Goal: Transaction & Acquisition: Book appointment/travel/reservation

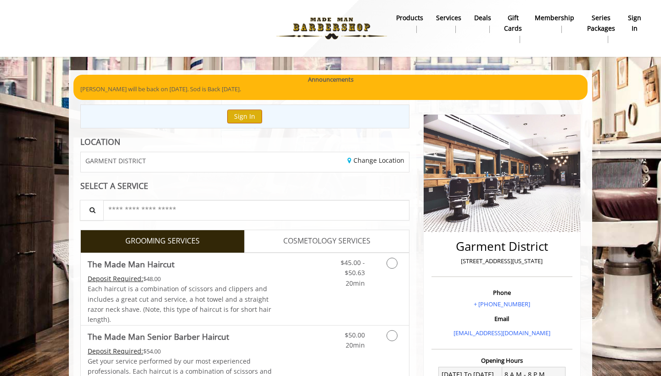
click at [244, 117] on button "Sign In" at bounding box center [244, 116] width 35 height 13
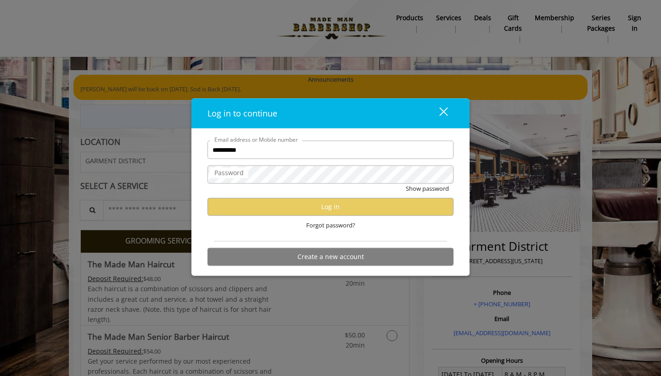
type input "**********"
click at [247, 177] on label "Password" at bounding box center [229, 173] width 39 height 10
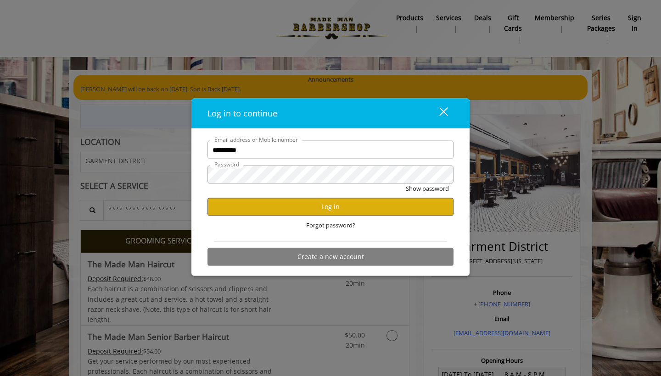
click at [287, 202] on button "Log in" at bounding box center [331, 207] width 246 height 18
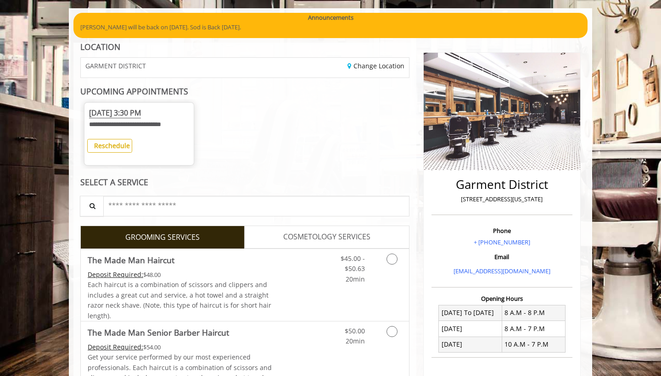
scroll to position [63, 0]
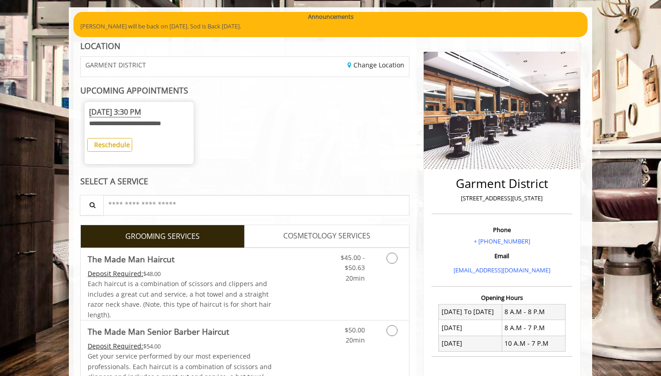
click at [122, 141] on b "Reschedule" at bounding box center [112, 144] width 36 height 9
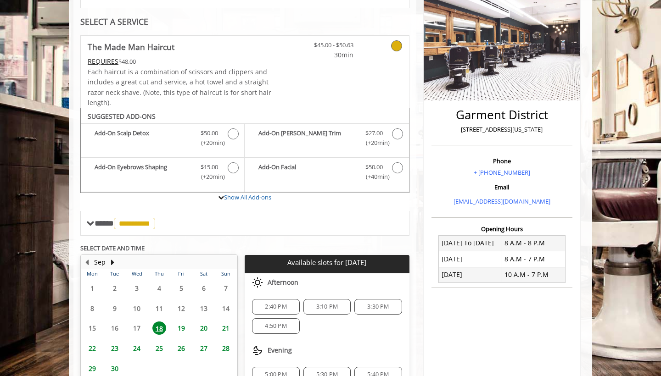
scroll to position [132, 0]
click at [386, 45] on div "**********" at bounding box center [244, 135] width 329 height 201
click at [398, 45] on div "**********" at bounding box center [244, 135] width 329 height 201
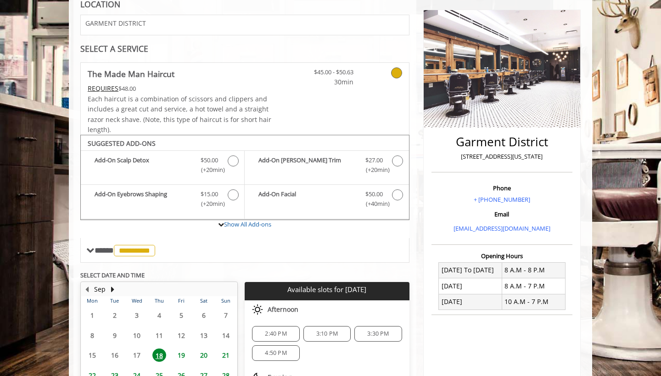
scroll to position [108, 0]
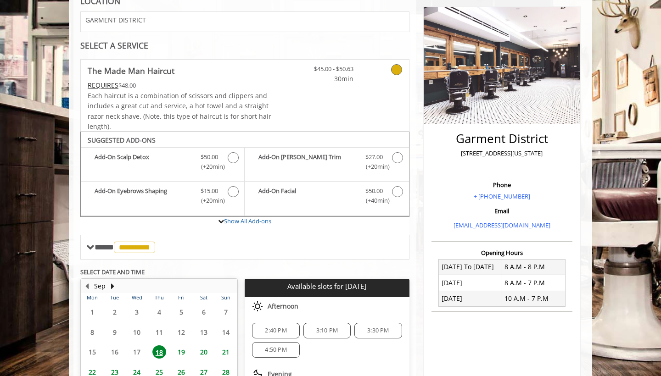
click at [247, 219] on link "Show All Add-ons" at bounding box center [247, 221] width 47 height 8
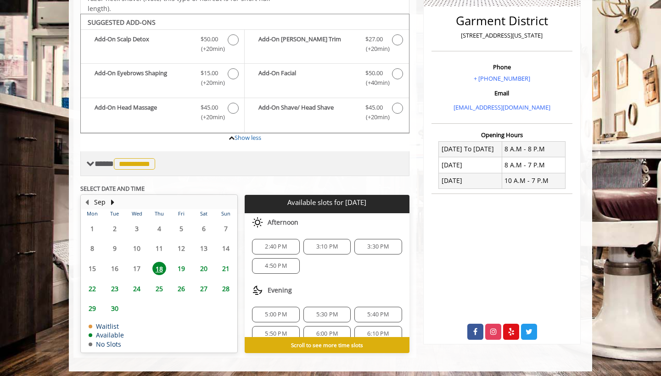
scroll to position [225, 0]
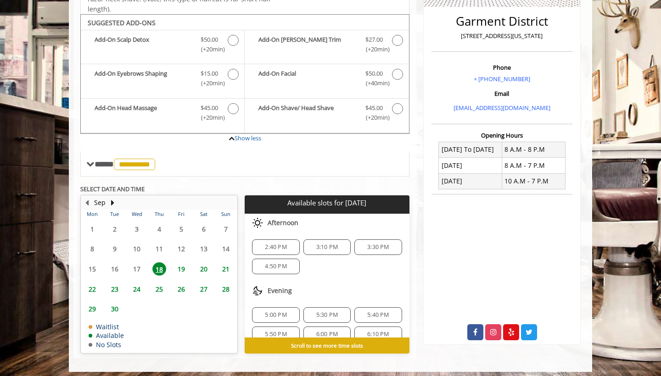
click at [180, 263] on span "19" at bounding box center [181, 269] width 14 height 13
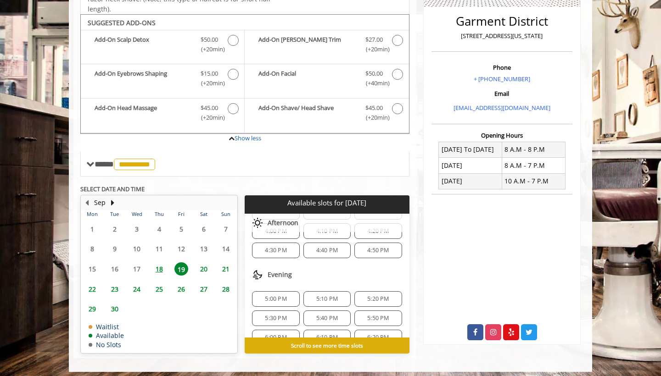
scroll to position [303, 0]
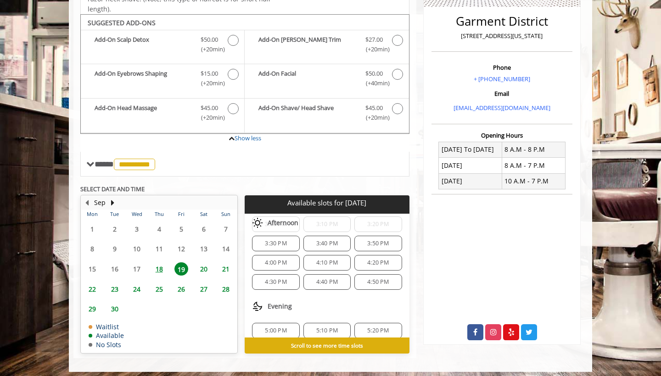
click at [287, 262] on div "4:00 PM" at bounding box center [275, 263] width 47 height 16
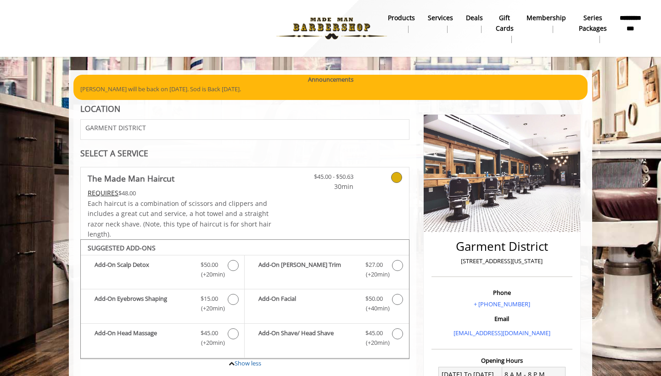
scroll to position [0, 0]
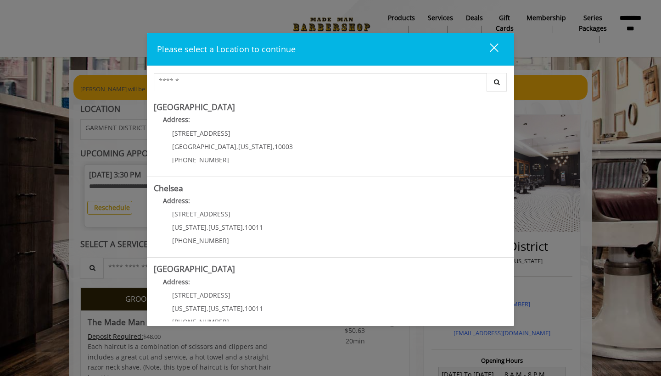
click at [493, 49] on div "close dialog" at bounding box center [494, 47] width 9 height 9
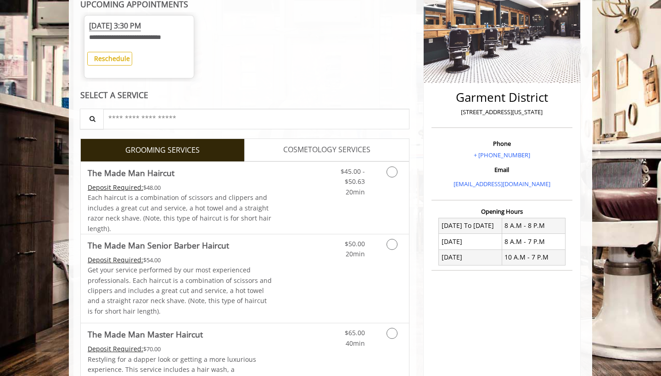
scroll to position [222, 0]
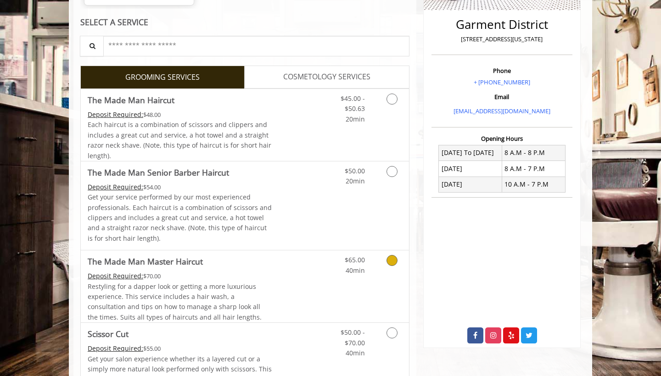
click at [387, 259] on icon "Grooming services" at bounding box center [392, 260] width 11 height 11
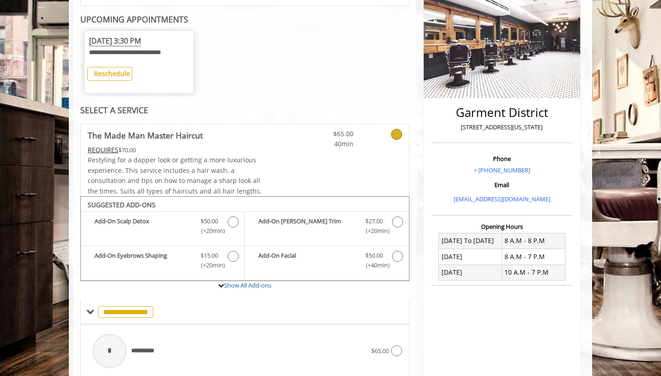
scroll to position [127, 0]
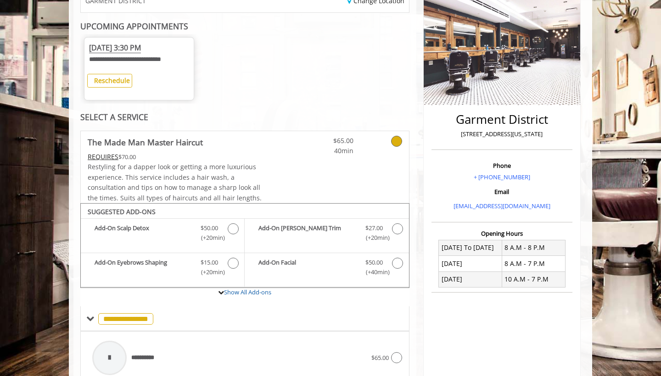
click at [106, 74] on button "Reschedule" at bounding box center [109, 80] width 45 height 13
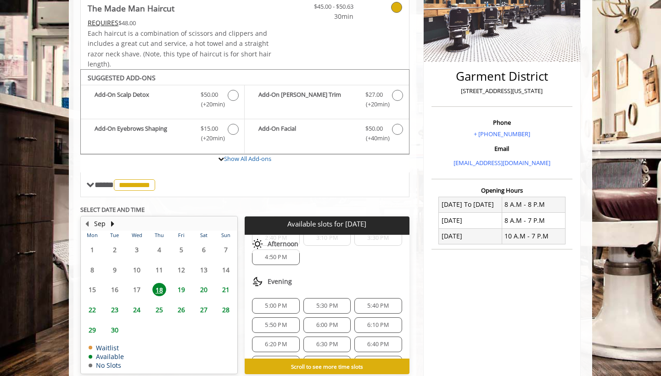
scroll to position [46, 0]
click at [184, 288] on span "19" at bounding box center [181, 289] width 14 height 13
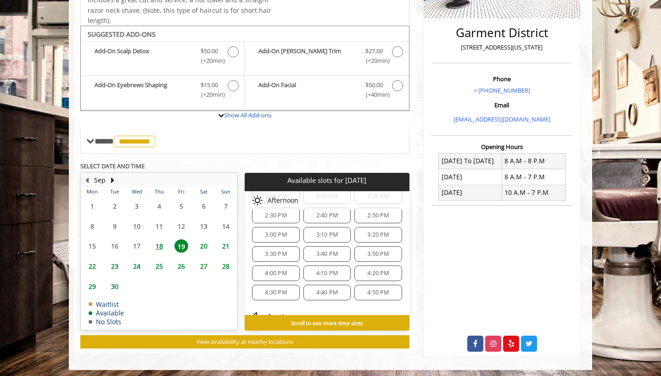
scroll to position [286, 0]
click at [329, 254] on span "4:10 PM" at bounding box center [327, 257] width 22 height 7
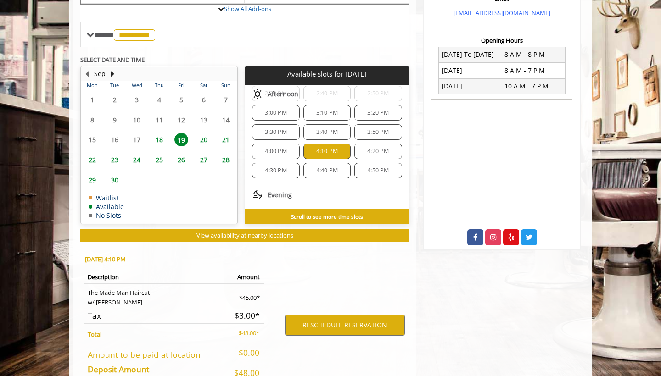
scroll to position [373, 0]
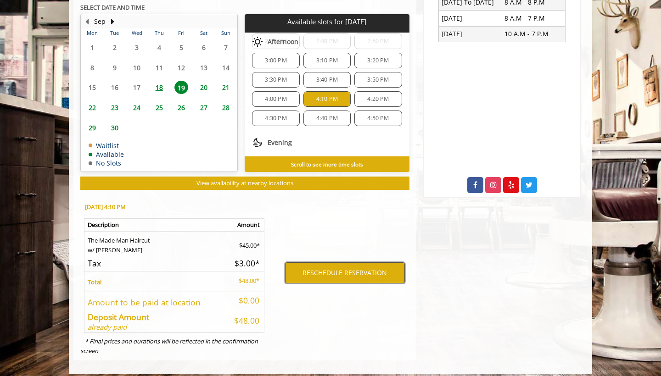
click at [324, 272] on button "RESCHEDULE RESERVATION" at bounding box center [345, 273] width 120 height 21
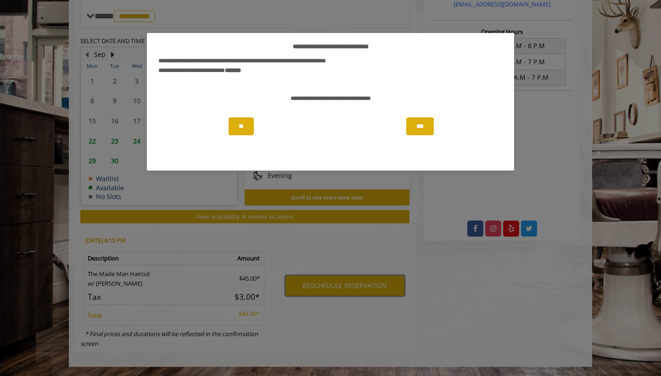
scroll to position [322, 0]
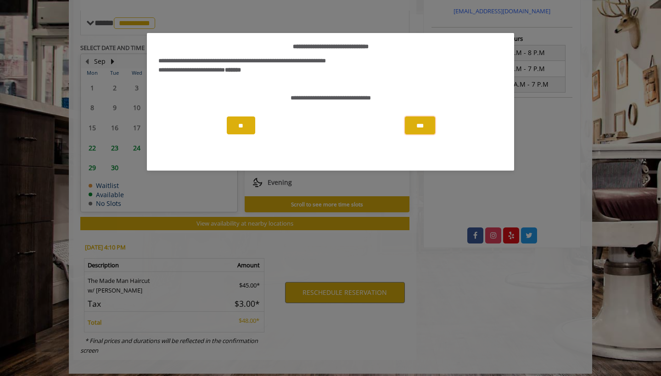
click at [427, 124] on button "***" at bounding box center [420, 126] width 30 height 18
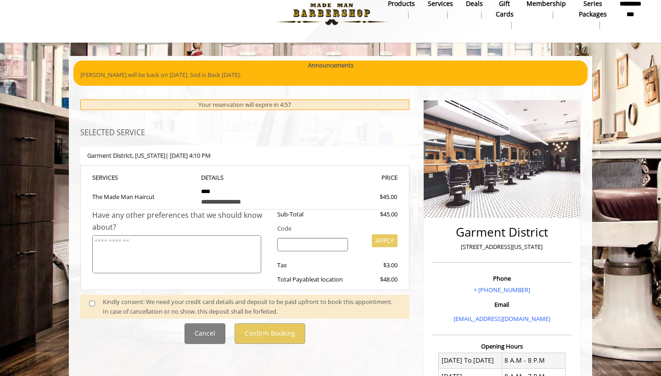
scroll to position [15, 0]
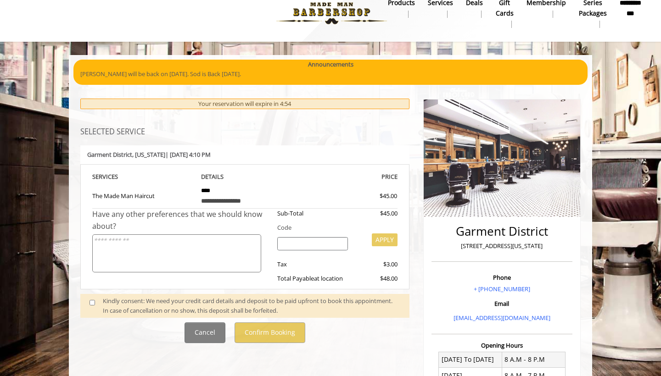
click at [93, 302] on span at bounding box center [96, 306] width 27 height 19
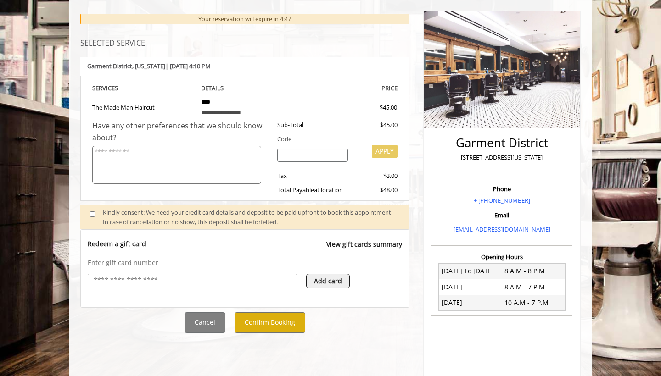
scroll to position [104, 0]
click at [286, 320] on button "Confirm Booking" at bounding box center [270, 322] width 71 height 21
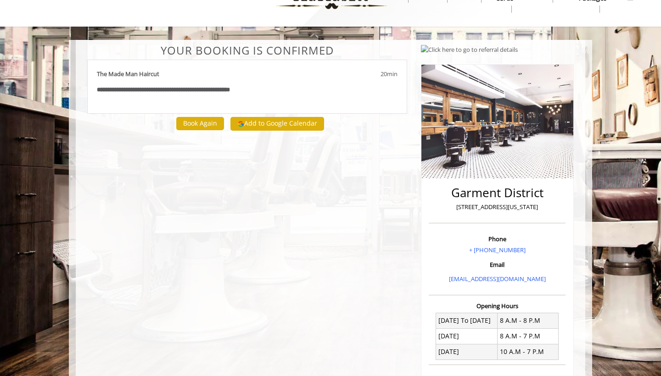
scroll to position [35, 0]
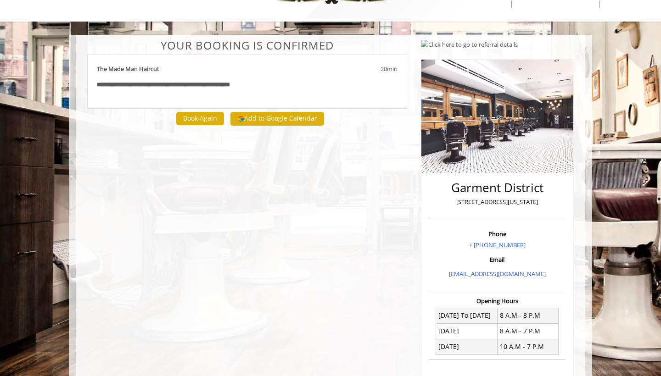
click at [230, 82] on b "**********" at bounding box center [176, 85] width 108 height 6
click at [135, 68] on b "The Made Man Haircut" at bounding box center [128, 69] width 62 height 10
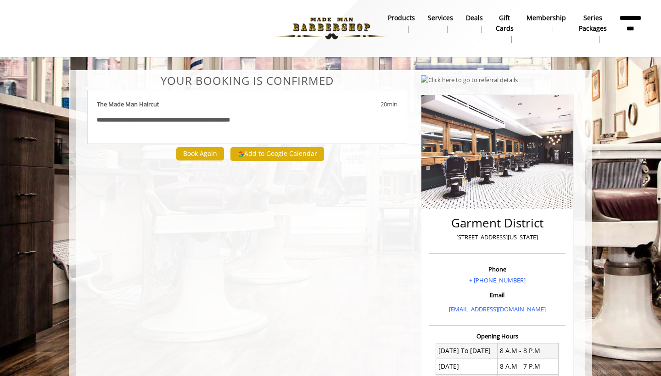
scroll to position [0, 0]
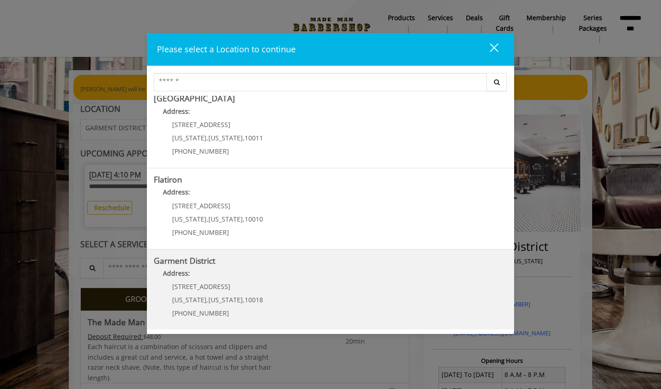
scroll to position [170, 0]
click at [246, 284] on p "[STREET_ADDRESS]" at bounding box center [217, 287] width 91 height 7
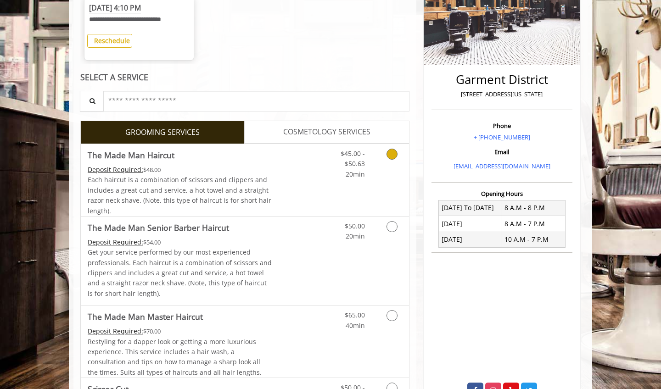
scroll to position [180, 0]
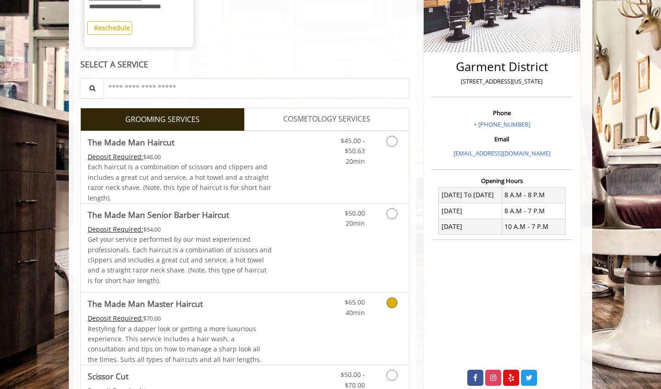
click at [390, 305] on link "Grooming services" at bounding box center [390, 305] width 23 height 25
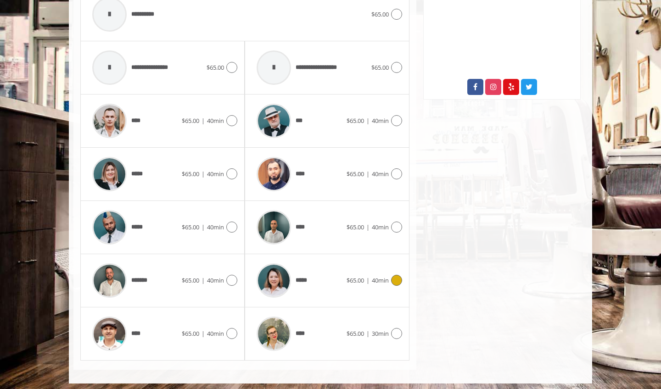
scroll to position [470, 0]
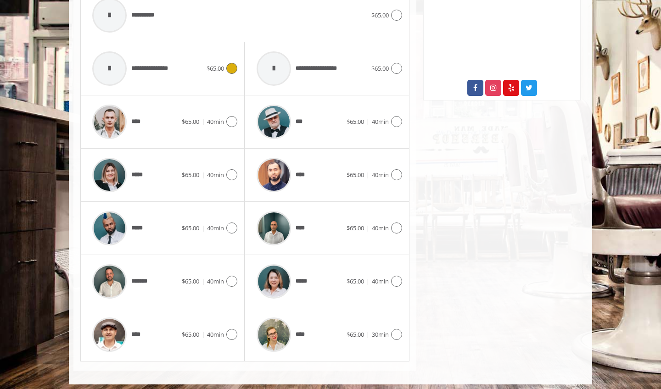
click at [185, 67] on div "**********" at bounding box center [147, 69] width 119 height 44
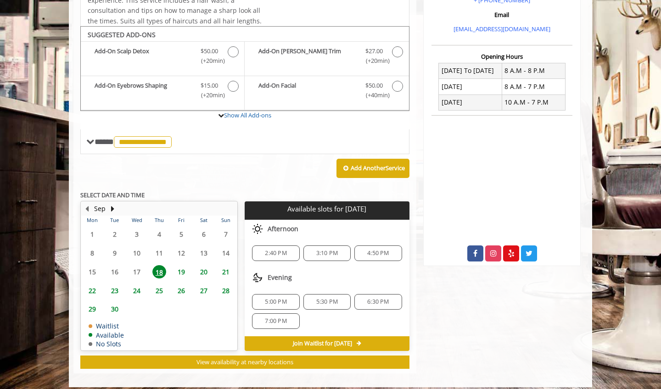
scroll to position [306, 0]
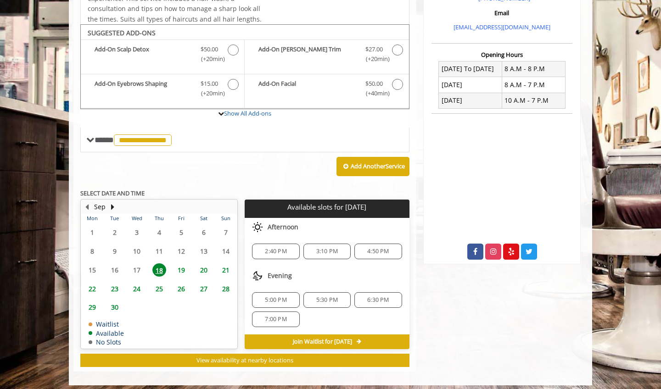
click at [183, 264] on span "19" at bounding box center [181, 270] width 14 height 13
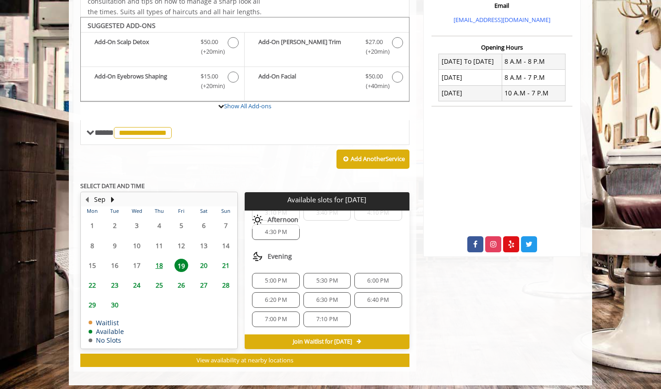
scroll to position [91, 0]
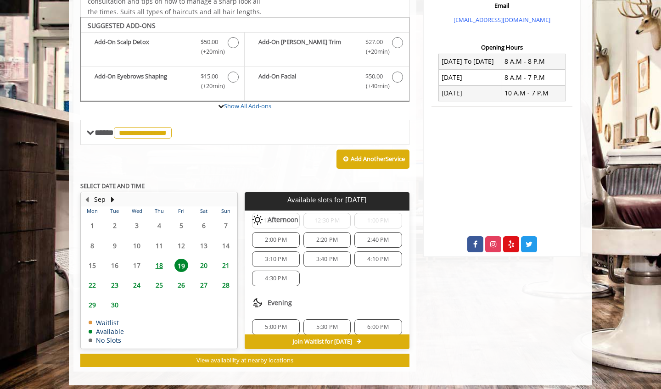
click at [387, 252] on div "4:10 PM" at bounding box center [377, 260] width 47 height 16
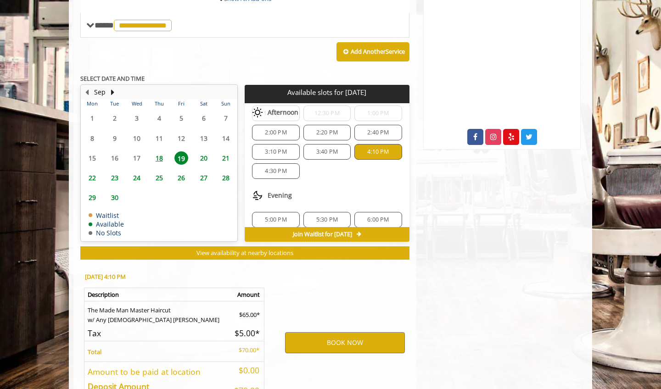
scroll to position [477, 0]
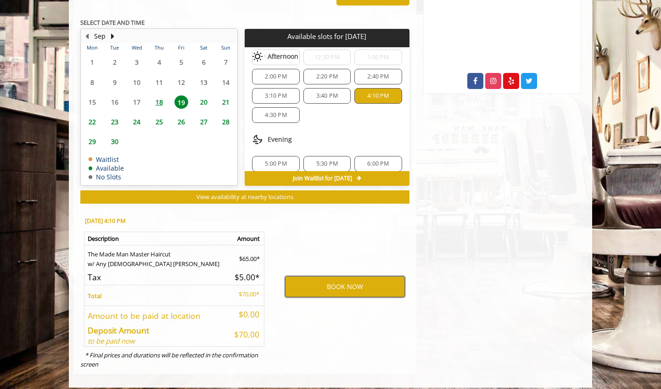
click at [360, 280] on button "BOOK NOW" at bounding box center [345, 286] width 120 height 21
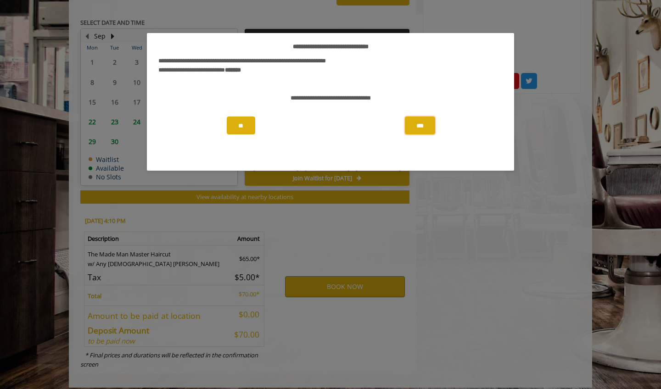
click at [420, 121] on button "***" at bounding box center [420, 126] width 30 height 18
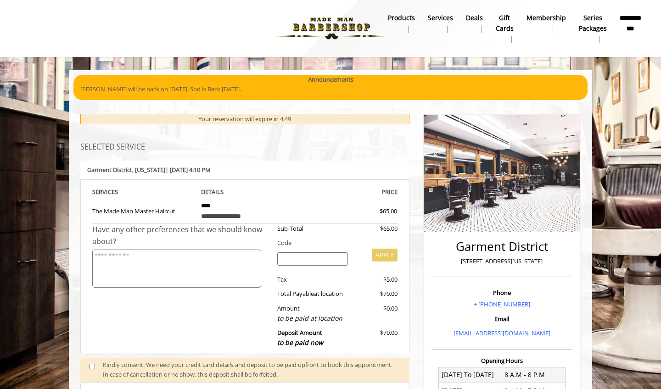
scroll to position [0, 0]
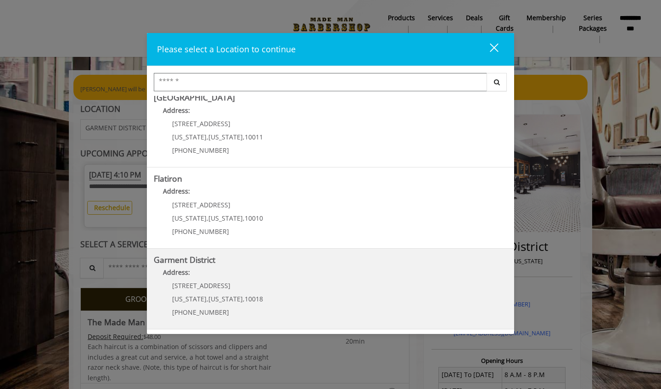
scroll to position [171, 0]
click at [329, 270] on District "Address:" at bounding box center [331, 276] width 354 height 15
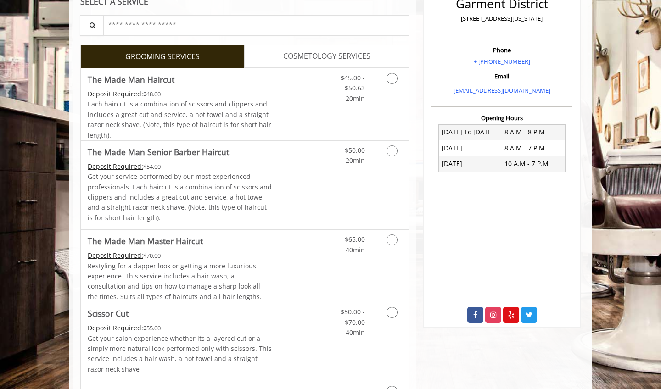
scroll to position [298, 0]
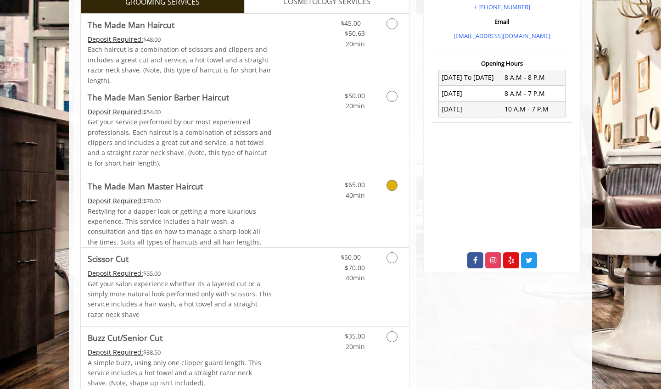
click at [287, 204] on link "Discounted Price" at bounding box center [299, 211] width 55 height 72
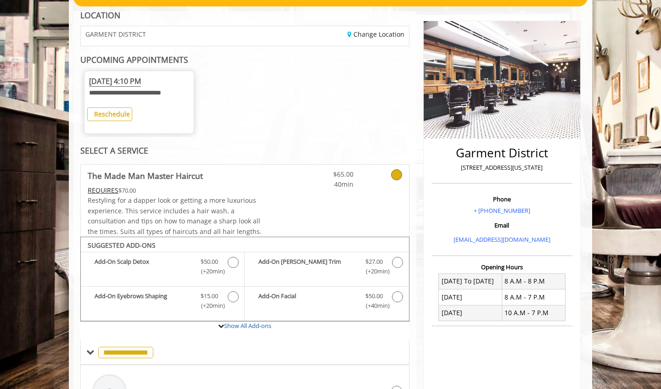
scroll to position [88, 0]
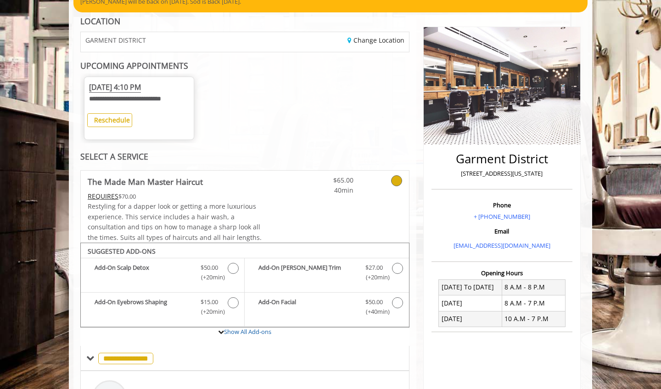
click at [141, 85] on span "[DATE] 4:10 PM" at bounding box center [115, 87] width 52 height 11
click at [121, 118] on b "Reschedule" at bounding box center [112, 120] width 36 height 9
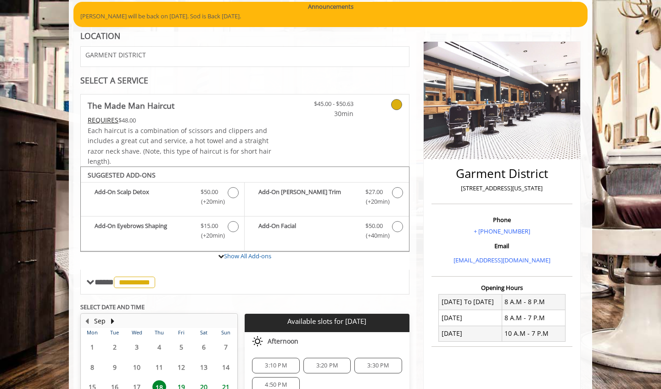
scroll to position [71, 0]
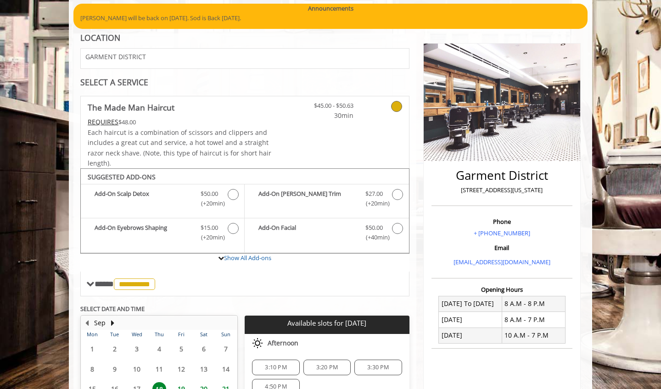
click at [396, 105] on div "**********" at bounding box center [244, 196] width 329 height 201
click at [229, 254] on link "Show All Add-ons" at bounding box center [247, 258] width 47 height 8
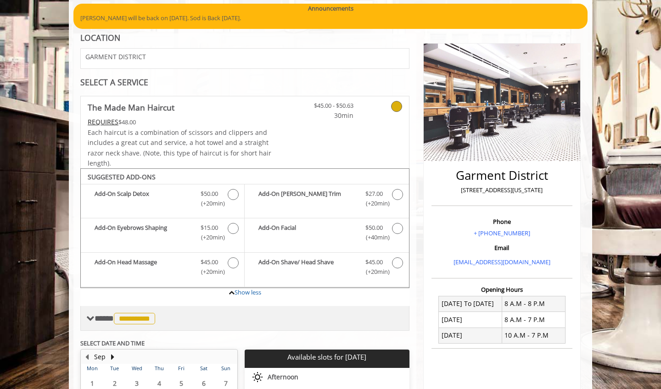
click at [96, 314] on span "**********" at bounding box center [126, 318] width 63 height 8
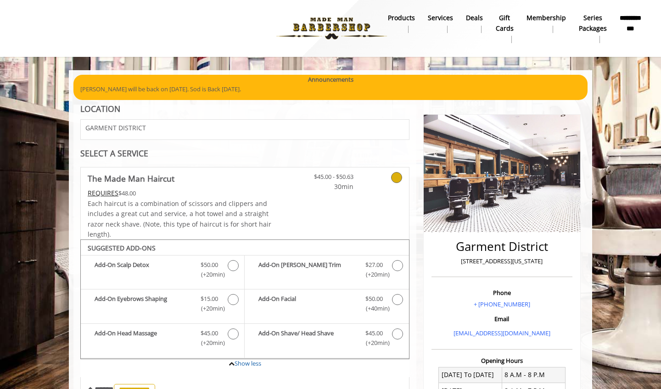
scroll to position [0, 0]
click at [631, 25] on b "**********" at bounding box center [631, 23] width 22 height 20
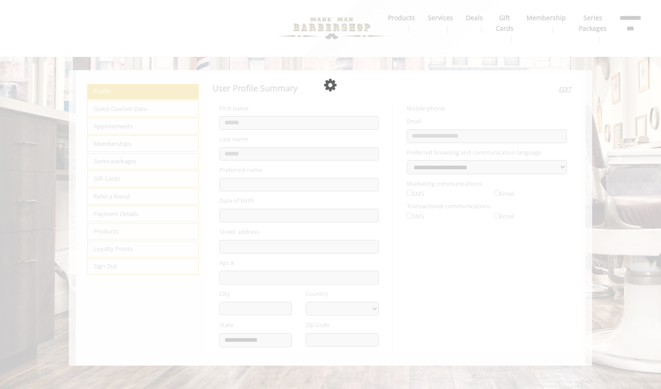
select select "***"
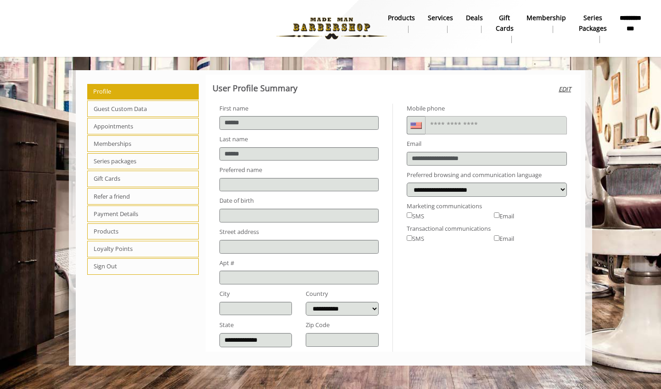
click at [141, 123] on span "Appointments" at bounding box center [143, 126] width 112 height 17
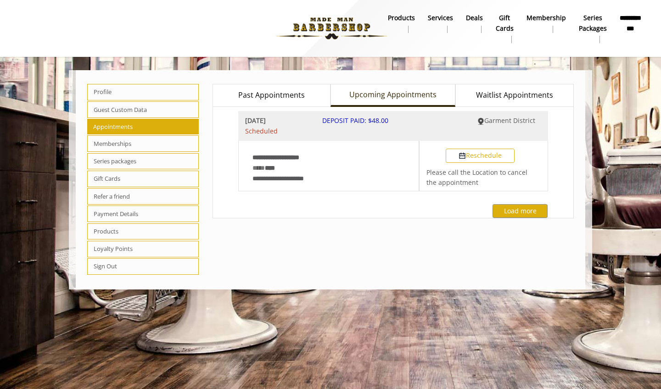
click at [372, 121] on span "DEPOSIT PAID: $48.00" at bounding box center [355, 120] width 66 height 9
click at [510, 209] on button "Load more" at bounding box center [520, 210] width 55 height 13
click at [494, 154] on button "Reschedule" at bounding box center [480, 156] width 69 height 14
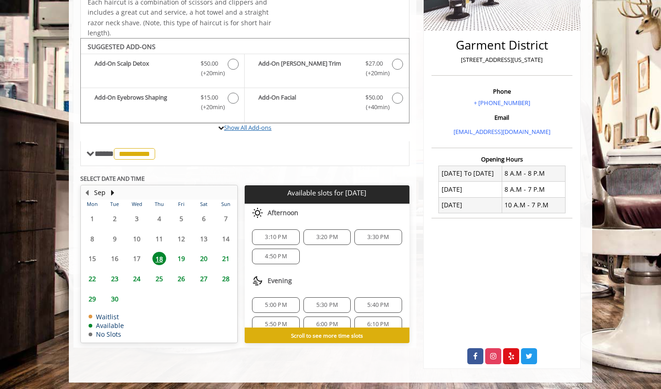
scroll to position [201, 0]
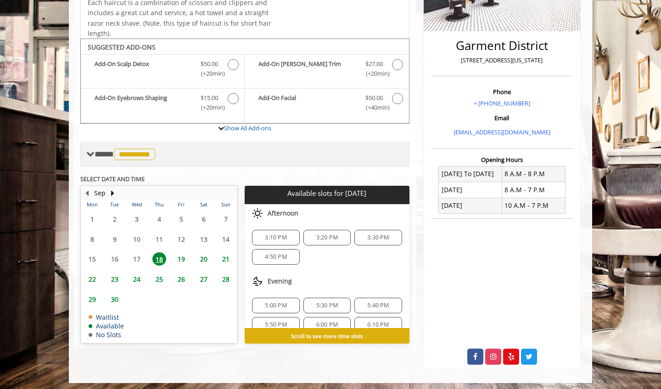
click at [93, 150] on span at bounding box center [90, 154] width 8 height 8
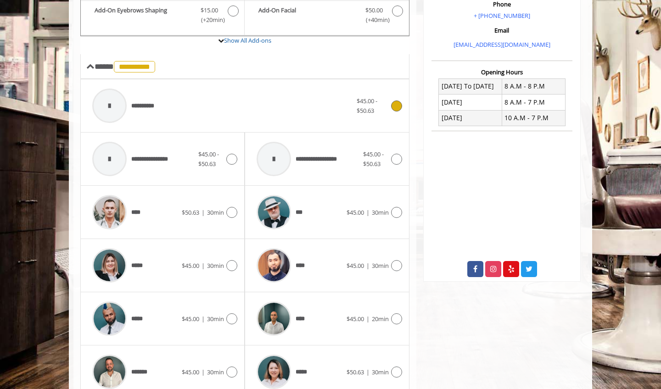
scroll to position [289, 0]
click at [321, 268] on div "****" at bounding box center [299, 265] width 94 height 44
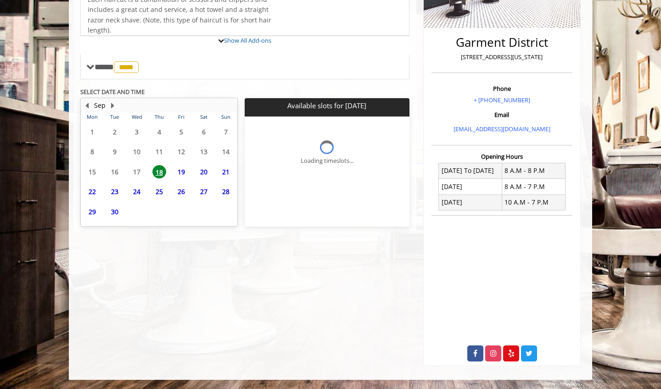
scroll to position [201, 0]
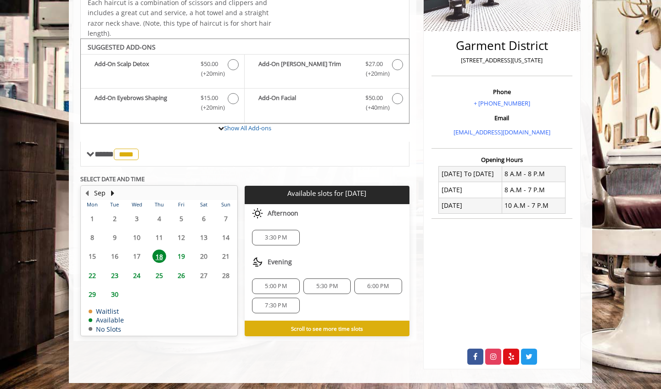
click at [181, 254] on span "19" at bounding box center [181, 256] width 14 height 13
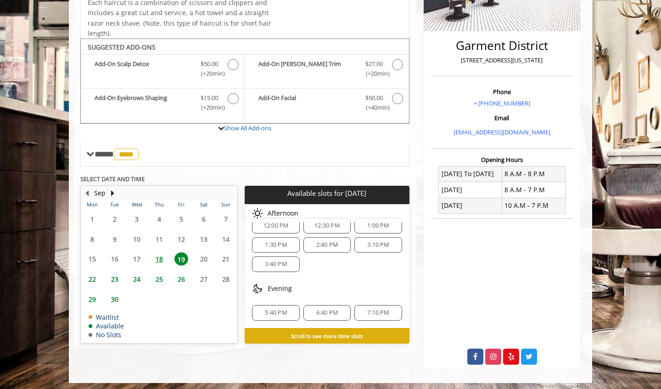
scroll to position [61, 0]
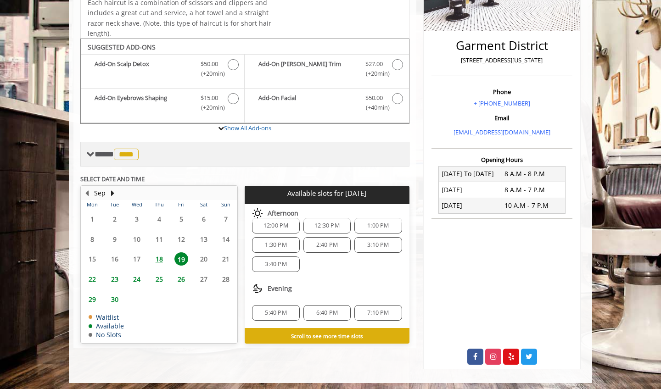
click at [101, 150] on span "**** **** ********" at bounding box center [118, 154] width 46 height 8
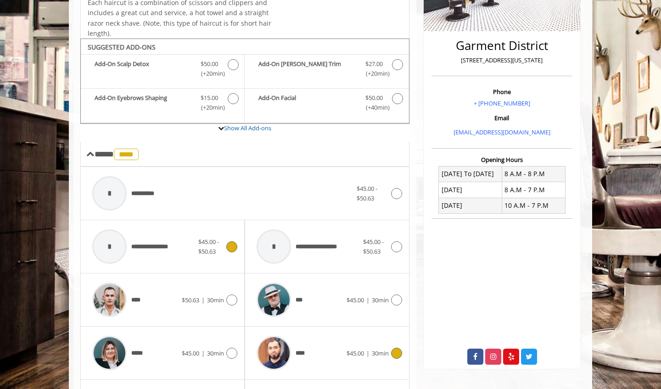
click at [189, 247] on div "**********" at bounding box center [143, 247] width 111 height 44
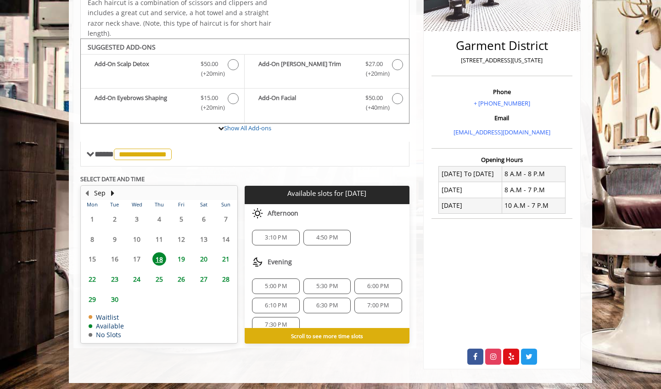
scroll to position [0, 0]
click at [187, 253] on span "19" at bounding box center [181, 259] width 14 height 13
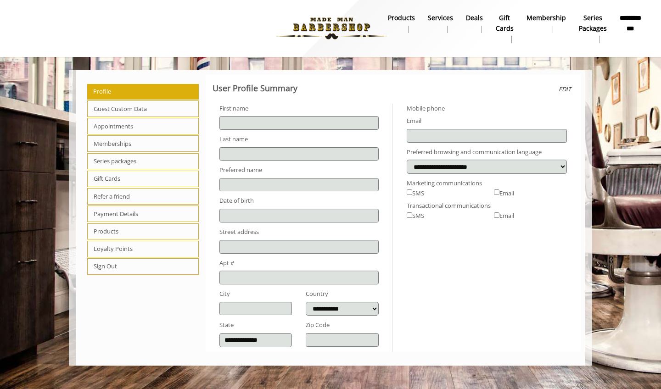
type input "******"
select select "***"
type input "**********"
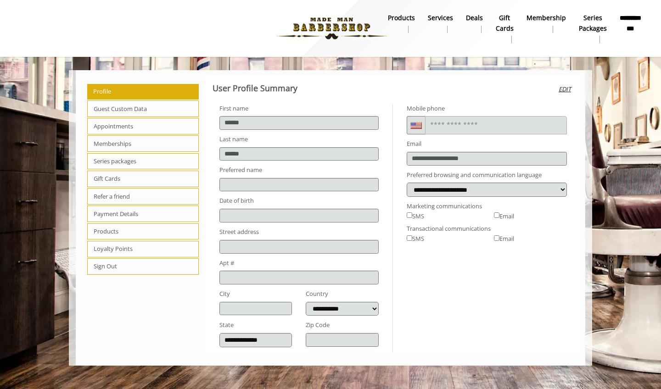
click at [354, 28] on img at bounding box center [332, 28] width 126 height 51
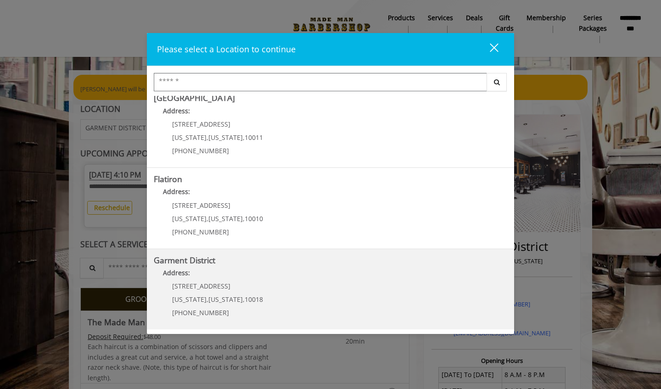
scroll to position [170, 0]
click at [268, 303] on District "Garment District Address: [STREET_ADDRESS][US_STATE][US_STATE] (212) 997-4247" at bounding box center [331, 290] width 354 height 67
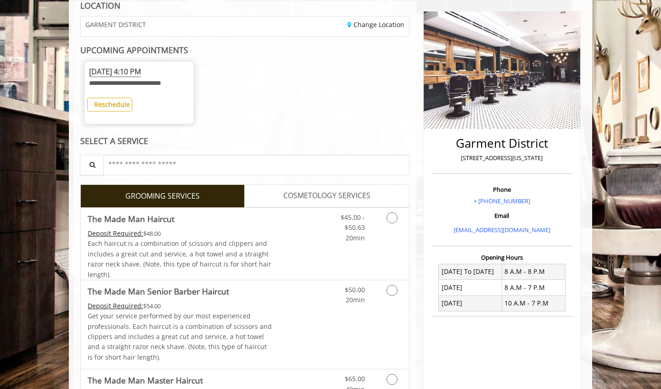
scroll to position [104, 0]
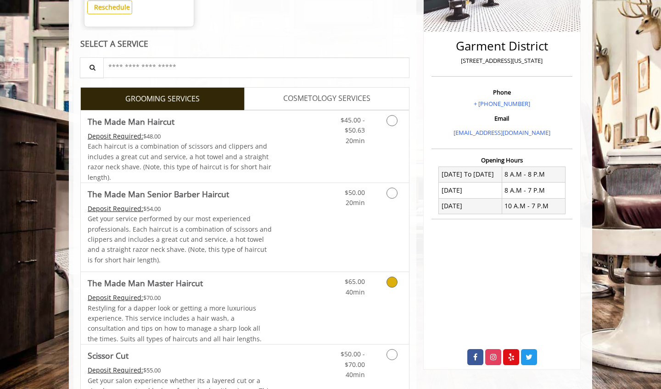
click at [267, 327] on div "Restyling for a dapper look or getting a more luxurious experience. This servic…" at bounding box center [180, 323] width 185 height 41
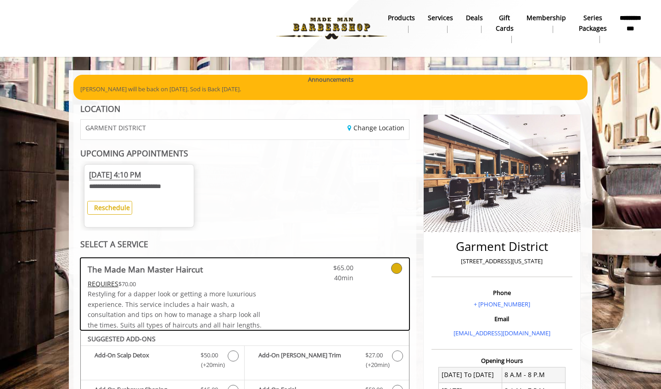
scroll to position [0, 0]
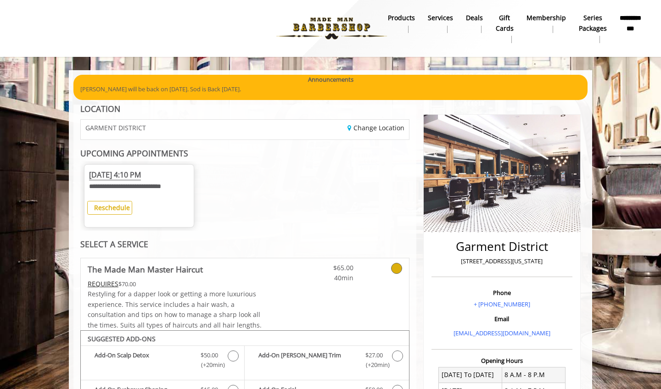
click at [637, 24] on b "**********" at bounding box center [631, 23] width 22 height 20
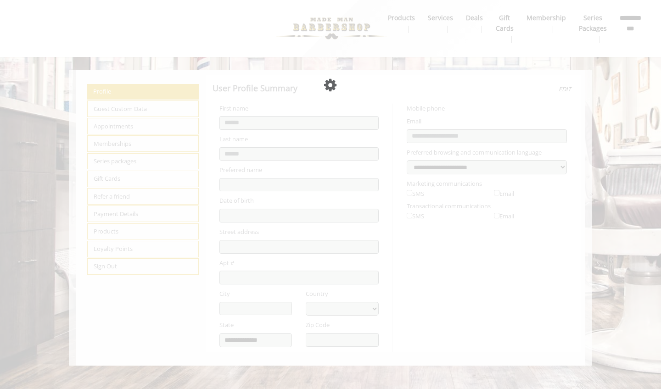
select select "***"
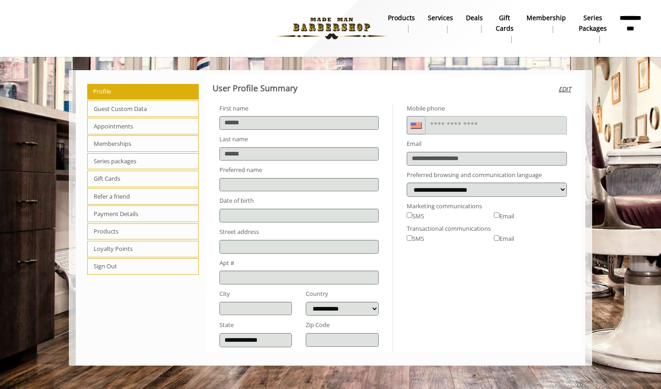
click at [340, 23] on img at bounding box center [332, 28] width 126 height 51
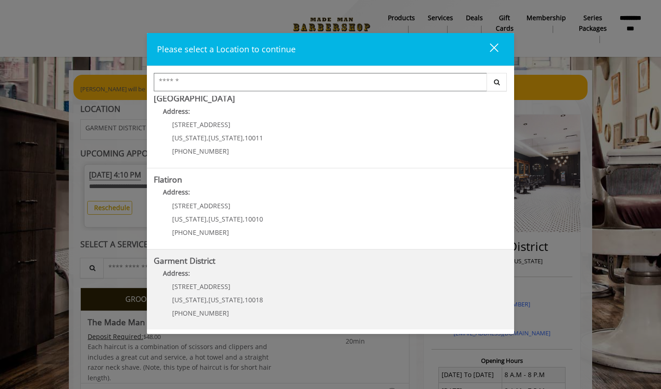
scroll to position [170, 0]
click at [276, 303] on District "Garment District Address: [STREET_ADDRESS][US_STATE][US_STATE] (212) 997-4247" at bounding box center [331, 290] width 354 height 67
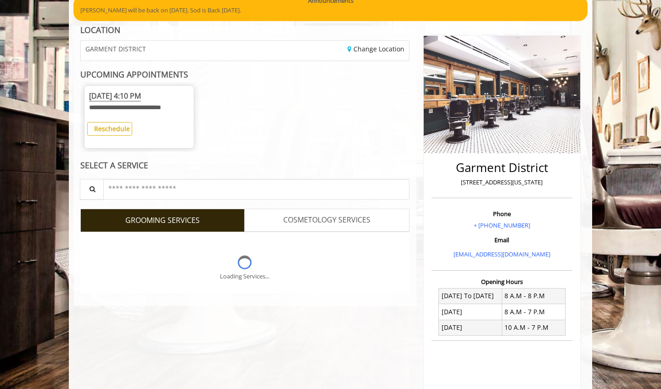
scroll to position [139, 0]
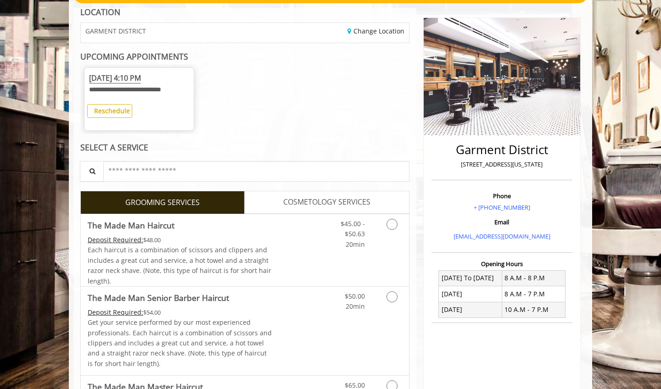
scroll to position [182, 0]
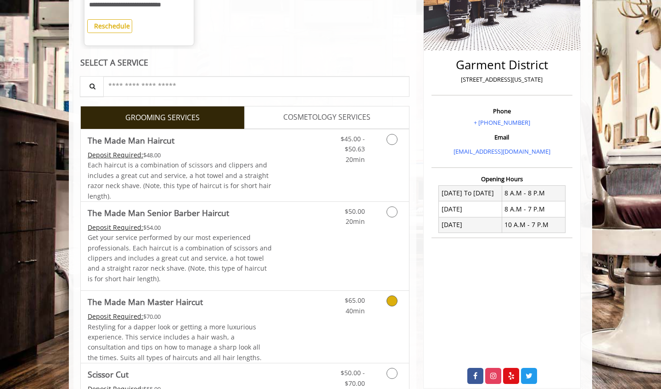
click at [309, 318] on link "Discounted Price" at bounding box center [299, 327] width 55 height 72
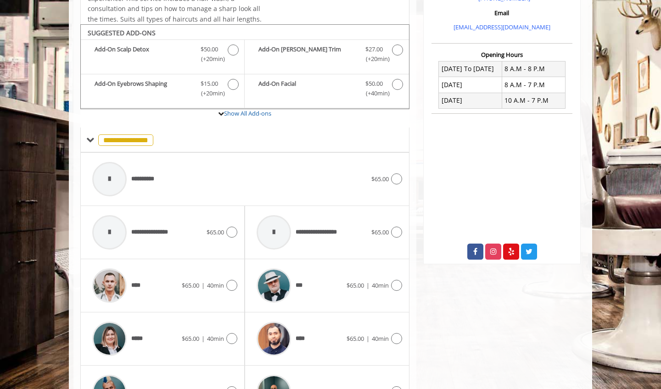
scroll to position [327, 0]
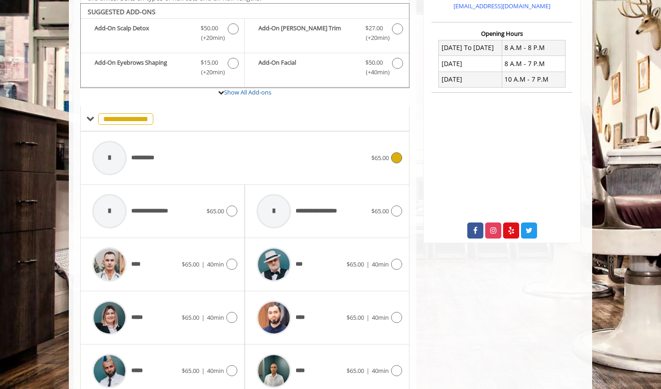
click at [226, 163] on div "**********" at bounding box center [230, 158] width 284 height 44
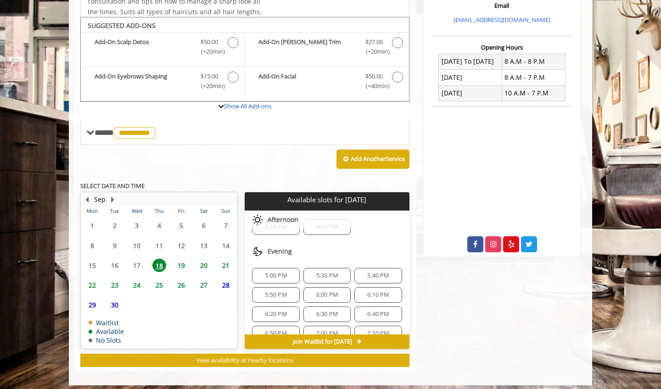
scroll to position [19, 0]
click at [185, 261] on span "19" at bounding box center [181, 265] width 14 height 13
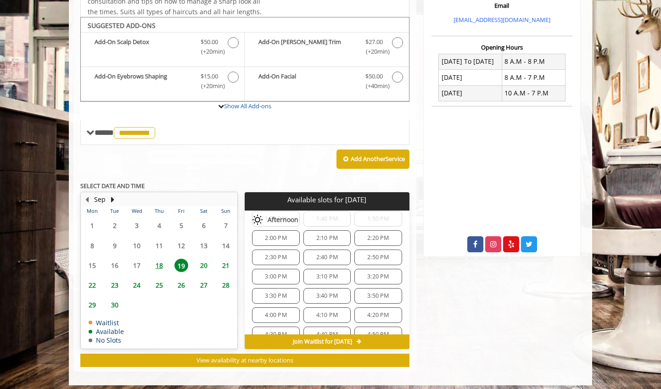
scroll to position [238, 0]
click at [324, 302] on span "4:10 PM" at bounding box center [327, 305] width 22 height 7
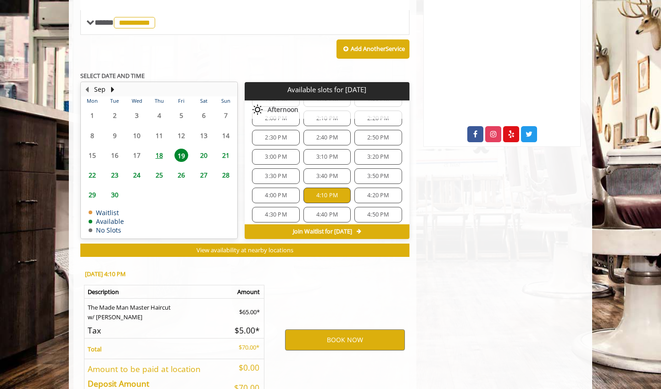
scroll to position [477, 0]
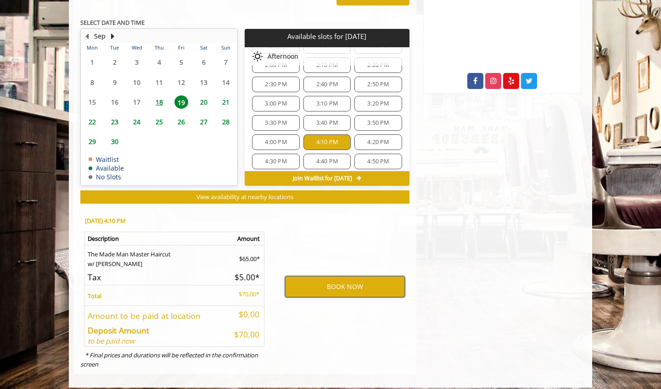
click at [339, 277] on button "BOOK NOW" at bounding box center [345, 286] width 120 height 21
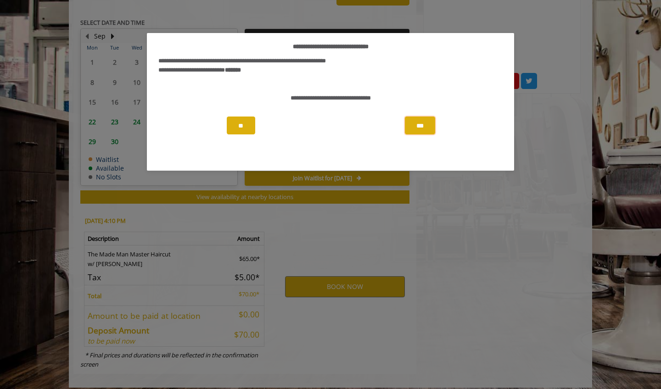
click at [428, 129] on button "***" at bounding box center [420, 126] width 30 height 18
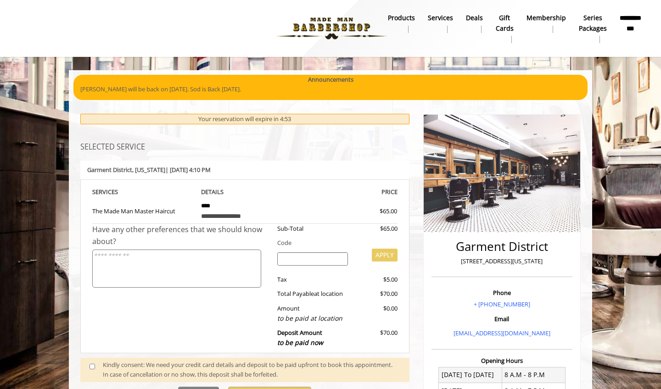
scroll to position [0, 0]
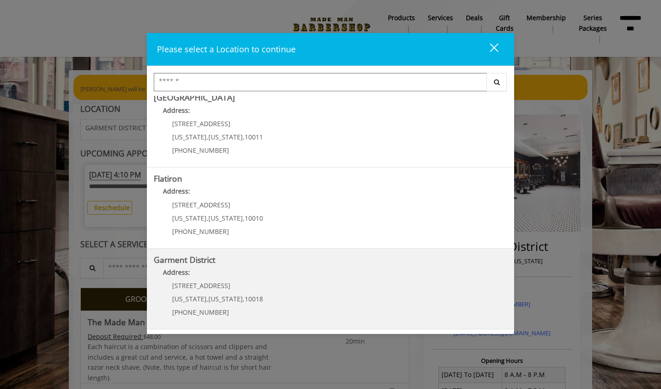
scroll to position [171, 0]
click at [237, 293] on div "[STREET_ADDRESS][US_STATE][US_STATE] (212) 997-4247" at bounding box center [211, 303] width 114 height 40
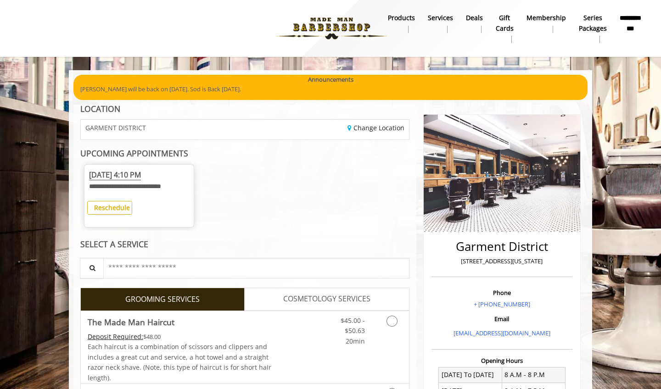
scroll to position [35, 0]
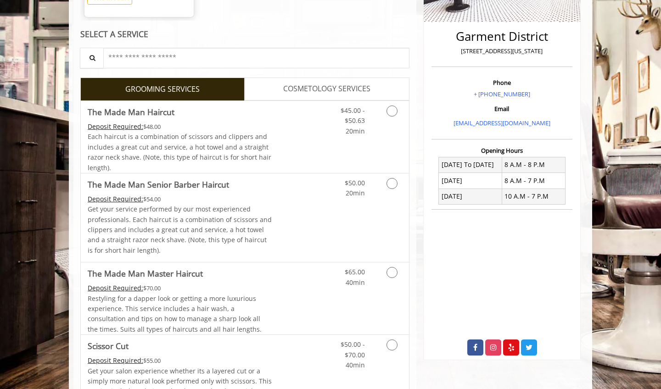
scroll to position [222, 0]
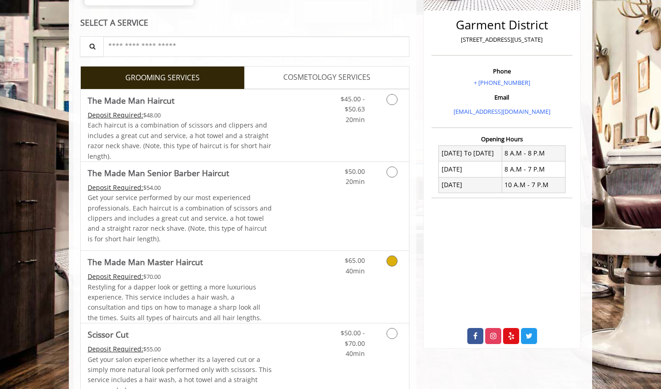
click at [269, 285] on div "Restyling for a dapper look or getting a more luxurious experience. This servic…" at bounding box center [180, 302] width 185 height 41
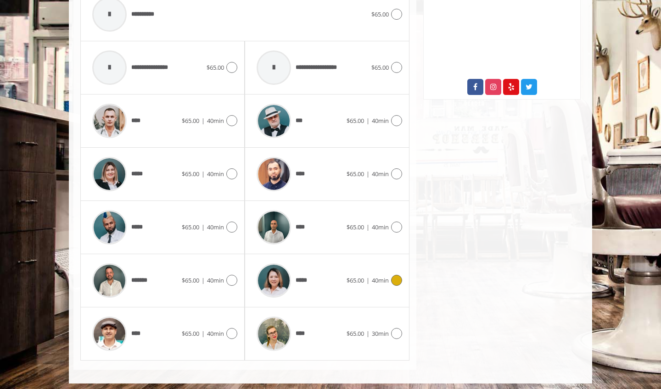
scroll to position [470, 0]
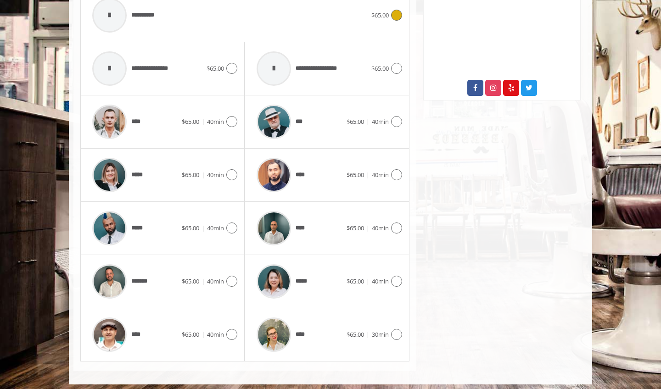
click at [341, 28] on div "**********" at bounding box center [230, 16] width 284 height 44
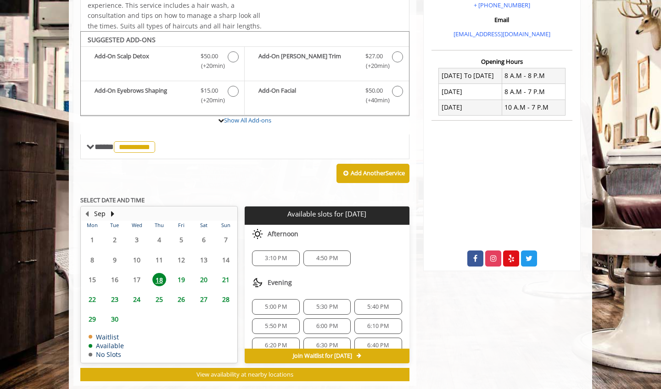
scroll to position [314, 0]
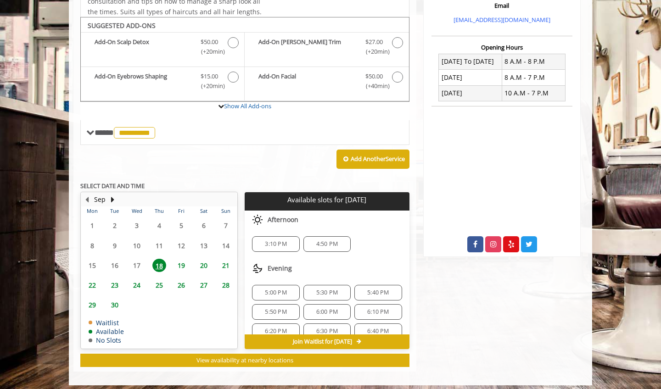
click at [185, 262] on span "19" at bounding box center [181, 265] width 14 height 13
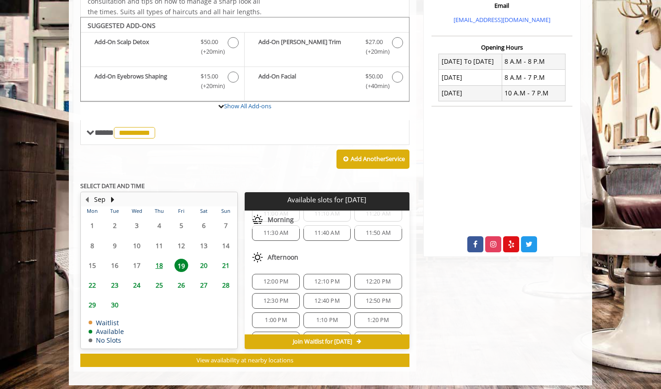
scroll to position [124, 0]
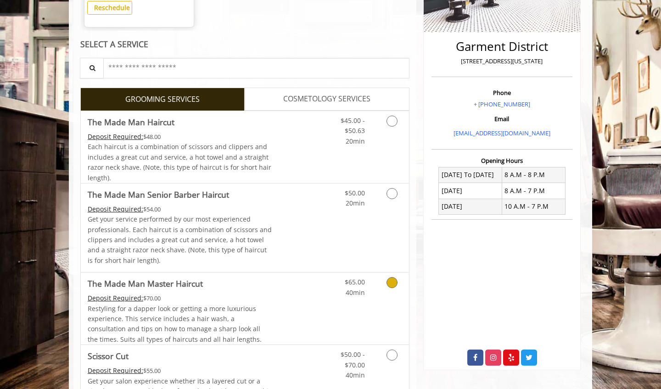
click at [282, 313] on link "Discounted Price" at bounding box center [299, 309] width 55 height 72
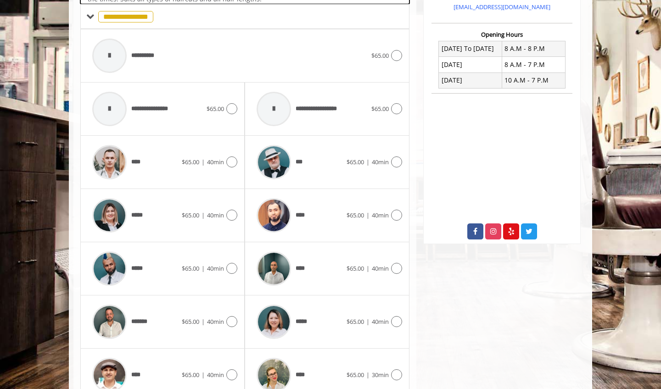
scroll to position [327, 0]
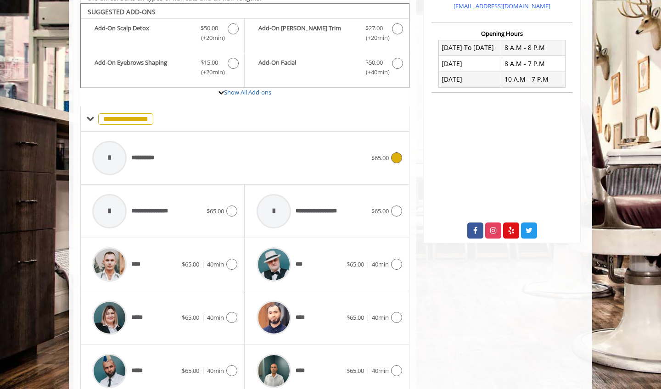
click at [211, 157] on div "**********" at bounding box center [230, 158] width 284 height 44
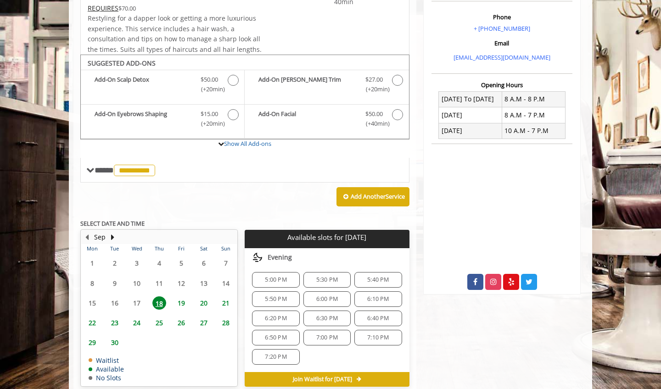
scroll to position [51, 0]
click at [185, 301] on span "19" at bounding box center [181, 303] width 14 height 13
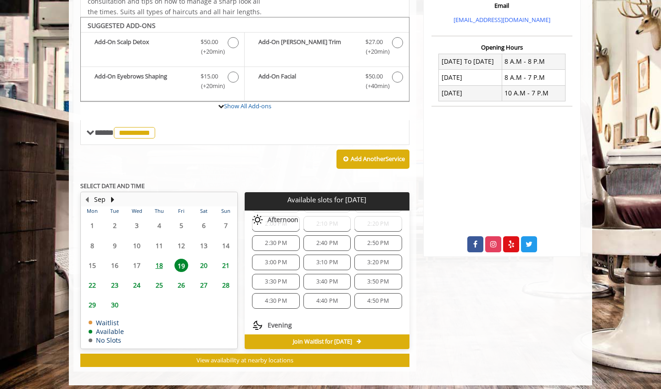
scroll to position [243, 0]
click at [282, 299] on span "4:30 PM" at bounding box center [276, 300] width 22 height 7
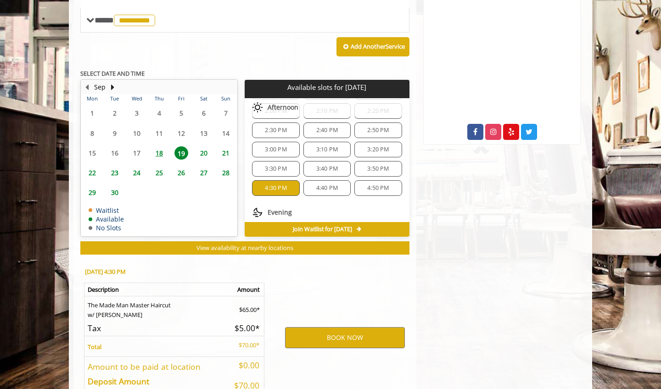
scroll to position [477, 0]
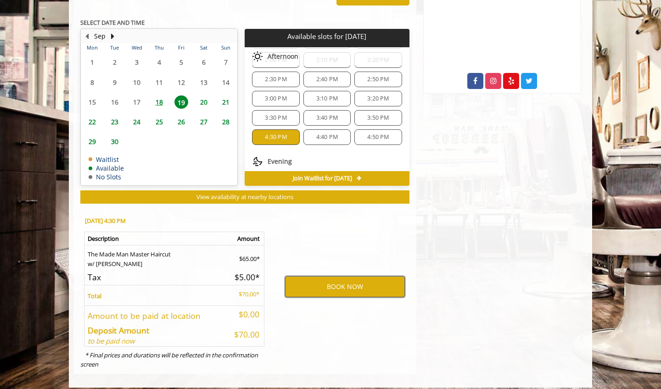
click at [314, 287] on button "BOOK NOW" at bounding box center [345, 286] width 120 height 21
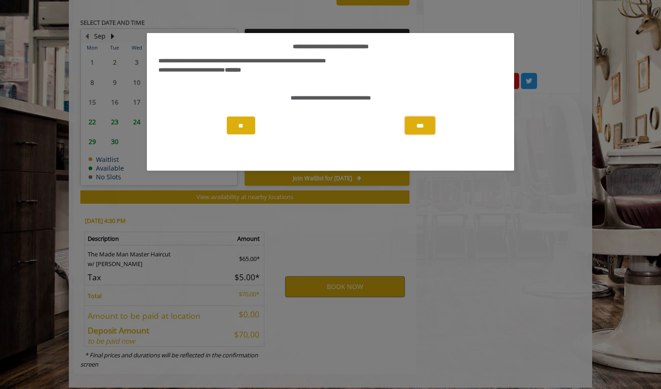
click at [417, 126] on button "***" at bounding box center [420, 126] width 30 height 18
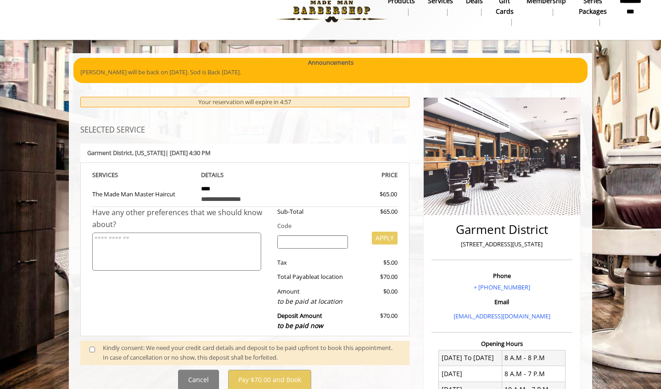
scroll to position [18, 0]
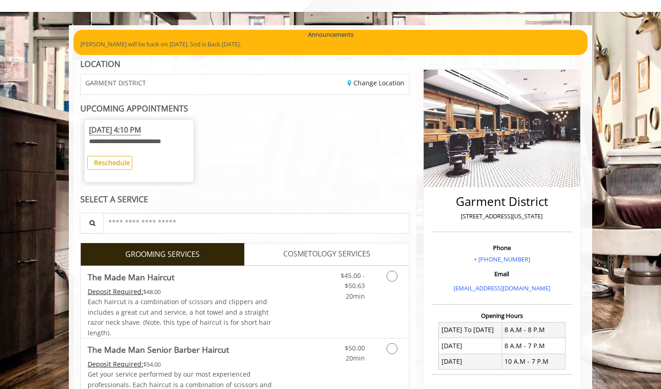
scroll to position [94, 0]
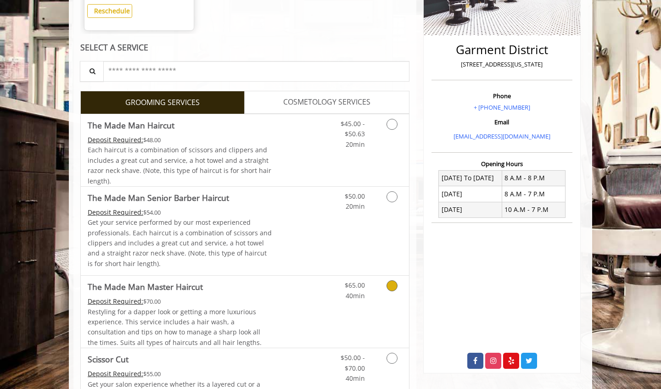
click at [304, 301] on link "Discounted Price" at bounding box center [299, 312] width 55 height 72
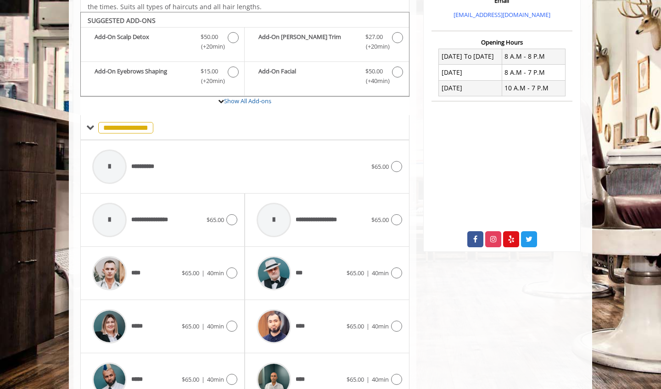
scroll to position [327, 0]
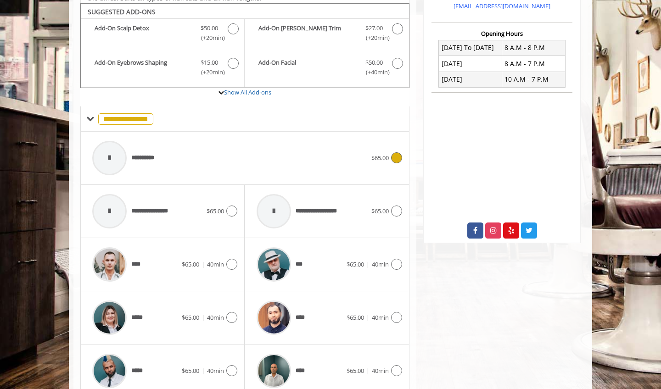
click at [272, 167] on div "**********" at bounding box center [230, 158] width 284 height 44
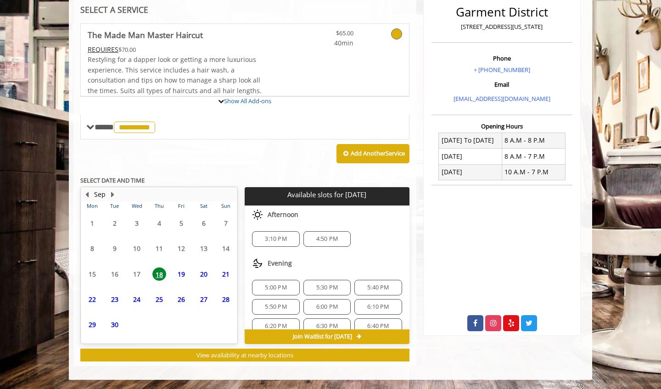
scroll to position [231, 0]
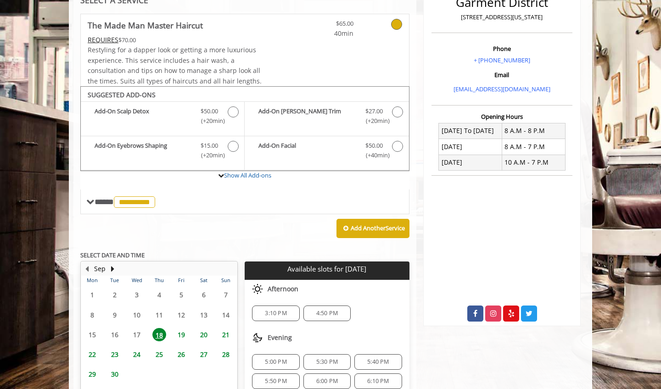
click at [180, 340] on tbody "1 2 3 4 5 6 7 8 9 10 11 12 13 14 15 16 17 18 19 20 21 22 23 24 25 26 27 28 29 3…" at bounding box center [159, 351] width 156 height 133
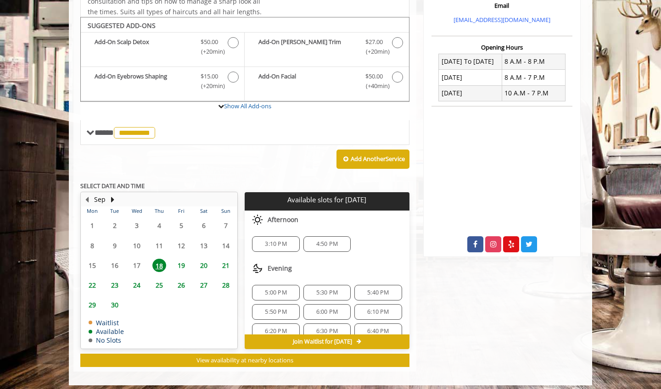
click at [179, 260] on span "19" at bounding box center [181, 265] width 14 height 13
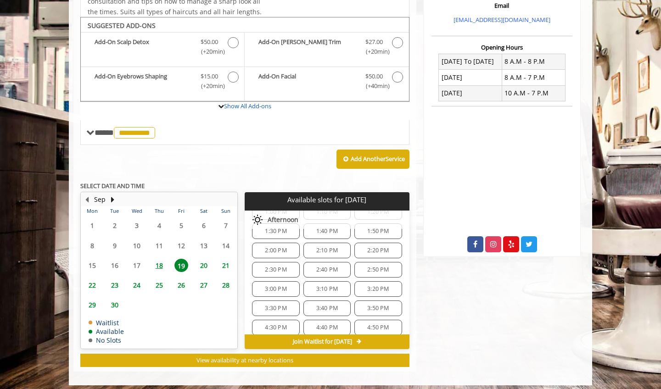
scroll to position [228, 0]
click at [325, 298] on div "3:40 PM" at bounding box center [326, 297] width 47 height 16
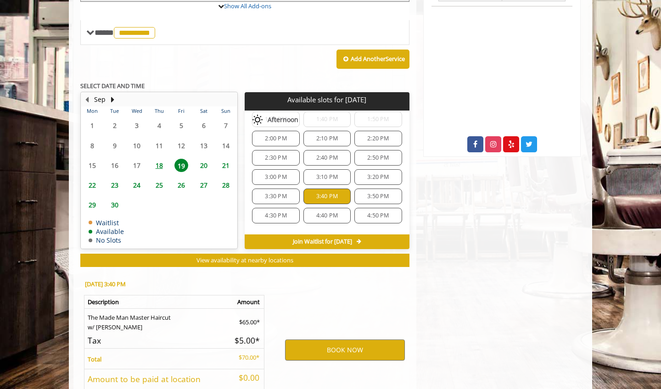
scroll to position [477, 0]
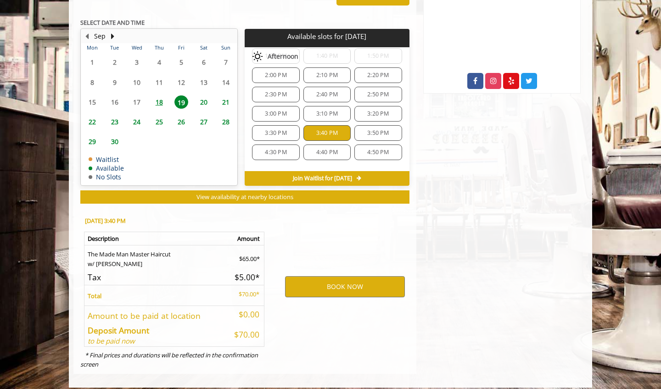
click at [269, 151] on div "4:30 PM" at bounding box center [275, 153] width 47 height 16
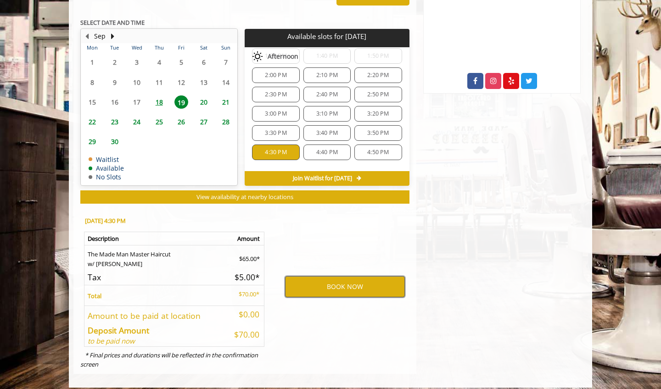
click at [353, 276] on button "BOOK NOW" at bounding box center [345, 286] width 120 height 21
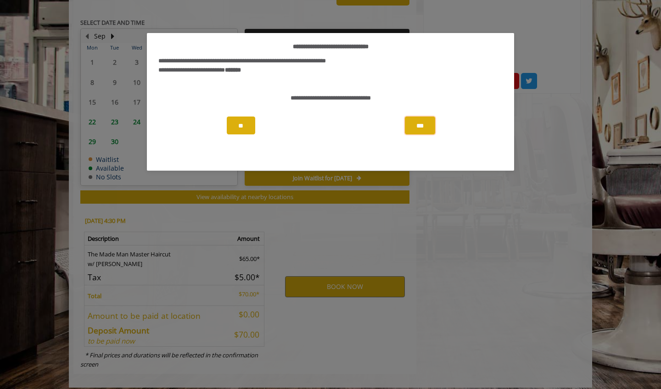
click at [422, 124] on button "***" at bounding box center [420, 126] width 30 height 18
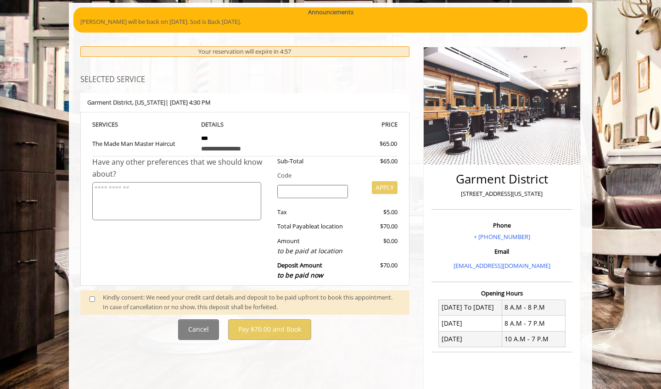
scroll to position [67, 0]
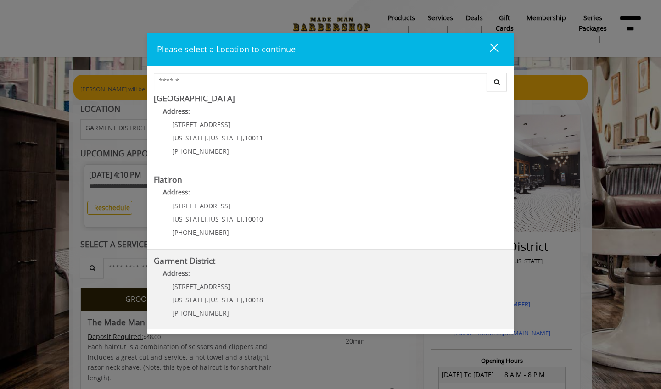
scroll to position [170, 0]
click at [362, 300] on District "Garment District Address: [STREET_ADDRESS][US_STATE][US_STATE] (212) 997-4247" at bounding box center [331, 290] width 354 height 67
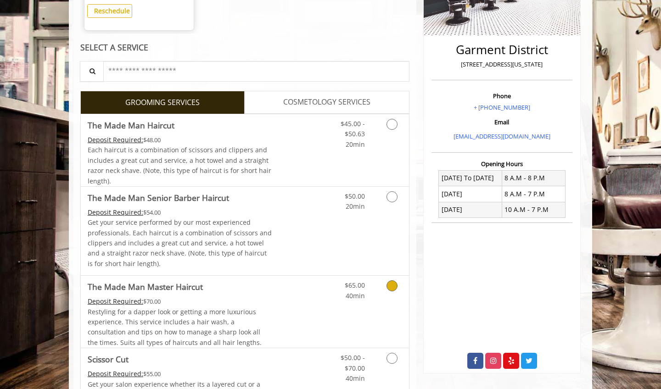
scroll to position [199, 0]
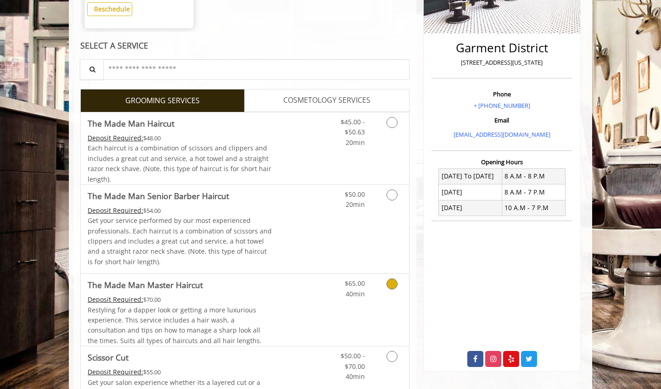
click at [381, 288] on link "Grooming services" at bounding box center [390, 286] width 23 height 25
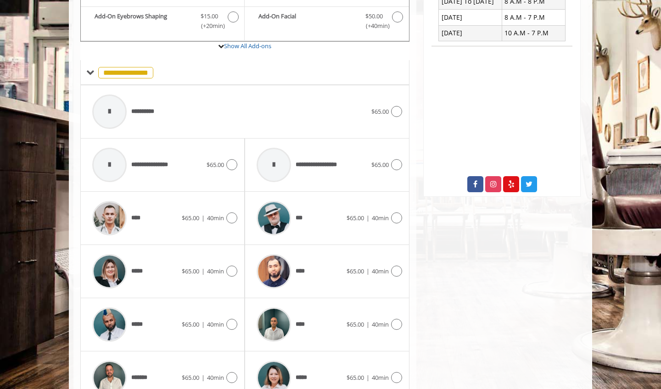
scroll to position [375, 0]
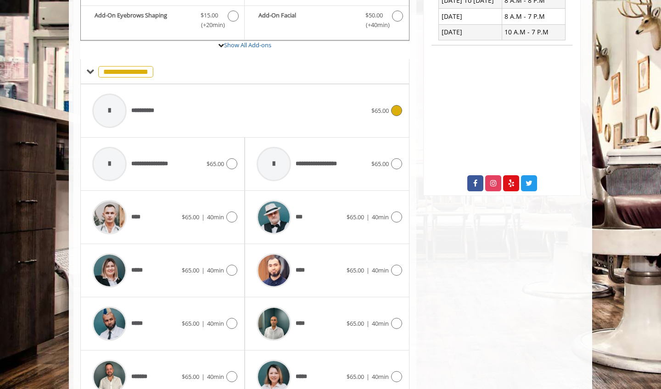
click at [202, 117] on div "**********" at bounding box center [230, 111] width 284 height 44
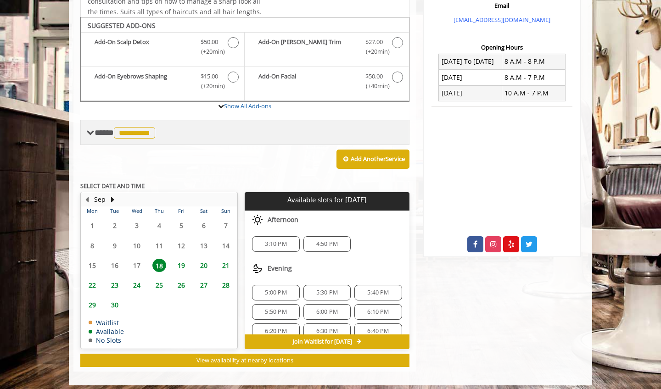
click at [100, 130] on span "**********" at bounding box center [126, 133] width 63 height 8
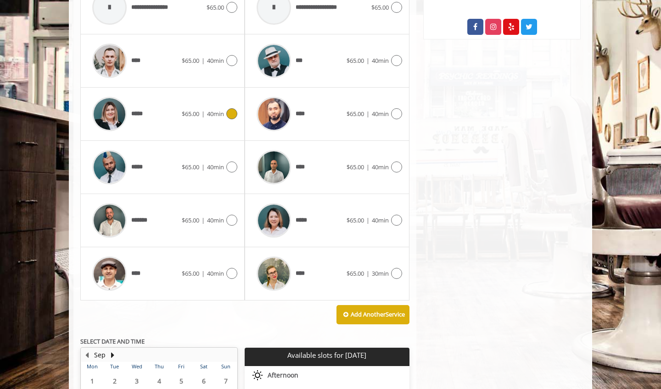
scroll to position [537, 0]
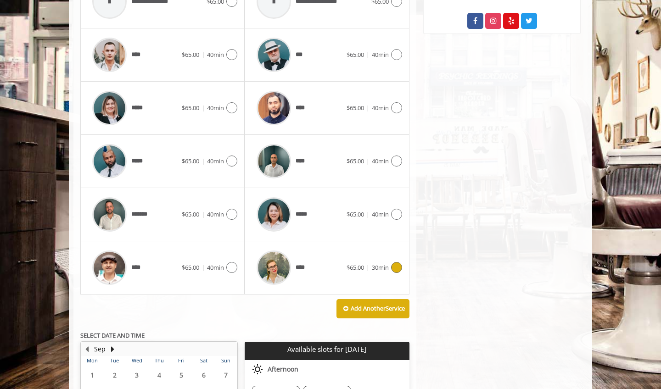
click at [292, 262] on div at bounding box center [274, 268] width 44 height 44
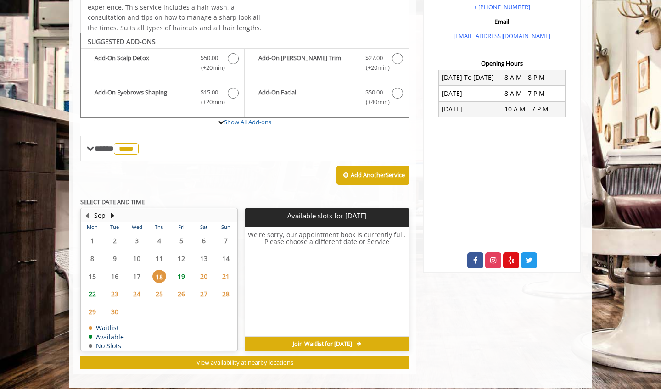
scroll to position [300, 0]
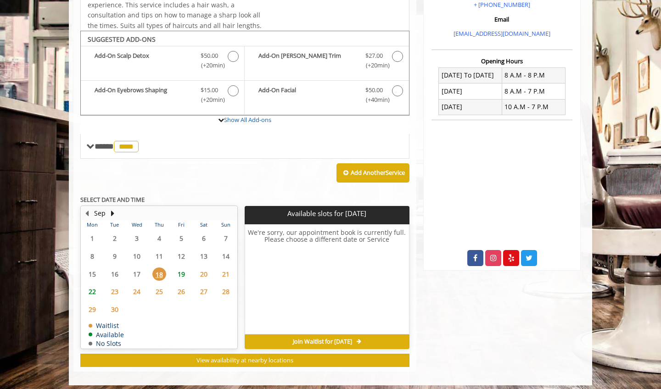
click at [186, 271] on span "19" at bounding box center [181, 274] width 14 height 13
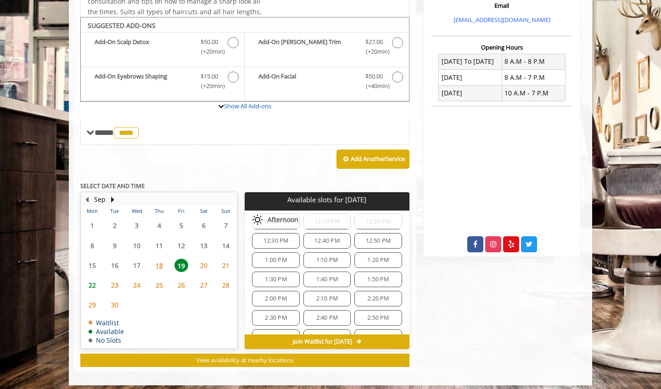
scroll to position [70, 0]
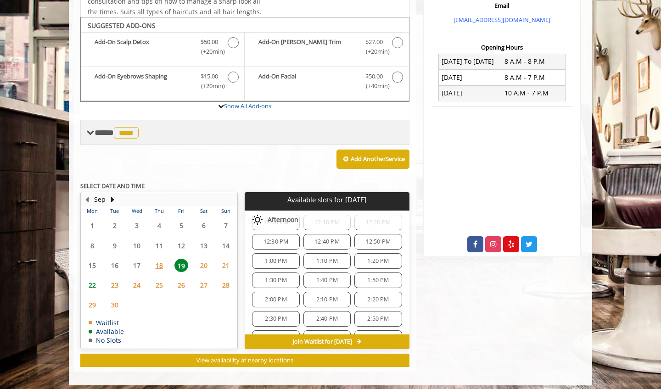
click at [107, 129] on span "**** **** ********" at bounding box center [118, 133] width 46 height 8
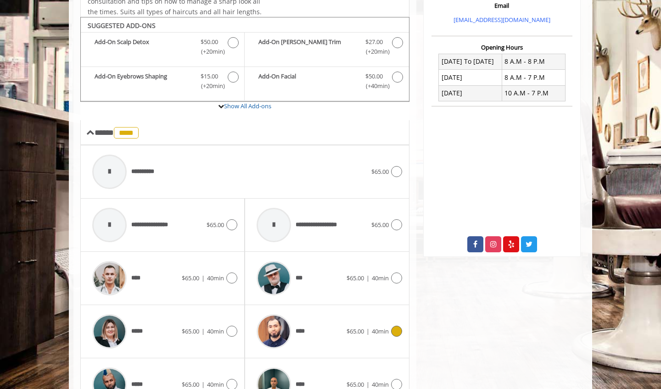
click at [322, 321] on div "****" at bounding box center [299, 332] width 94 height 44
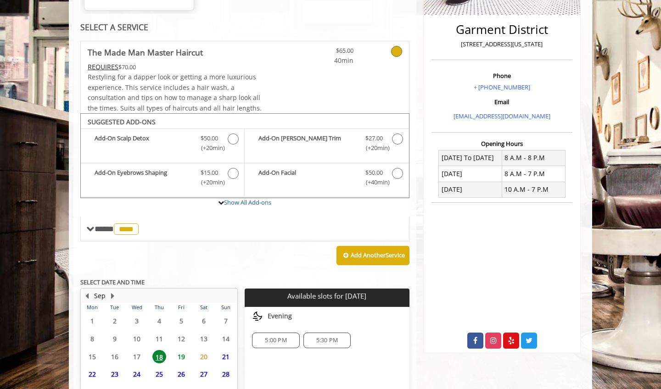
scroll to position [219, 0]
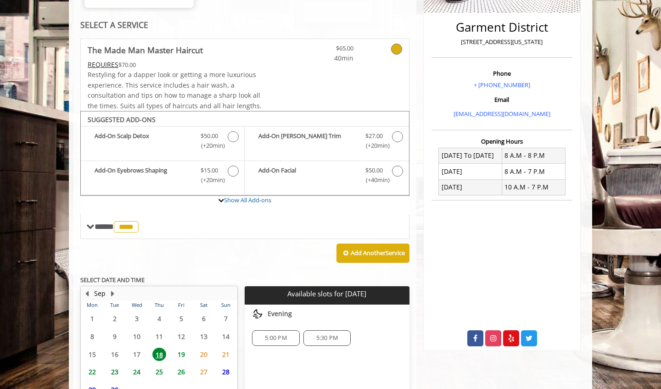
click at [184, 348] on span "19" at bounding box center [181, 354] width 14 height 13
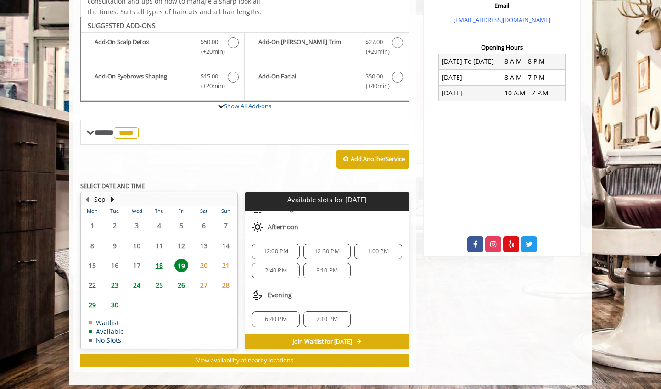
scroll to position [41, 0]
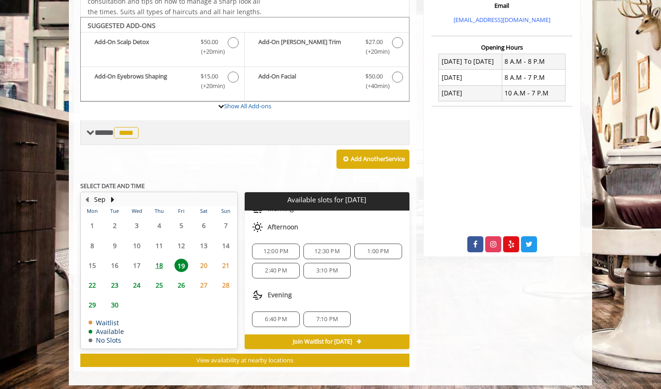
click at [101, 134] on div "**** **** ********" at bounding box center [113, 132] width 55 height 13
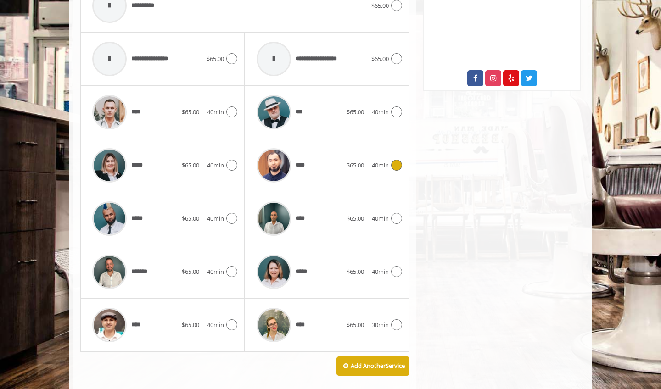
scroll to position [483, 0]
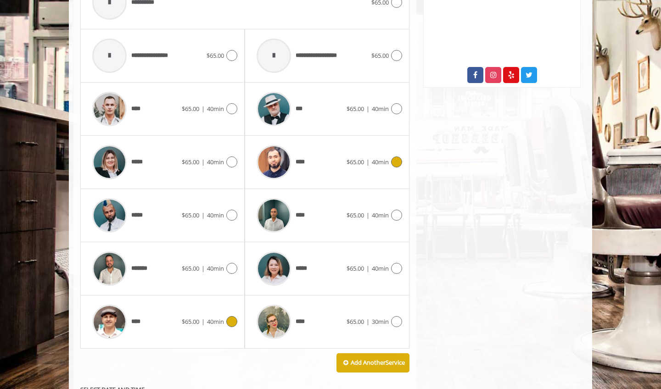
click at [175, 326] on div "****" at bounding box center [135, 322] width 94 height 44
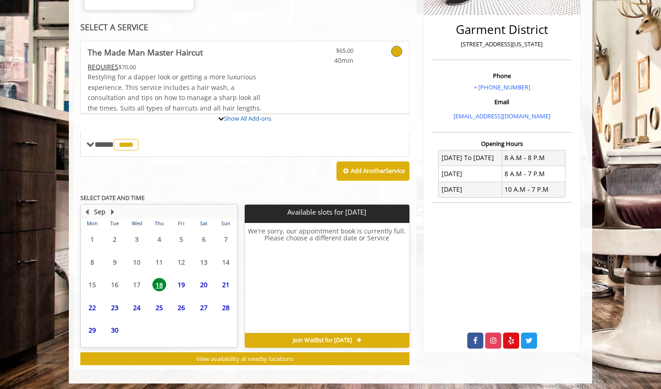
scroll to position [0, 0]
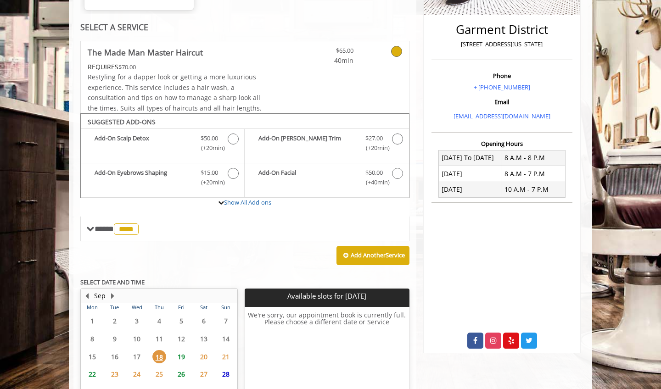
click at [184, 352] on span "19" at bounding box center [181, 356] width 14 height 13
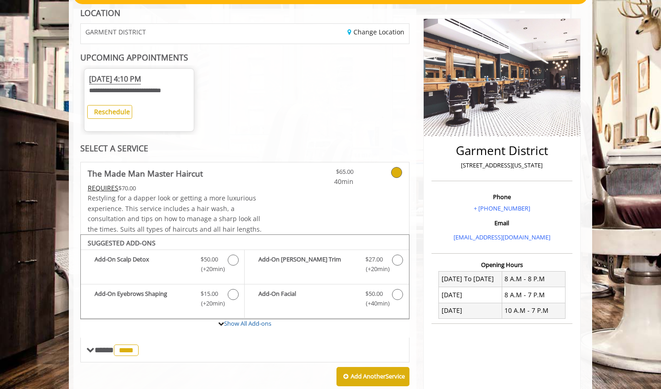
scroll to position [92, 0]
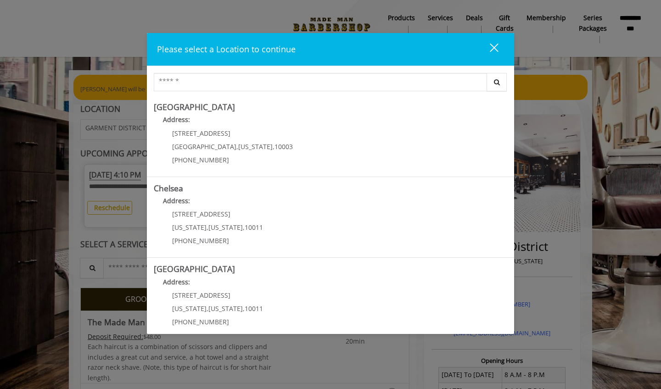
click at [499, 52] on button "close" at bounding box center [488, 49] width 31 height 19
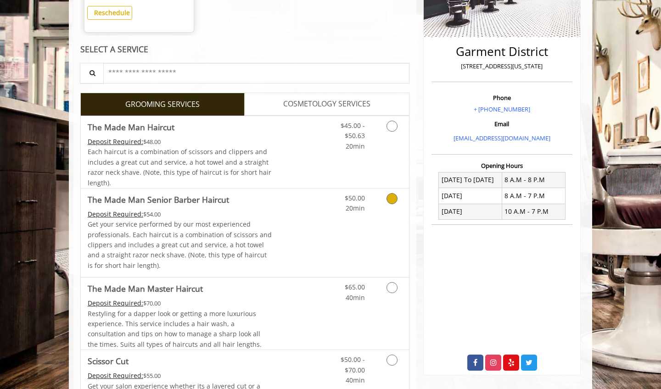
scroll to position [198, 0]
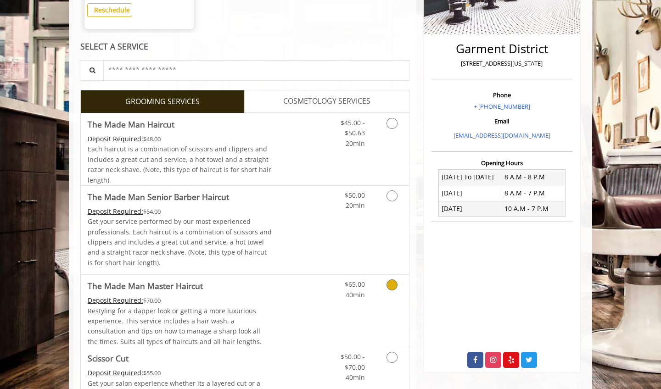
click at [386, 303] on div "$65.00 40min" at bounding box center [368, 311] width 82 height 72
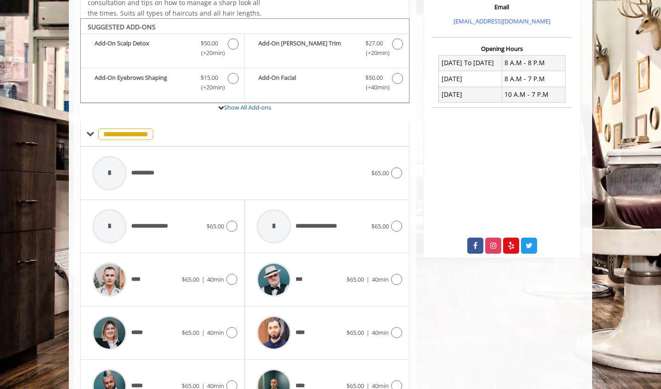
scroll to position [327, 0]
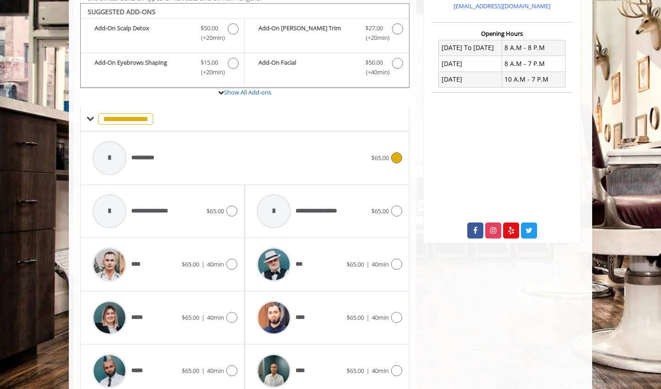
click at [209, 162] on div "**********" at bounding box center [230, 158] width 284 height 44
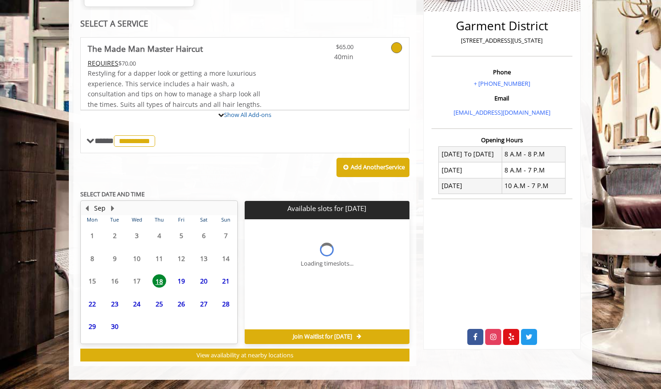
scroll to position [217, 0]
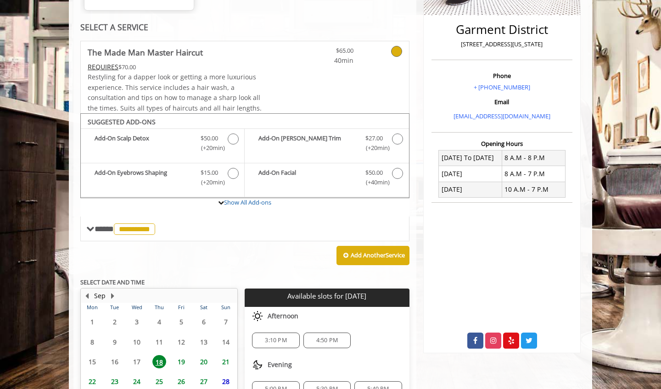
click at [183, 356] on span "19" at bounding box center [181, 361] width 14 height 13
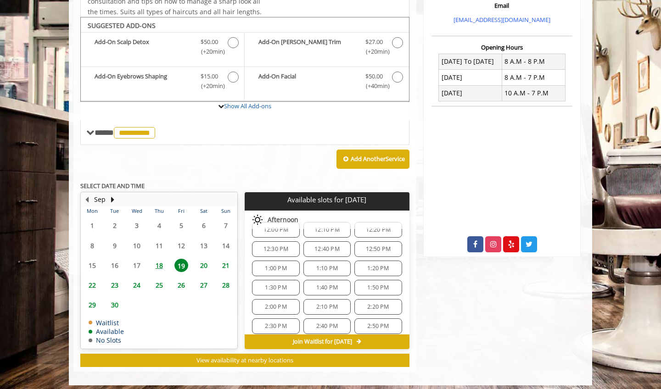
scroll to position [223, 0]
click at [271, 317] on span "4:40 PM" at bounding box center [276, 320] width 22 height 7
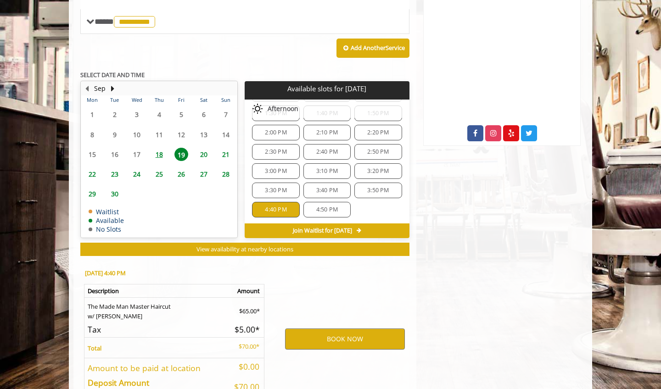
scroll to position [477, 0]
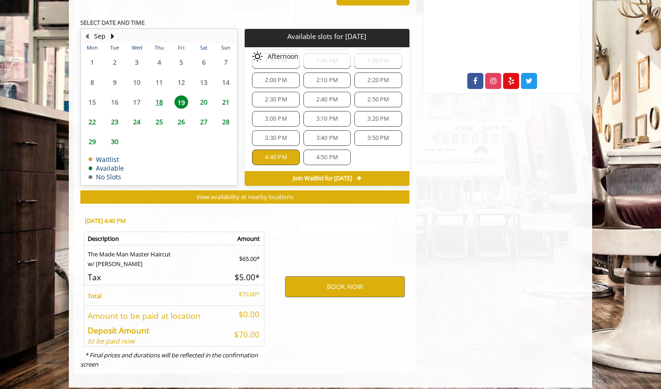
click at [379, 135] on span "3:50 PM" at bounding box center [378, 138] width 22 height 7
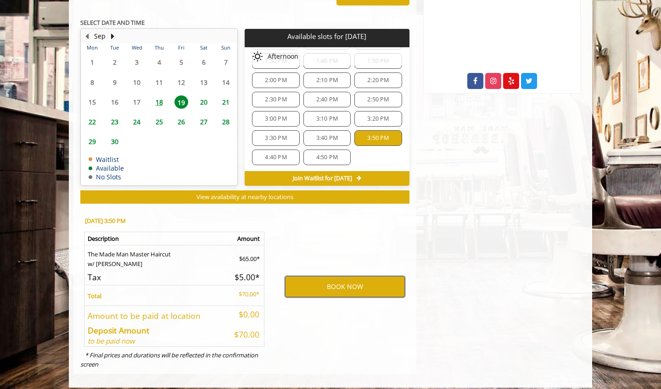
click at [374, 276] on button "BOOK NOW" at bounding box center [345, 286] width 120 height 21
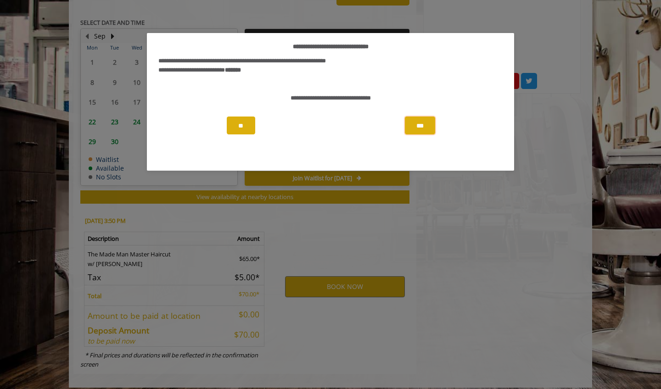
click at [422, 129] on button "***" at bounding box center [420, 126] width 30 height 18
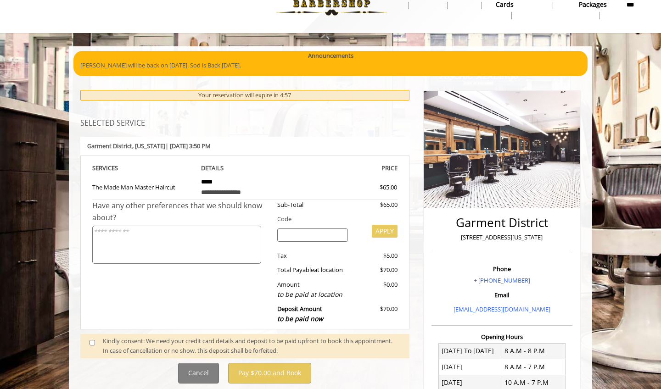
scroll to position [24, 0]
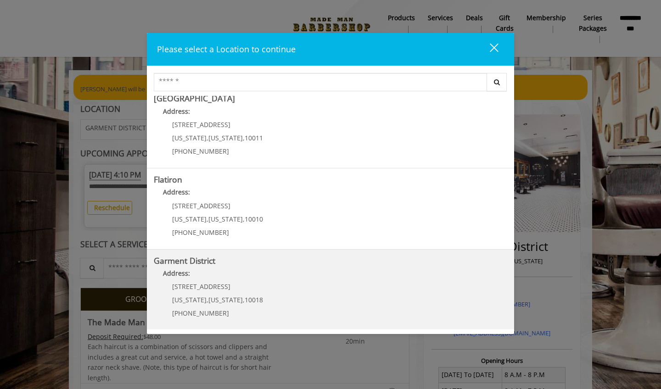
scroll to position [170, 0]
click at [263, 271] on District "Address:" at bounding box center [331, 276] width 354 height 15
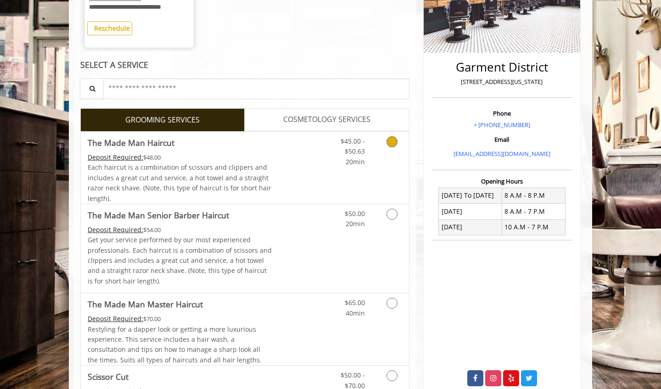
scroll to position [177, 0]
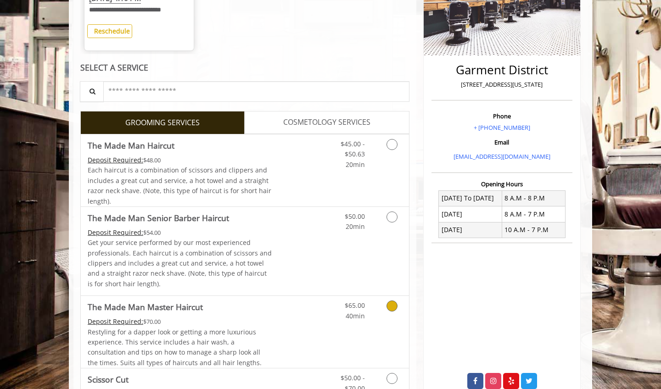
click at [382, 307] on link "Grooming services" at bounding box center [390, 308] width 23 height 25
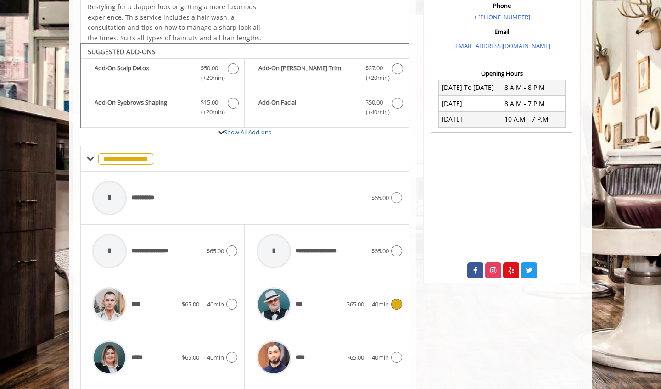
scroll to position [327, 0]
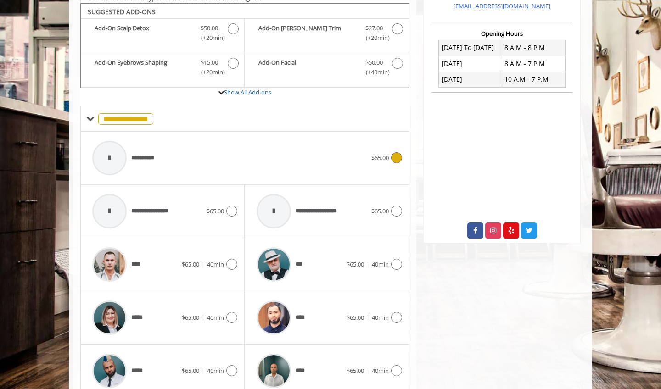
click at [202, 162] on div "**********" at bounding box center [230, 158] width 284 height 44
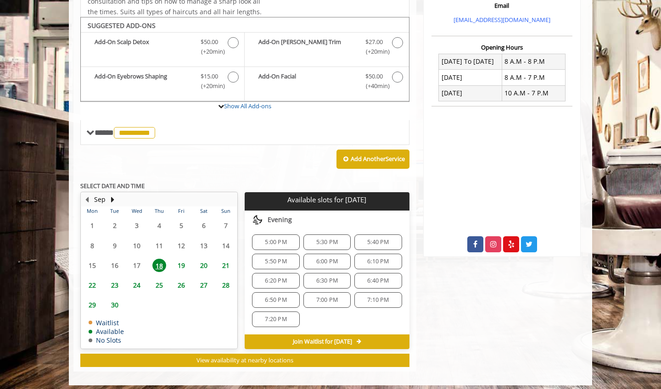
scroll to position [51, 0]
click at [182, 260] on span "19" at bounding box center [181, 265] width 14 height 13
click at [334, 300] on div "3:40 PM" at bounding box center [326, 300] width 47 height 16
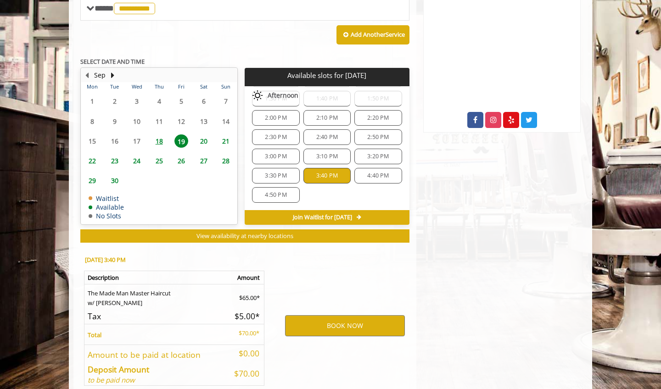
scroll to position [477, 0]
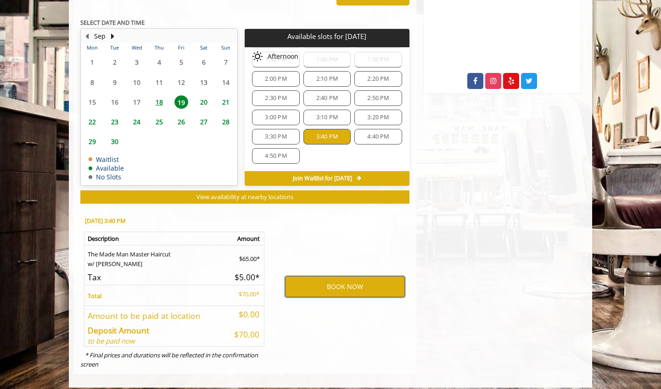
click at [342, 285] on button "BOOK NOW" at bounding box center [345, 286] width 120 height 21
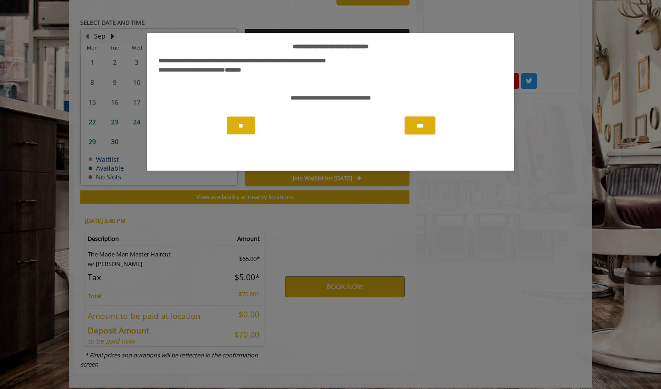
click at [419, 130] on button "***" at bounding box center [420, 126] width 30 height 18
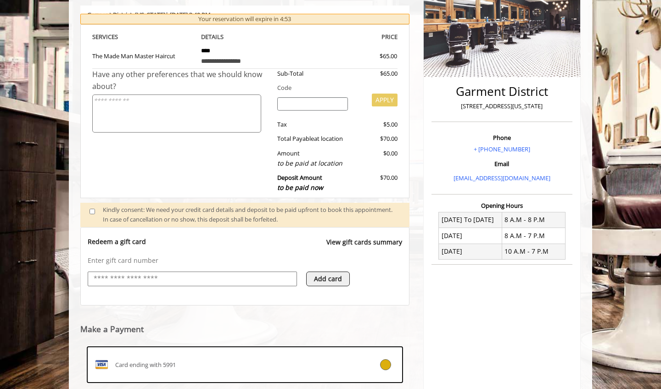
scroll to position [168, 0]
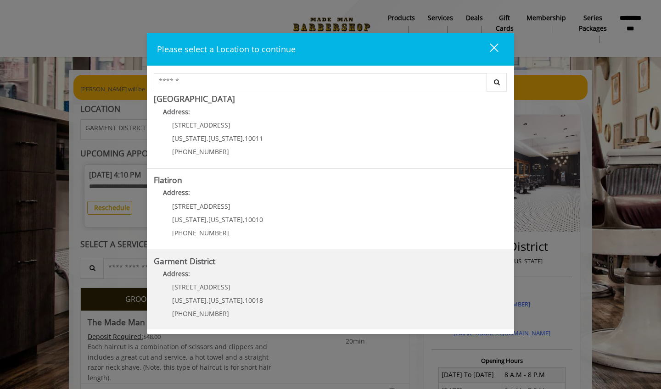
scroll to position [170, 0]
click at [349, 294] on District "Garment District Address: 1400 Broadway New York , New York , 10018 (212) 997-4…" at bounding box center [331, 290] width 354 height 67
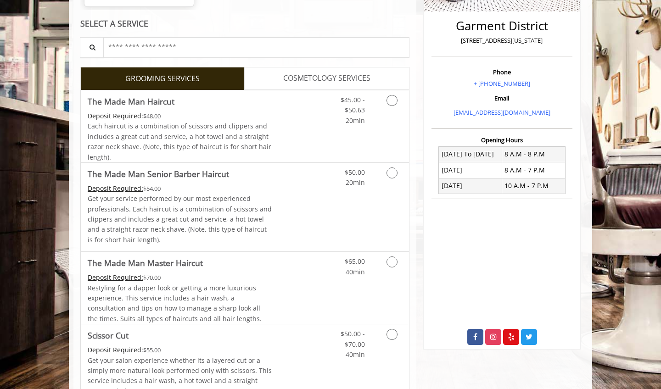
scroll to position [222, 0]
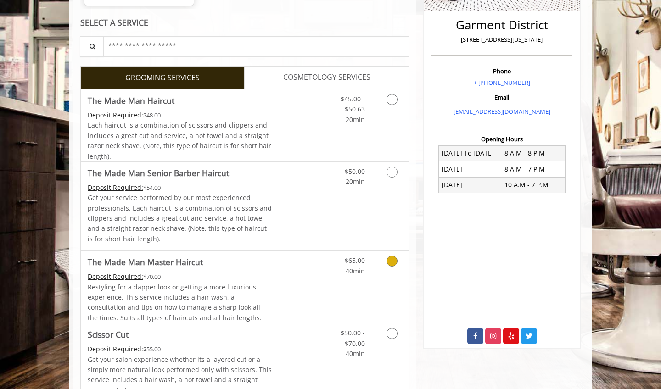
click at [310, 277] on link "Discounted Price" at bounding box center [299, 287] width 55 height 72
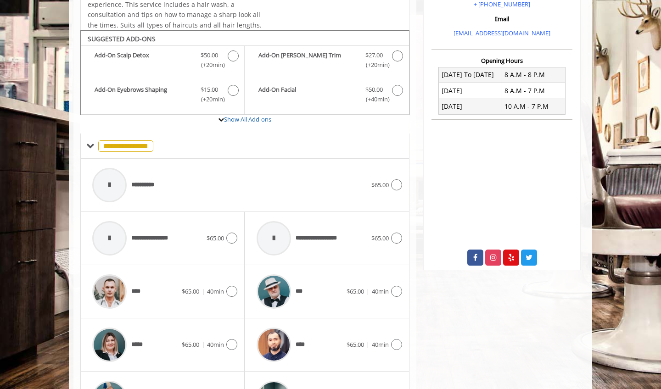
scroll to position [327, 0]
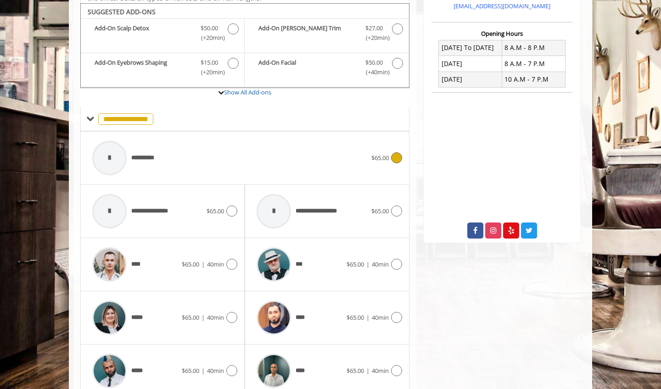
click at [236, 152] on div "**********" at bounding box center [230, 158] width 284 height 44
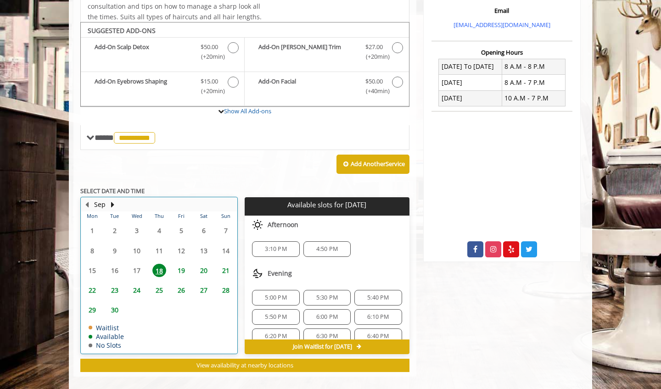
click at [181, 278] on tbody "1 2 3 4 5 6 7 8 9 10 11 12 13 14 15 16 17 18 19 20 21 22 23 24 25 26 27 28 29 3…" at bounding box center [159, 287] width 156 height 133
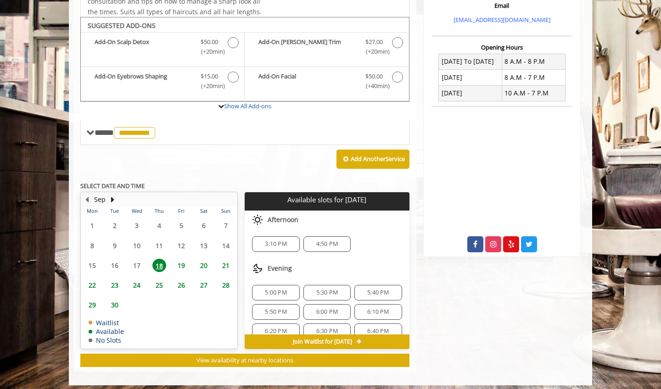
click at [182, 259] on span "19" at bounding box center [181, 265] width 14 height 13
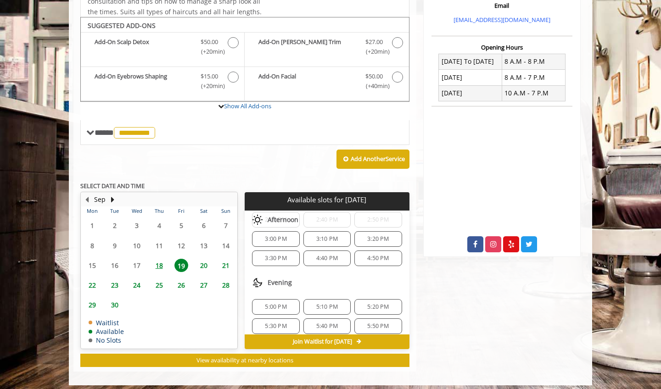
scroll to position [256, 0]
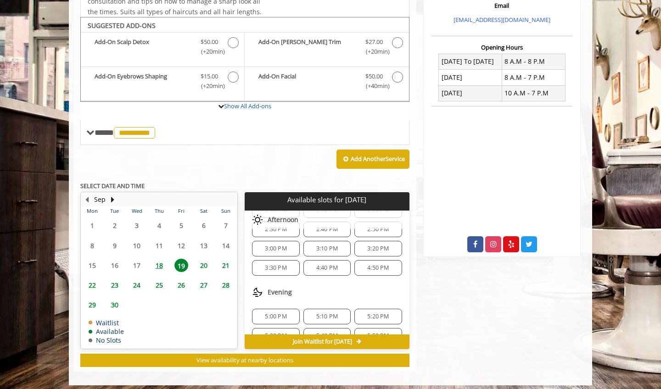
click at [275, 264] on span "3:30 PM" at bounding box center [276, 267] width 22 height 7
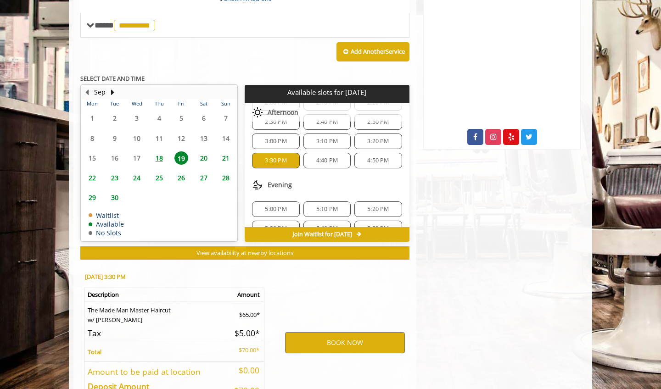
scroll to position [477, 0]
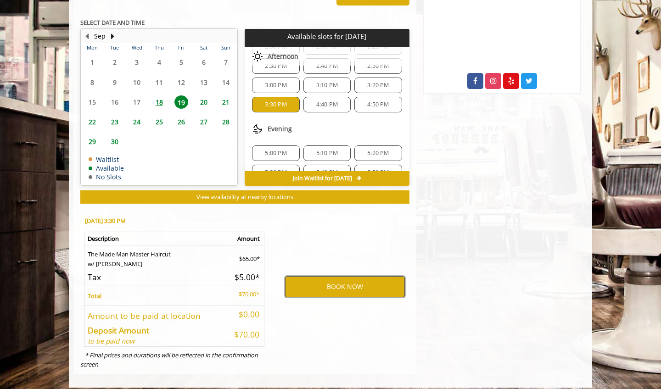
click at [327, 278] on button "BOOK NOW" at bounding box center [345, 286] width 120 height 21
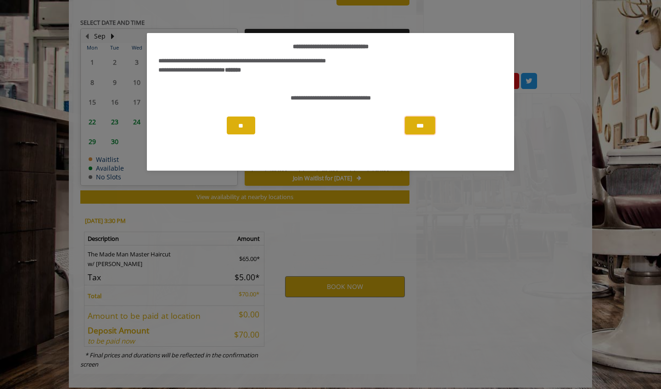
click at [427, 121] on button "***" at bounding box center [420, 126] width 30 height 18
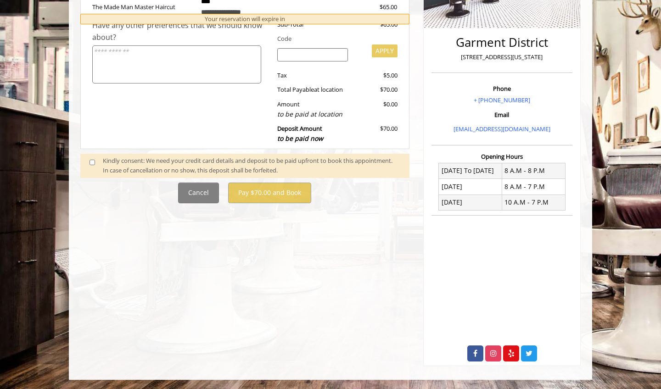
scroll to position [0, 0]
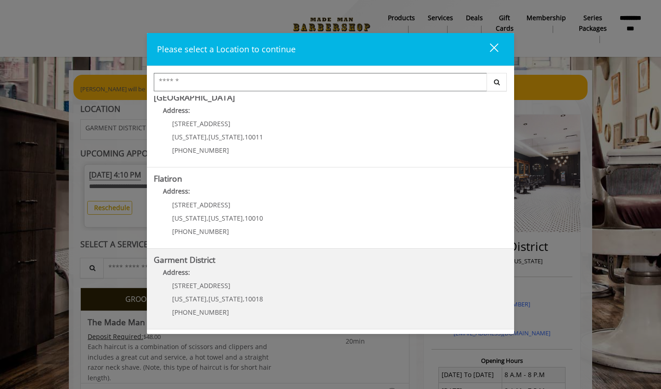
scroll to position [171, 0]
click at [253, 275] on District "Address:" at bounding box center [331, 276] width 354 height 15
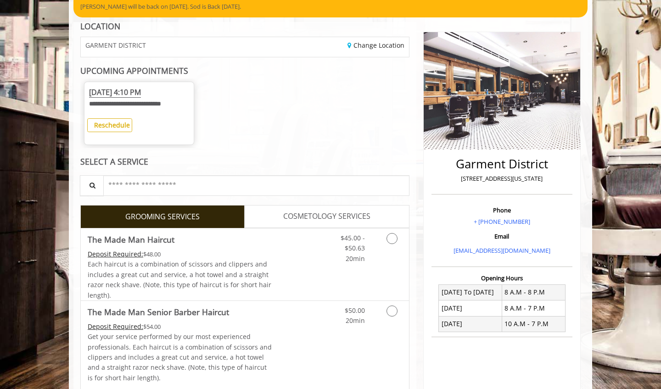
scroll to position [86, 0]
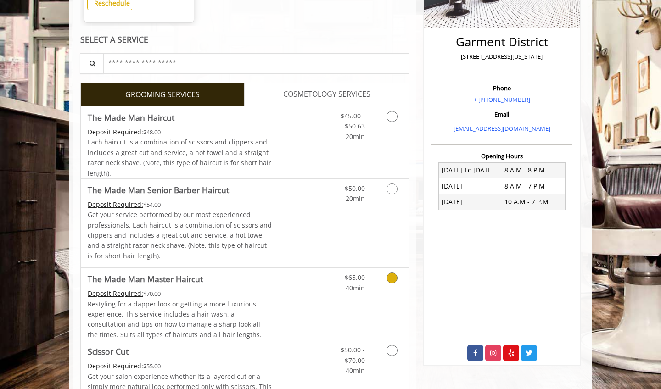
click at [335, 302] on div "$65.00 40min" at bounding box center [368, 304] width 82 height 72
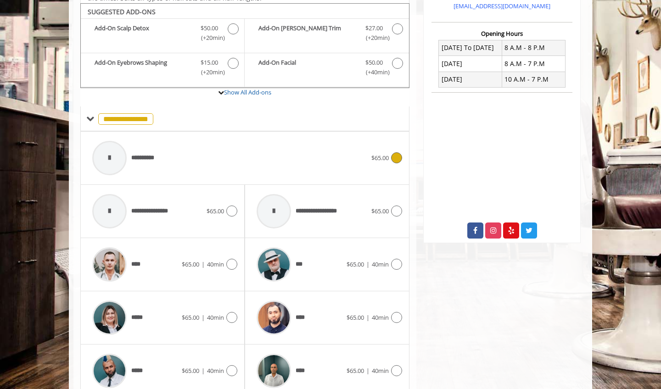
click at [199, 145] on div "**********" at bounding box center [230, 158] width 284 height 44
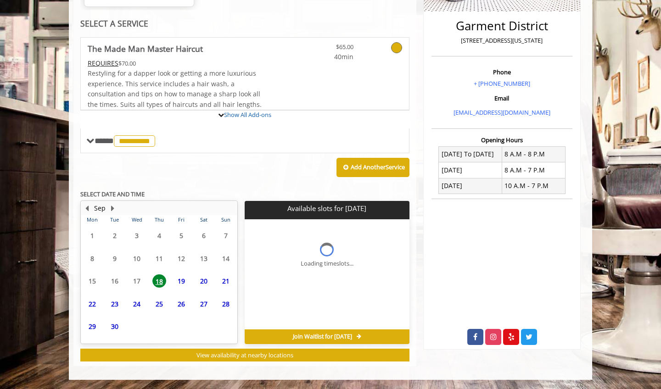
scroll to position [217, 0]
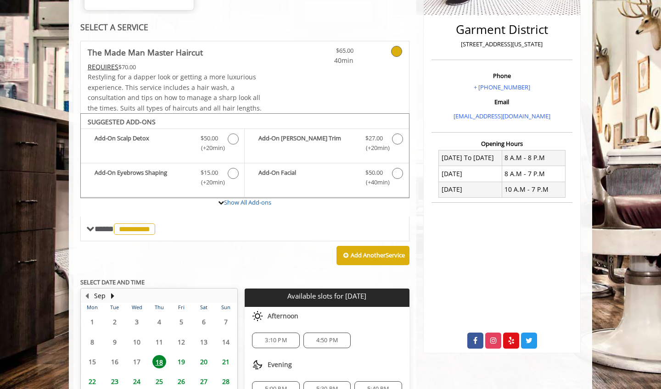
click at [180, 359] on span "19" at bounding box center [181, 361] width 14 height 13
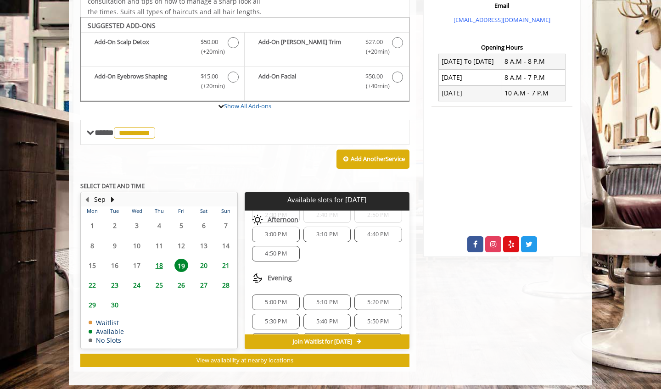
scroll to position [264, 0]
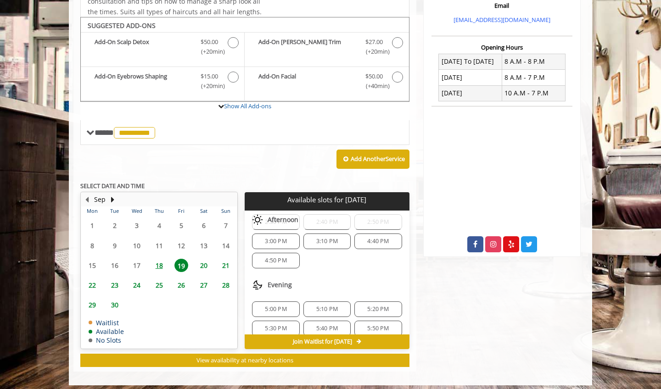
click at [367, 238] on span "4:40 PM" at bounding box center [378, 241] width 22 height 7
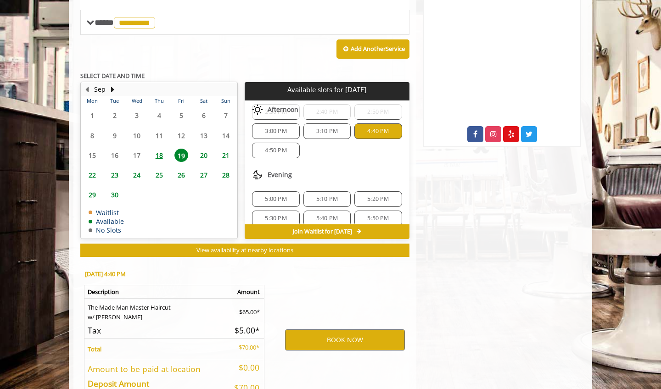
scroll to position [477, 0]
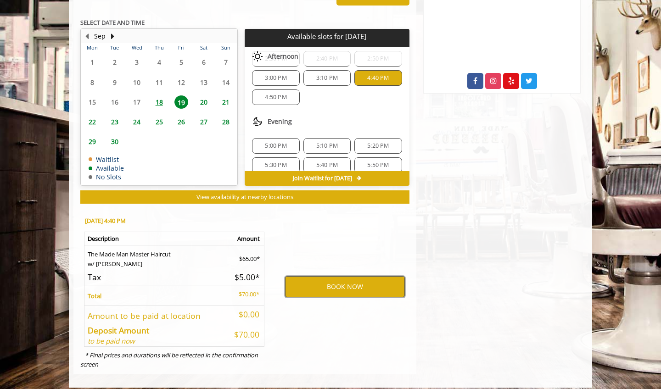
click at [340, 283] on button "BOOK NOW" at bounding box center [345, 286] width 120 height 21
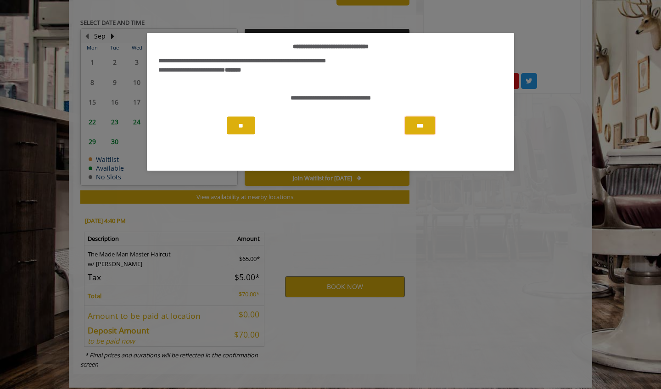
click at [420, 127] on button "***" at bounding box center [420, 126] width 30 height 18
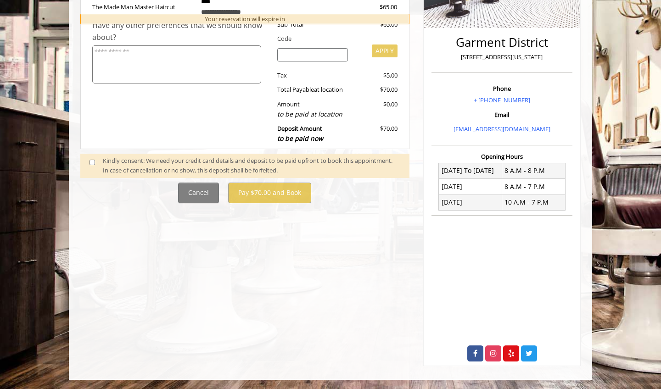
scroll to position [0, 0]
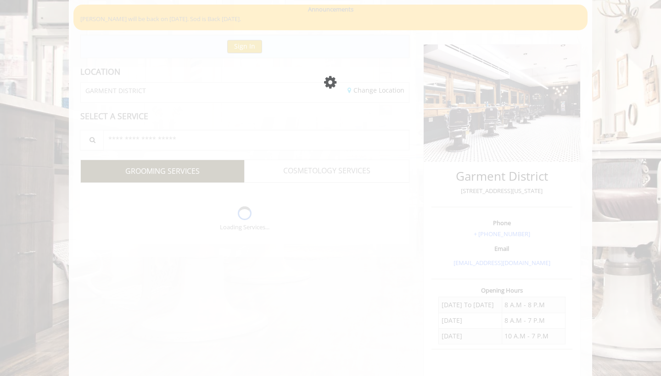
scroll to position [3, 0]
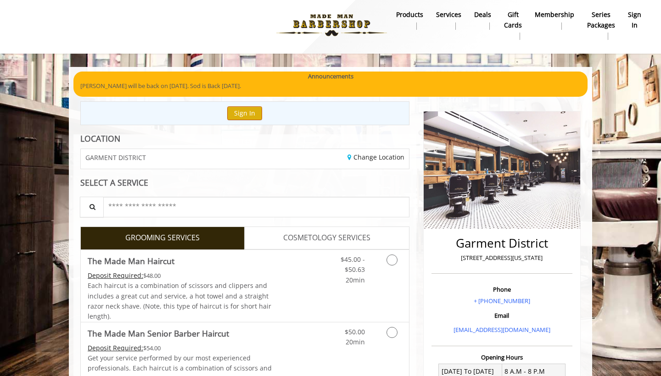
click at [247, 112] on button "Sign In" at bounding box center [244, 113] width 35 height 13
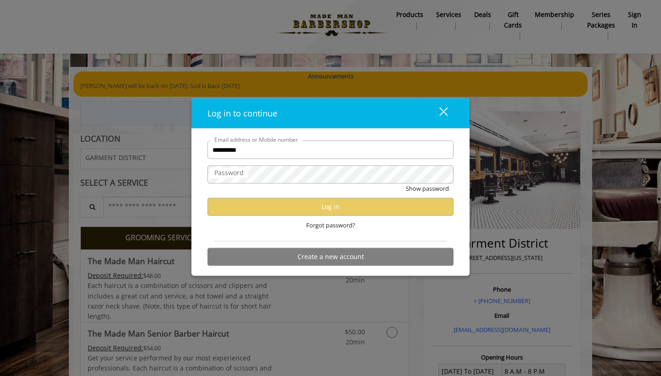
type input "**********"
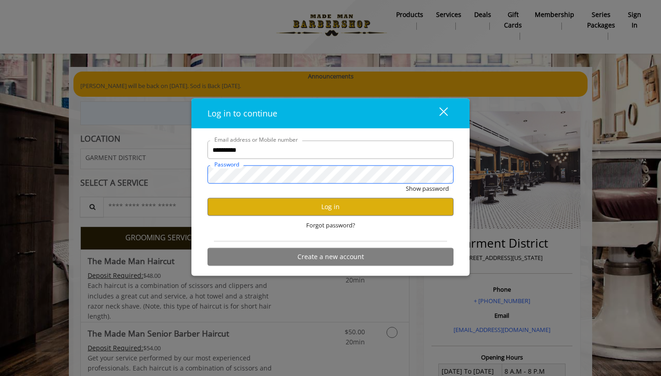
click at [427, 189] on button "Show password" at bounding box center [427, 189] width 43 height 10
click at [333, 204] on button "Log in" at bounding box center [331, 207] width 246 height 18
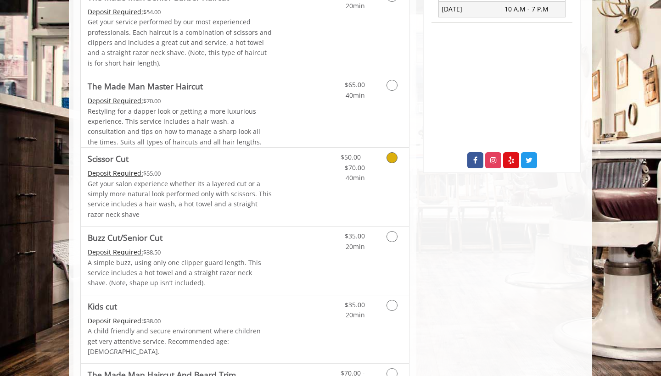
scroll to position [398, 0]
click at [350, 128] on div "$65.00 40min" at bounding box center [368, 111] width 82 height 72
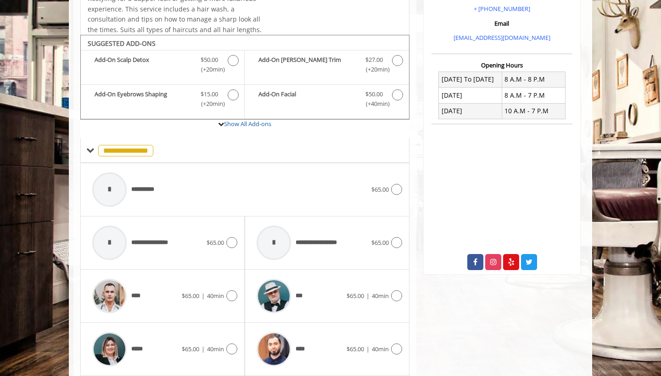
scroll to position [327, 0]
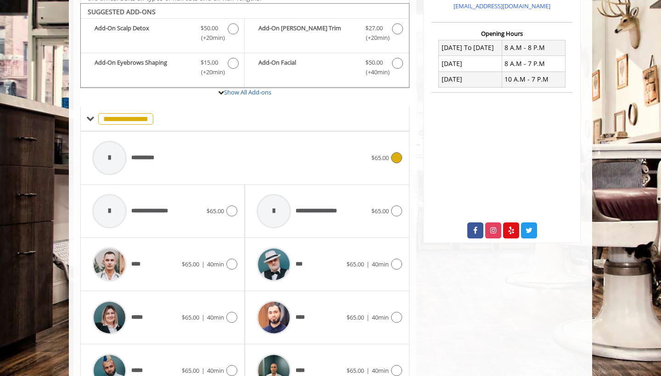
click at [302, 151] on div "**********" at bounding box center [230, 158] width 284 height 44
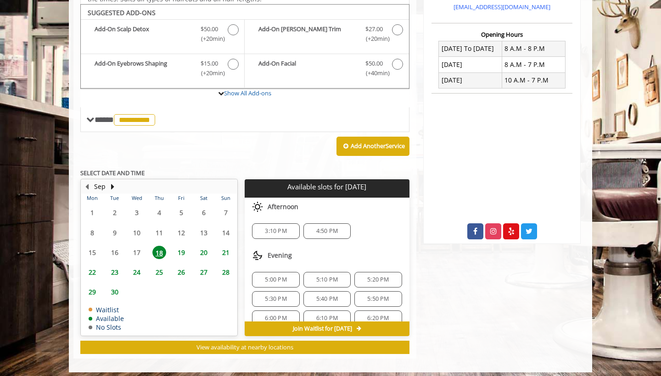
click at [181, 246] on span "19" at bounding box center [181, 252] width 14 height 13
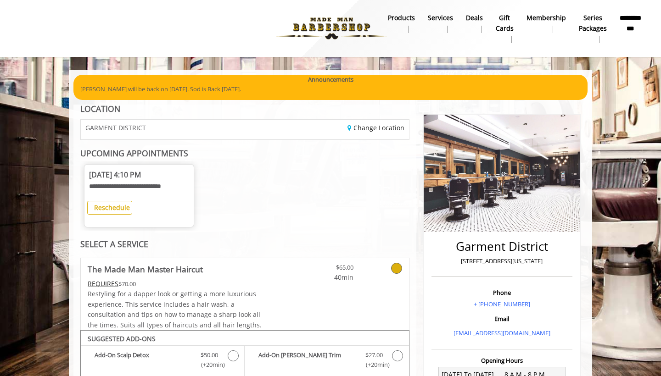
scroll to position [0, 0]
click at [338, 28] on img at bounding box center [332, 28] width 126 height 51
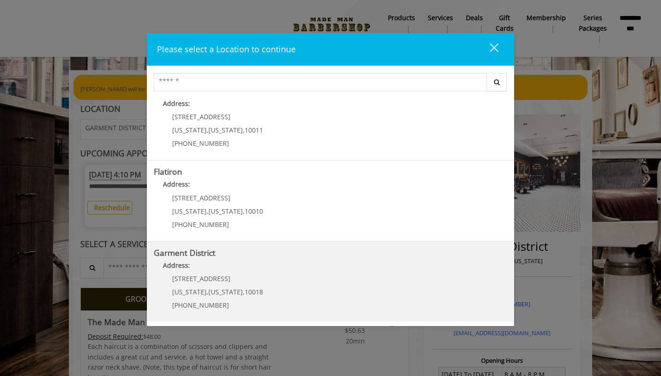
scroll to position [178, 0]
click at [298, 304] on District "Garment District Address: [STREET_ADDRESS][US_STATE][US_STATE] (212) 997-4247" at bounding box center [331, 282] width 354 height 67
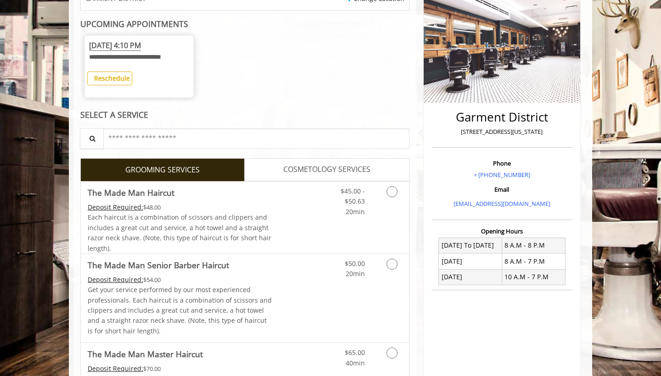
scroll to position [180, 0]
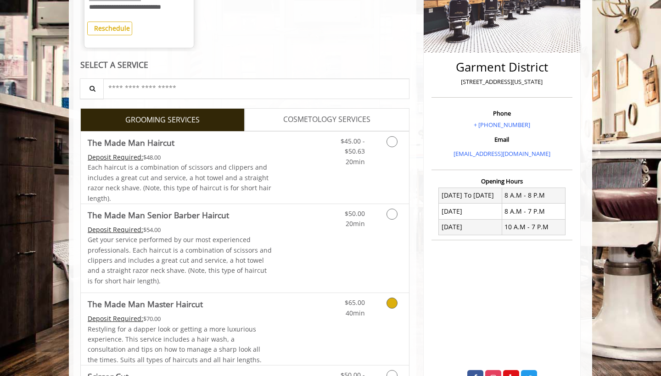
click at [309, 318] on link "Discounted Price" at bounding box center [299, 329] width 55 height 72
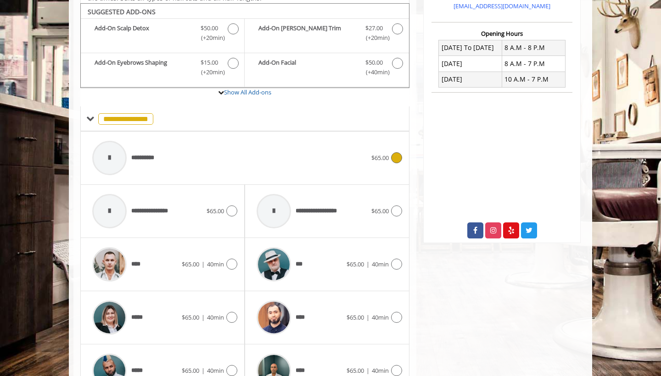
click at [246, 168] on div "**********" at bounding box center [230, 158] width 284 height 44
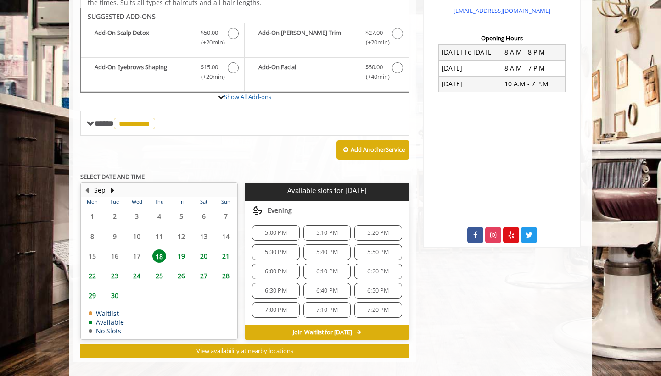
scroll to position [326, 0]
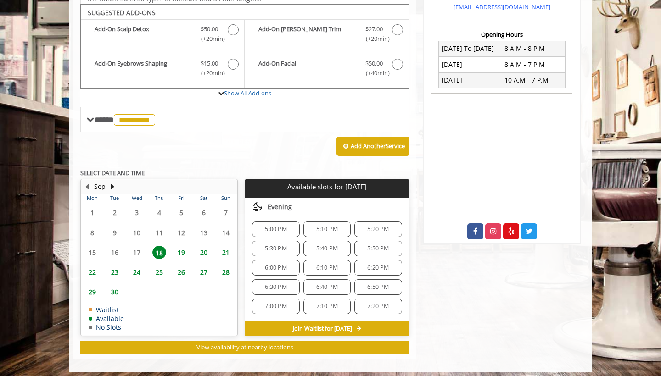
click at [185, 248] on span "19" at bounding box center [181, 252] width 14 height 13
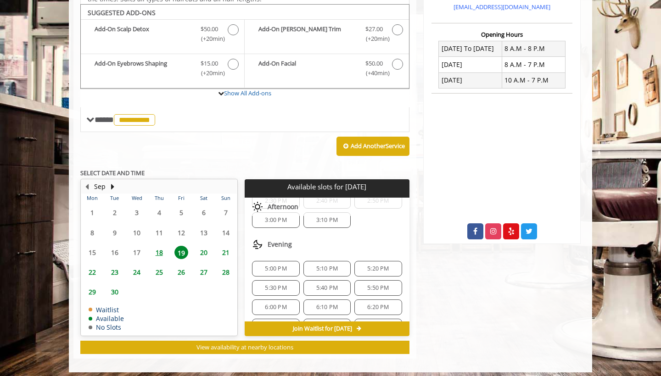
scroll to position [273, 0]
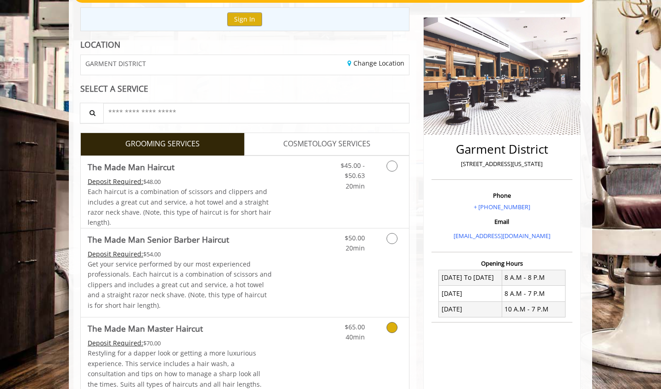
click at [284, 337] on link "Discounted Price" at bounding box center [299, 354] width 55 height 72
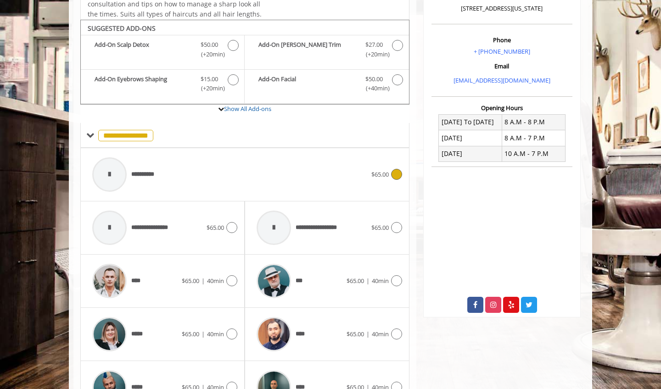
click at [211, 161] on div "**********" at bounding box center [230, 175] width 284 height 44
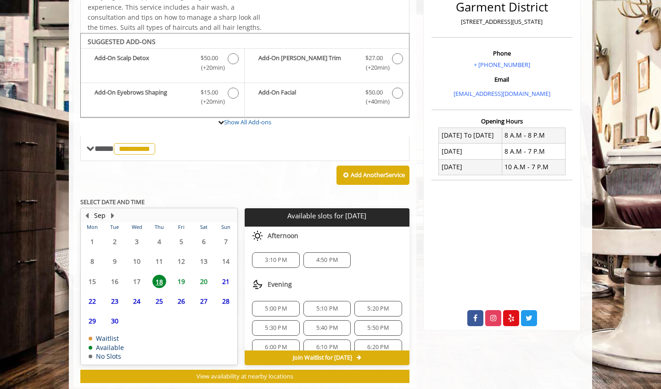
scroll to position [239, 0]
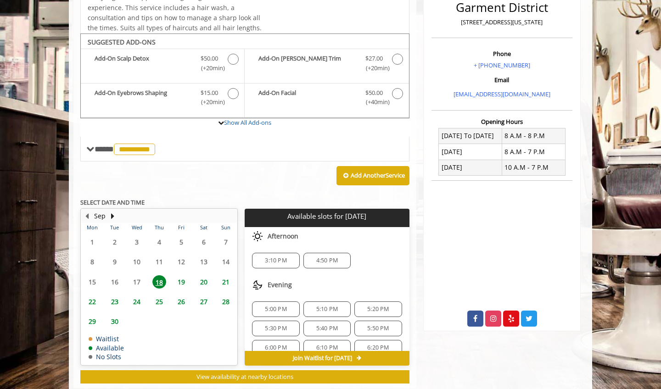
click at [180, 275] on span "19" at bounding box center [181, 281] width 14 height 13
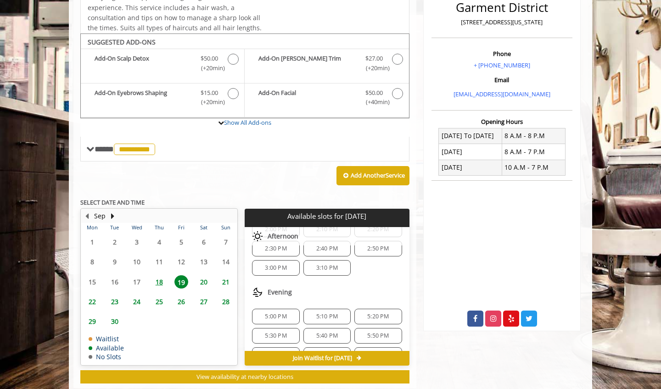
scroll to position [253, 0]
click at [361, 248] on div "12:00 PM 12:10 PM 12:20 PM 12:30 PM 12:40 PM 12:50 PM 1:00 PM 1:10 PM 1:20 PM 1…" at bounding box center [327, 211] width 164 height 146
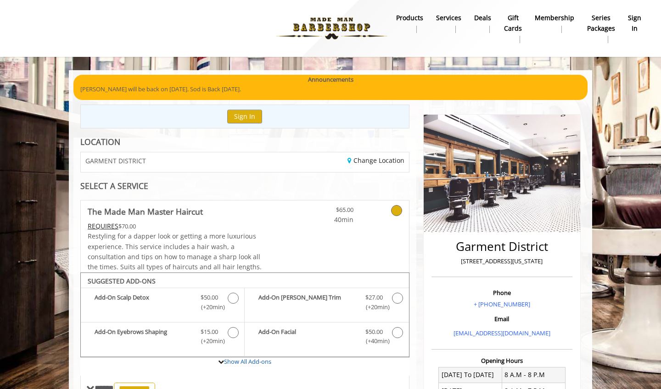
scroll to position [0, 0]
click at [631, 20] on b "sign in" at bounding box center [634, 23] width 13 height 21
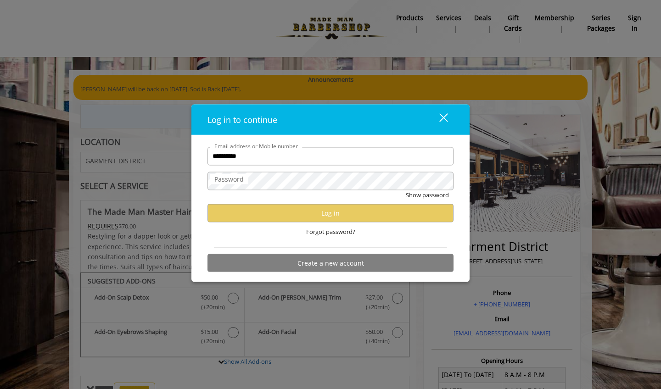
type input "**********"
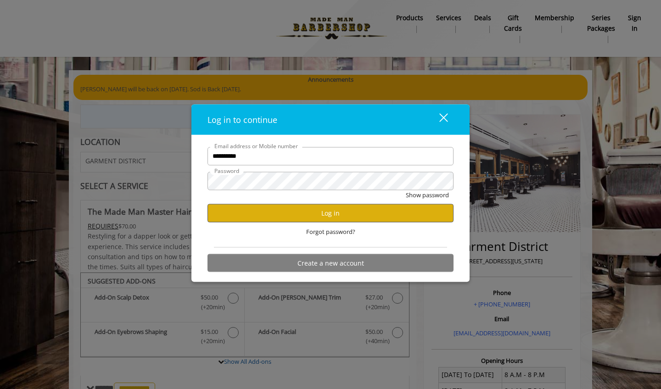
click at [348, 213] on button "Log in" at bounding box center [331, 213] width 246 height 18
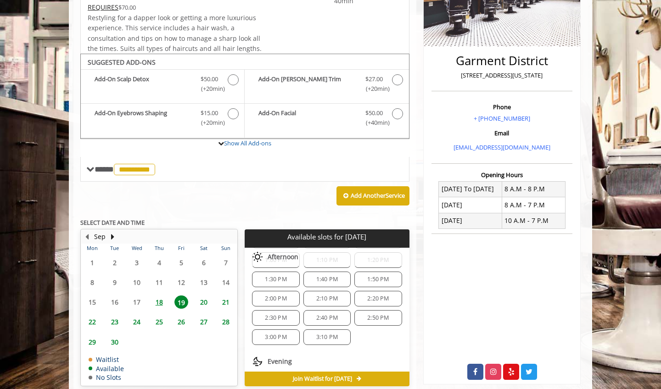
scroll to position [255, 0]
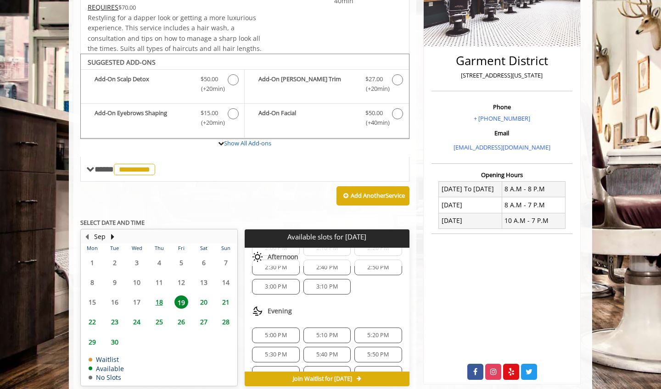
click at [365, 274] on div "12:00 PM 12:10 PM 12:20 PM 12:30 PM 12:40 PM 12:50 PM 1:00 PM 1:10 PM 1:20 PM 1…" at bounding box center [327, 229] width 164 height 146
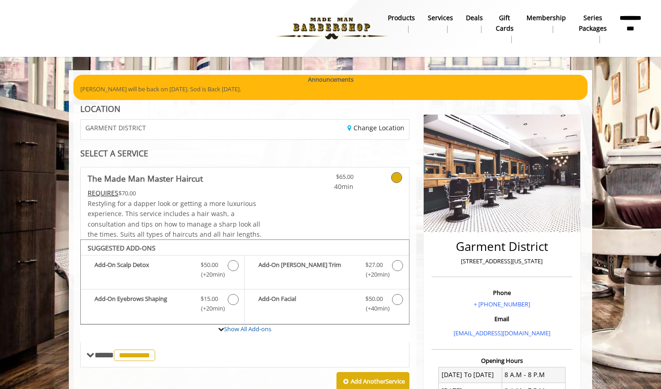
scroll to position [0, 0]
click at [631, 23] on b "**********" at bounding box center [631, 23] width 22 height 20
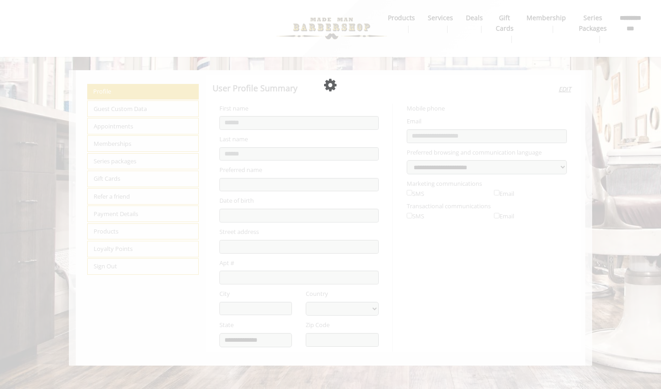
select select "***"
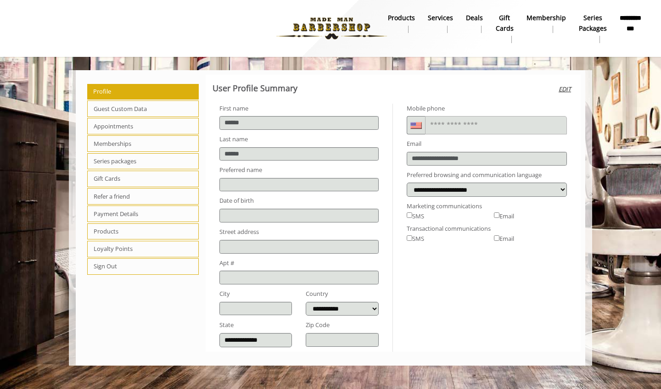
click at [123, 101] on span "Guest Custom Data" at bounding box center [143, 109] width 112 height 17
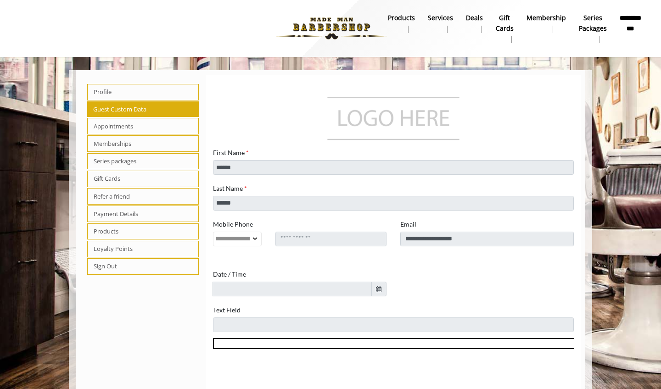
click at [119, 118] on span "Appointments" at bounding box center [143, 126] width 112 height 17
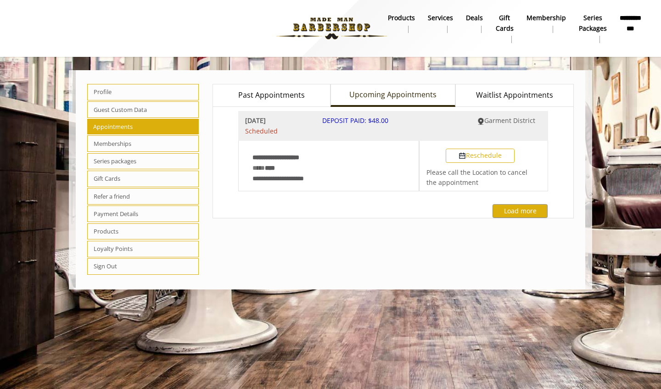
click at [477, 149] on button "Reschedule" at bounding box center [480, 156] width 69 height 14
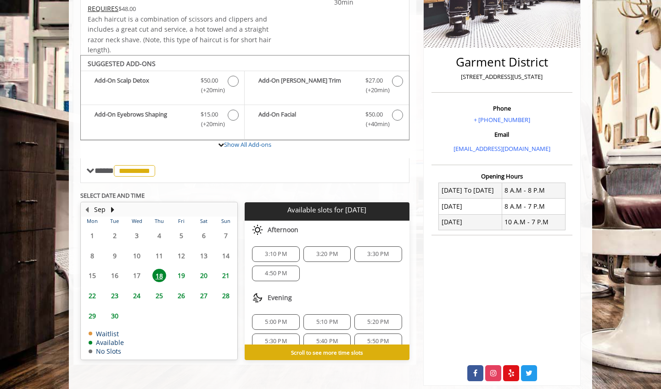
scroll to position [184, 0]
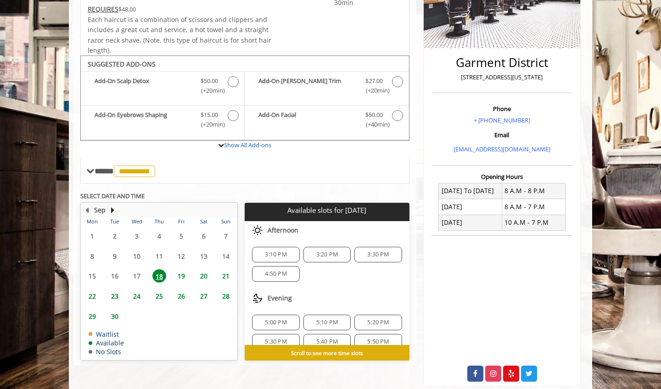
click at [181, 269] on span "19" at bounding box center [181, 275] width 14 height 13
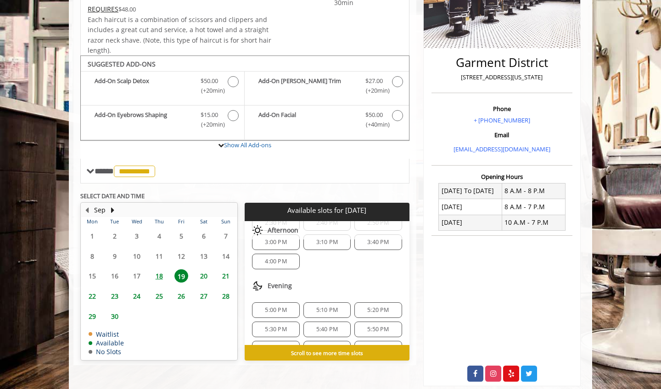
scroll to position [268, 0]
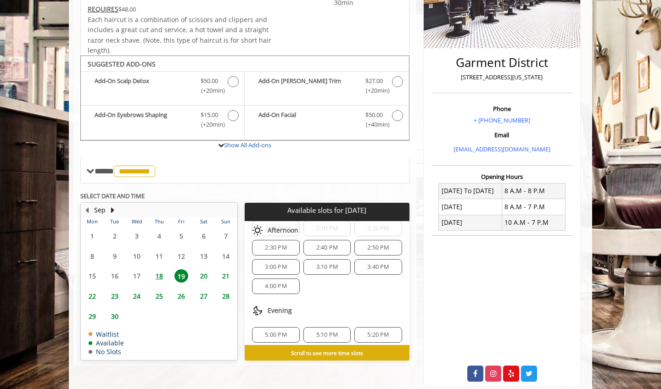
click at [284, 279] on div "4:00 PM" at bounding box center [275, 287] width 47 height 16
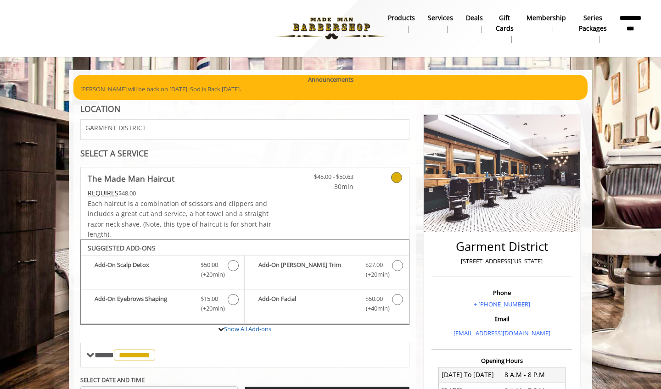
scroll to position [0, 0]
select select "***"
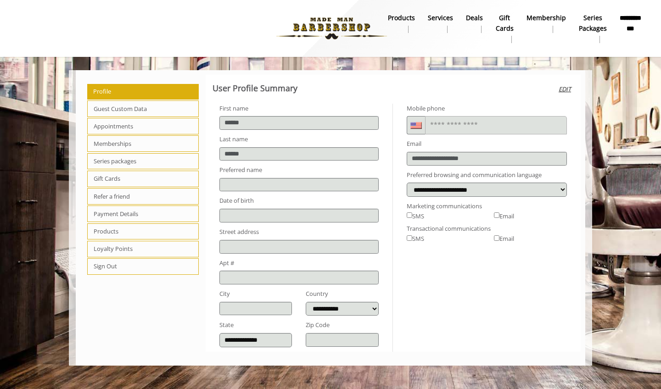
click at [119, 135] on span "Memberships" at bounding box center [143, 143] width 112 height 17
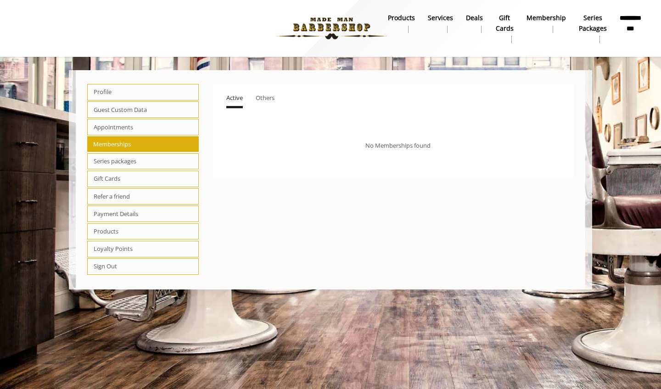
click at [116, 153] on span "Series packages" at bounding box center [143, 161] width 112 height 17
select select "*"
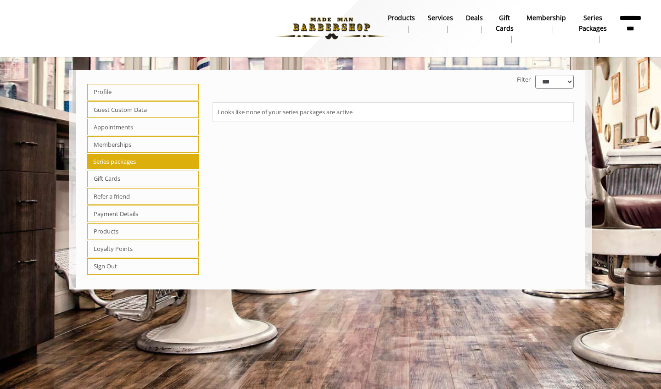
click at [109, 171] on span "Gift Cards" at bounding box center [143, 179] width 112 height 17
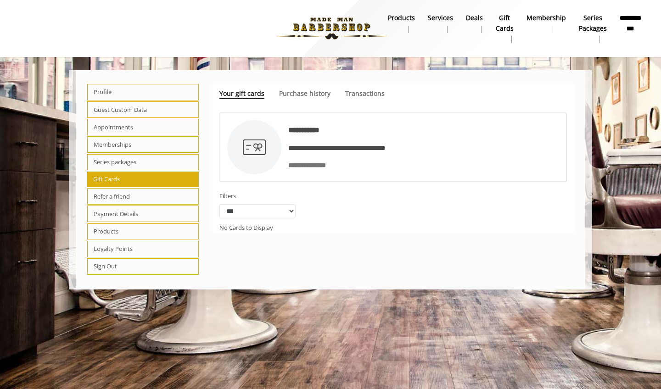
click at [106, 188] on span "Refer a friend" at bounding box center [143, 196] width 112 height 17
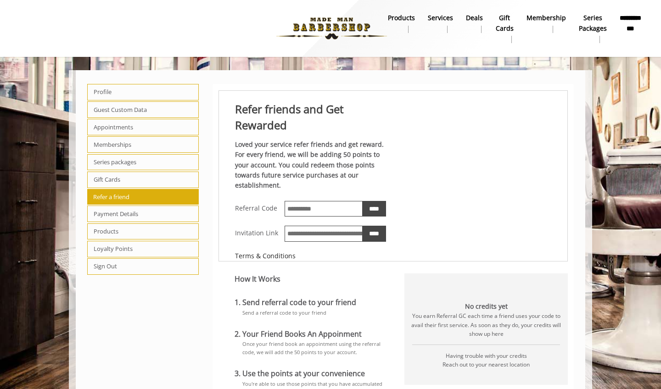
click at [104, 206] on span "Payment Details" at bounding box center [143, 214] width 112 height 17
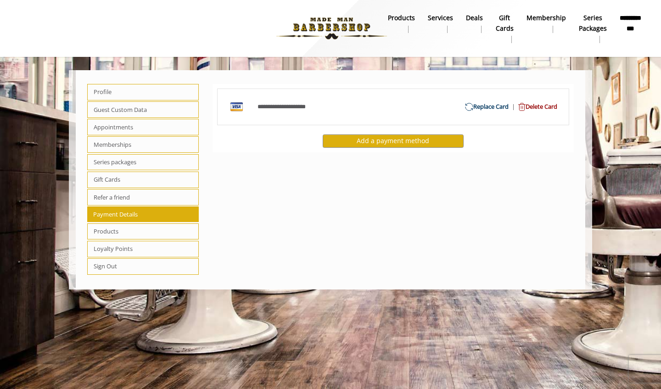
click at [105, 224] on span "Products" at bounding box center [143, 232] width 112 height 17
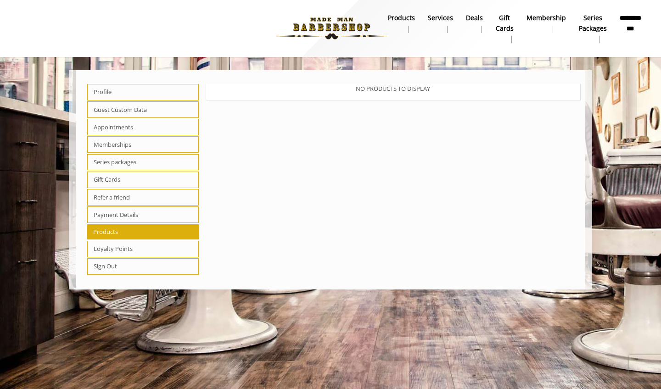
click at [104, 241] on span "Loyalty Points" at bounding box center [143, 249] width 112 height 17
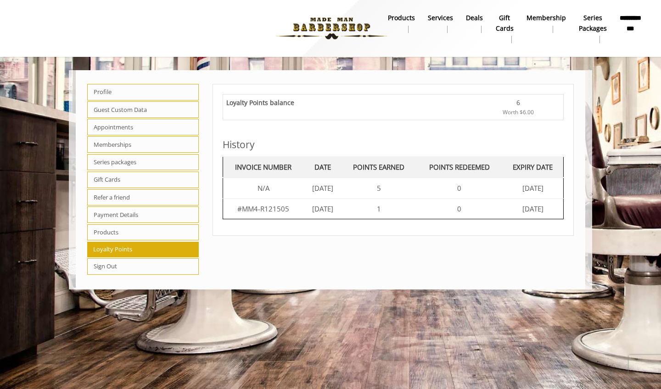
click at [117, 119] on span "Appointments" at bounding box center [143, 127] width 112 height 17
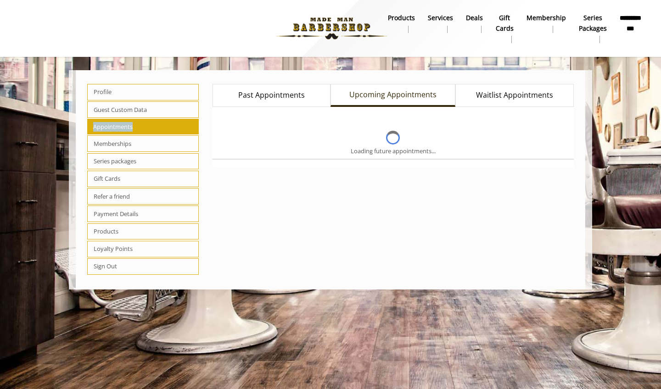
click at [117, 119] on span "Appointments" at bounding box center [143, 127] width 112 height 16
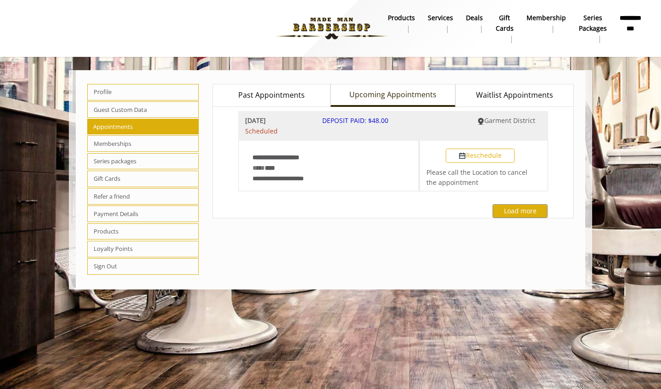
click at [299, 126] on span "Scheduled" at bounding box center [277, 131] width 64 height 10
click at [520, 204] on button "Load more" at bounding box center [520, 210] width 55 height 13
click at [431, 13] on b "Services" at bounding box center [440, 18] width 25 height 10
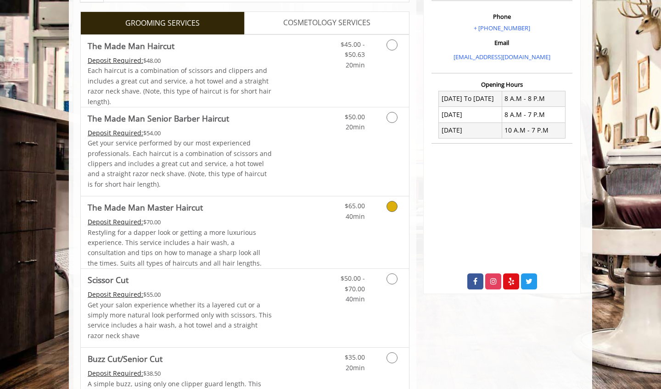
click at [363, 215] on div "$65.00 40min" at bounding box center [368, 232] width 82 height 72
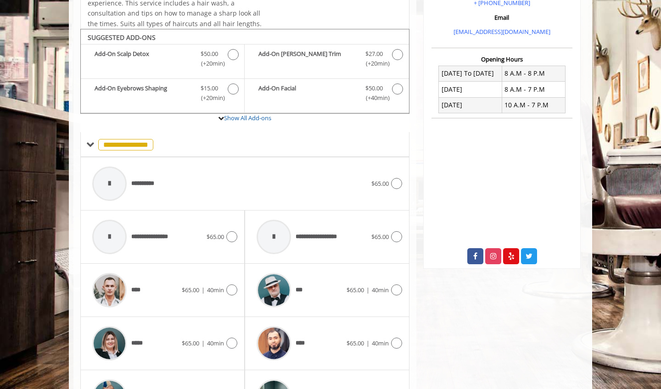
scroll to position [310, 0]
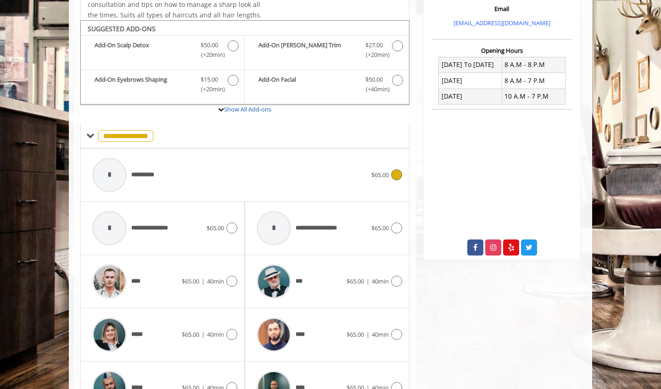
click at [218, 153] on div "**********" at bounding box center [230, 175] width 284 height 44
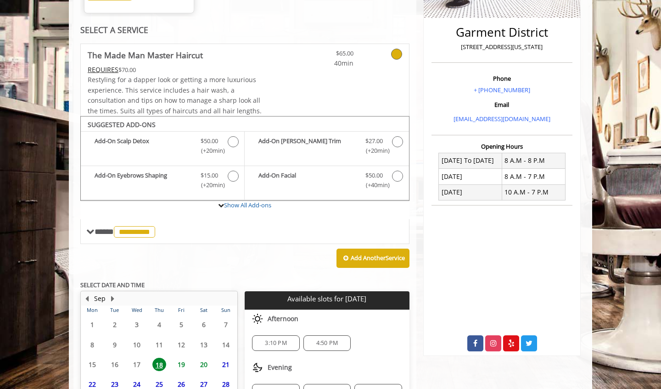
scroll to position [214, 0]
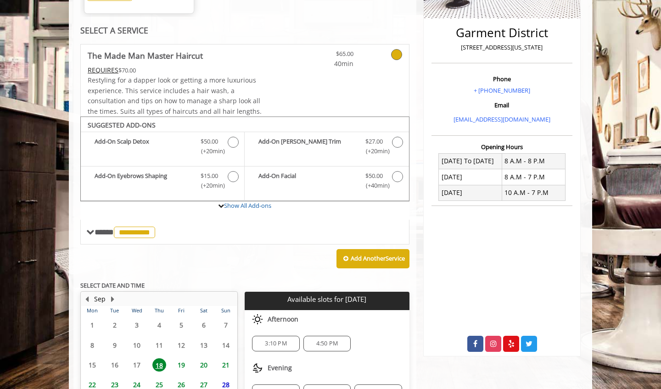
click at [186, 359] on span "19" at bounding box center [181, 365] width 14 height 13
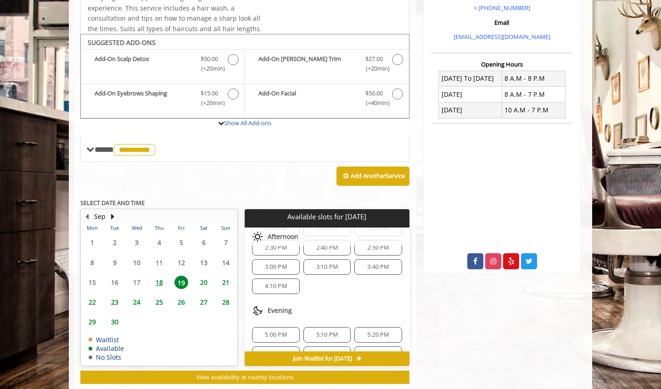
scroll to position [257, 0]
click at [285, 281] on span "4:10 PM" at bounding box center [276, 284] width 22 height 7
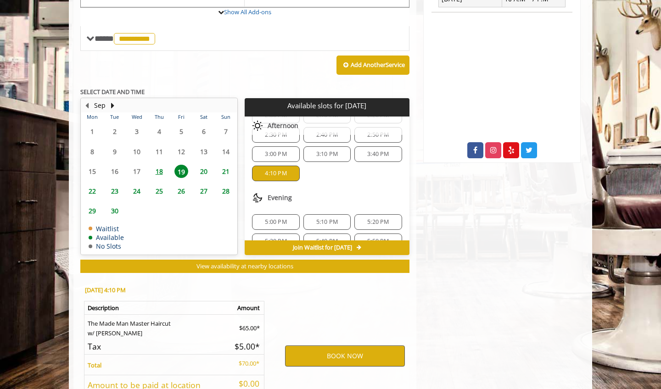
scroll to position [460, 0]
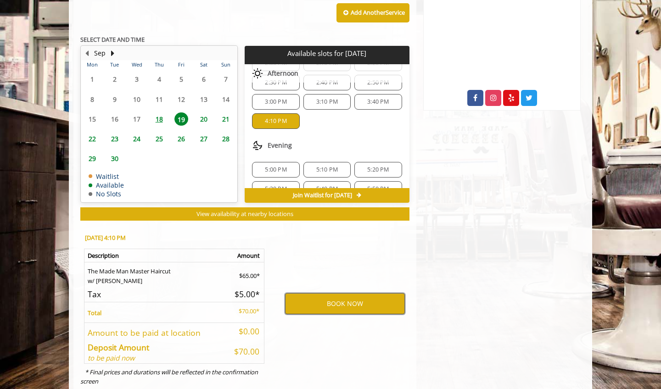
click at [303, 293] on button "BOOK NOW" at bounding box center [345, 303] width 120 height 21
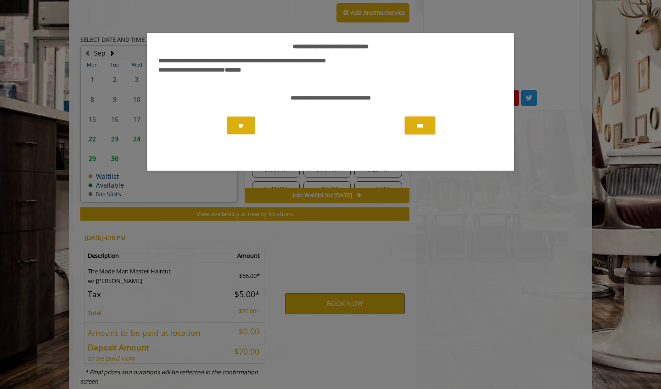
click at [425, 127] on button "***" at bounding box center [420, 126] width 30 height 18
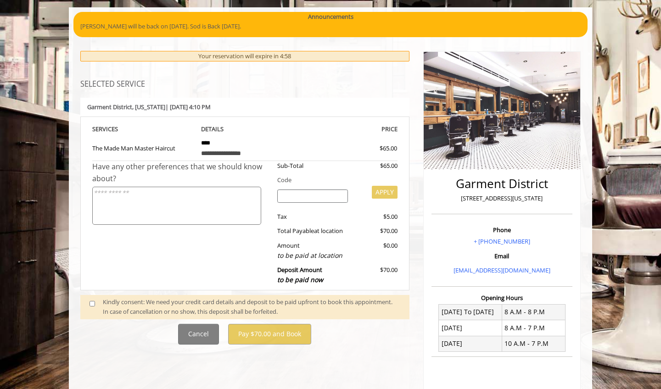
scroll to position [65, 0]
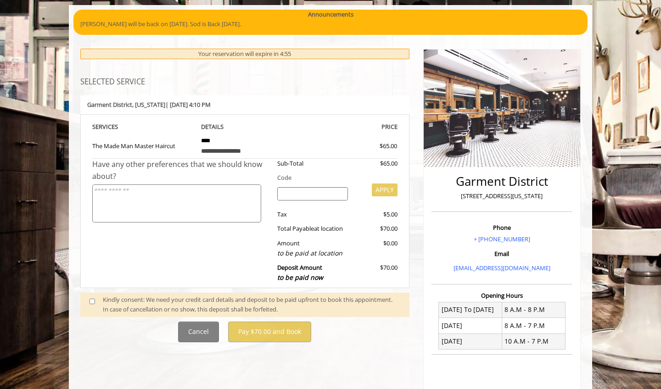
click at [95, 295] on span at bounding box center [96, 304] width 27 height 19
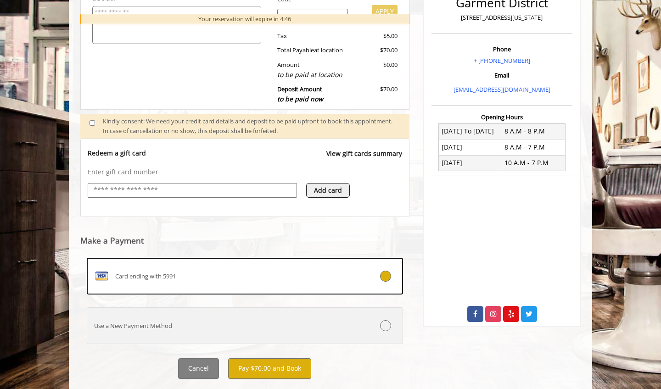
scroll to position [243, 0]
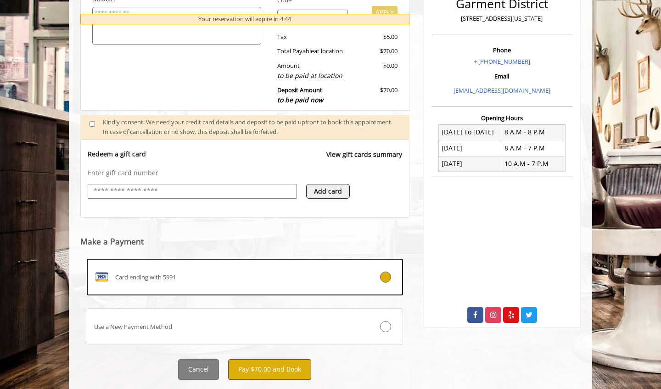
click at [257, 359] on button "Pay $70.00 and Book" at bounding box center [269, 369] width 83 height 21
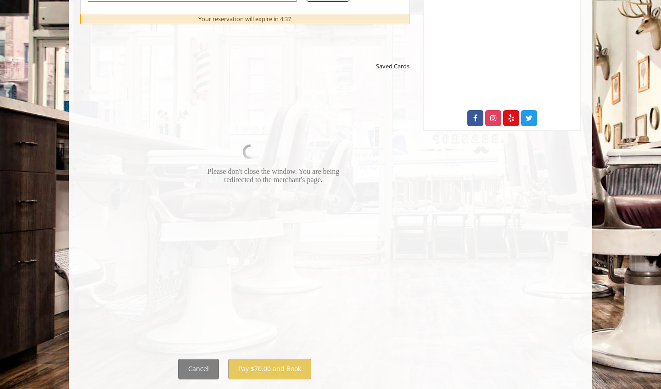
scroll to position [439, 0]
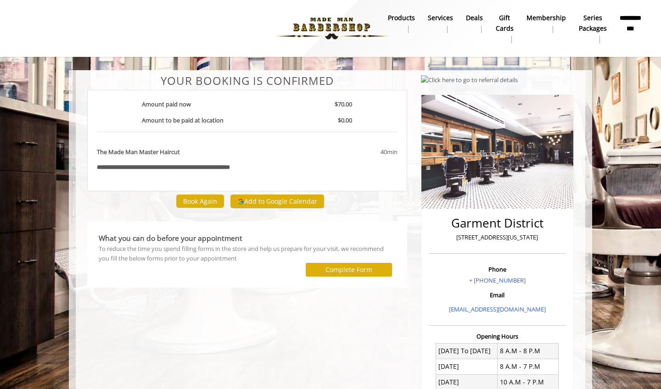
click at [364, 266] on label "Complete Form" at bounding box center [349, 269] width 47 height 7
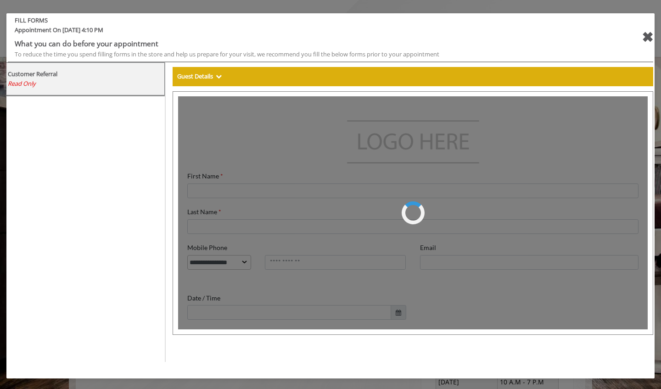
type input "******"
select select "***"
type input "**********"
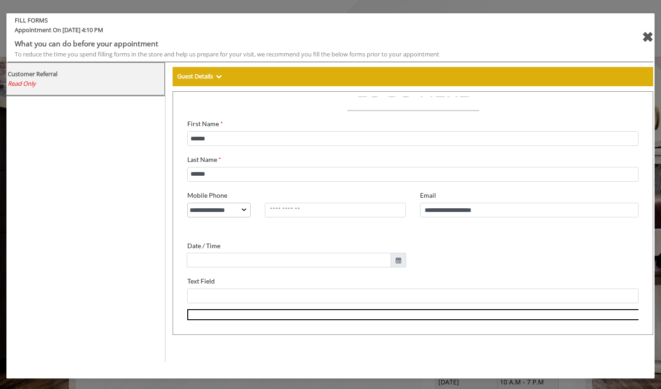
scroll to position [59, 0]
click at [642, 34] on div "✖" at bounding box center [647, 37] width 11 height 22
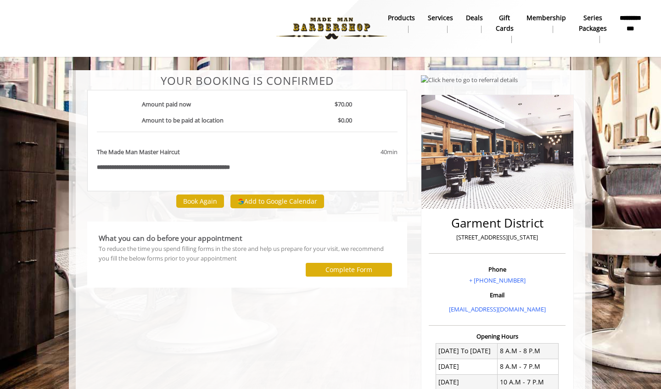
click at [639, 20] on b "**********" at bounding box center [631, 23] width 22 height 20
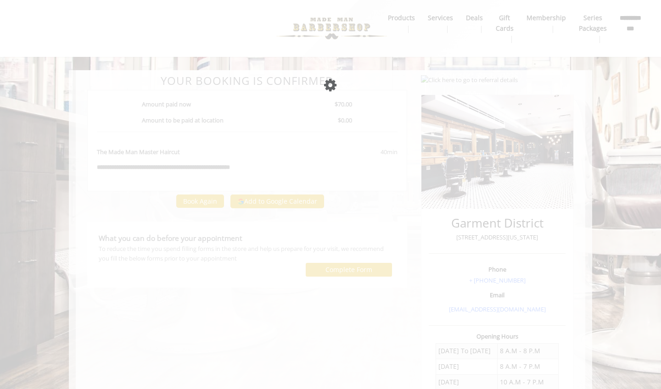
select select "***"
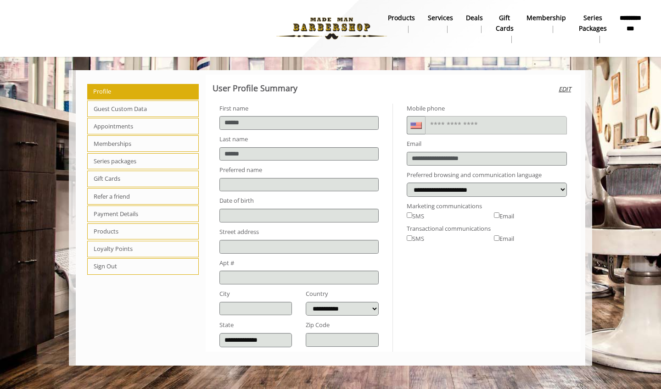
click at [107, 118] on span "Appointments" at bounding box center [143, 126] width 112 height 17
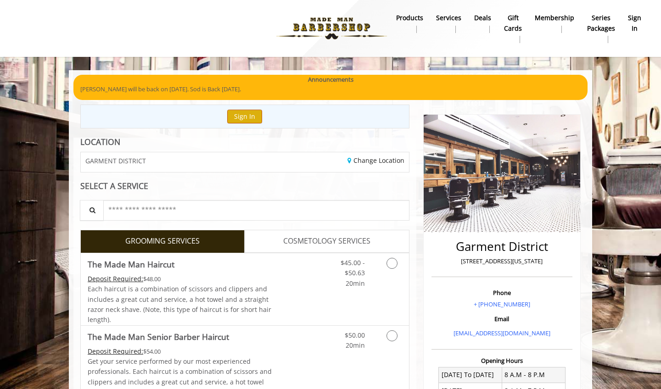
click at [253, 110] on button "Sign In" at bounding box center [244, 116] width 35 height 13
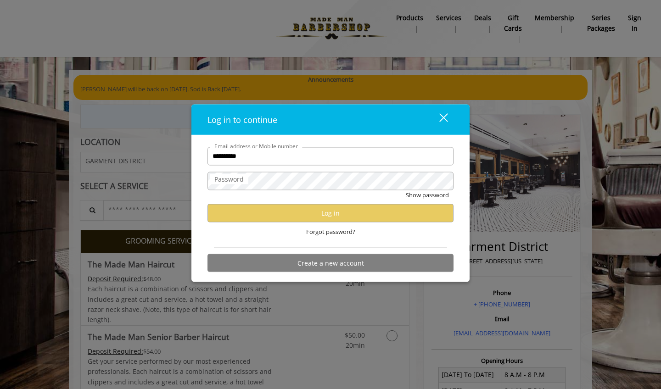
type input "**********"
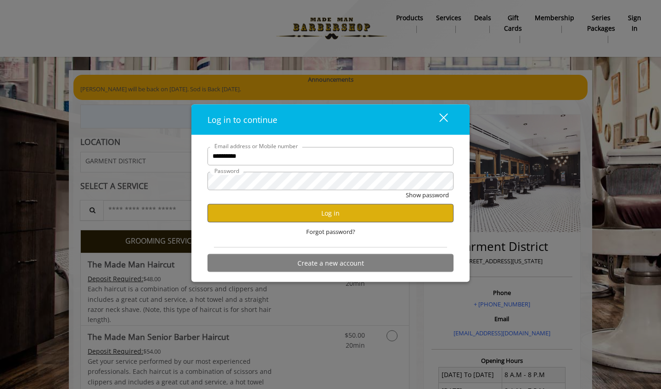
click at [299, 209] on button "Log in" at bounding box center [331, 213] width 246 height 18
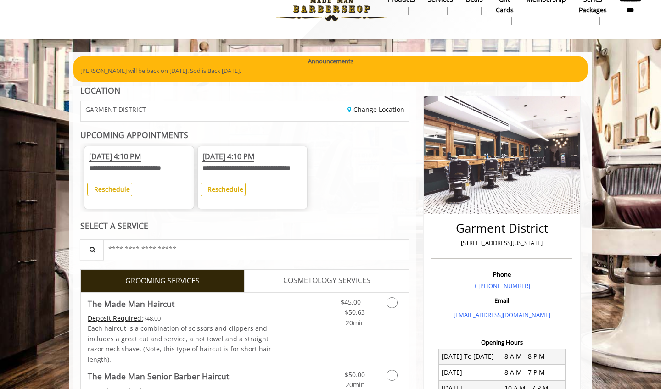
scroll to position [17, 0]
